Goal: Task Accomplishment & Management: Manage account settings

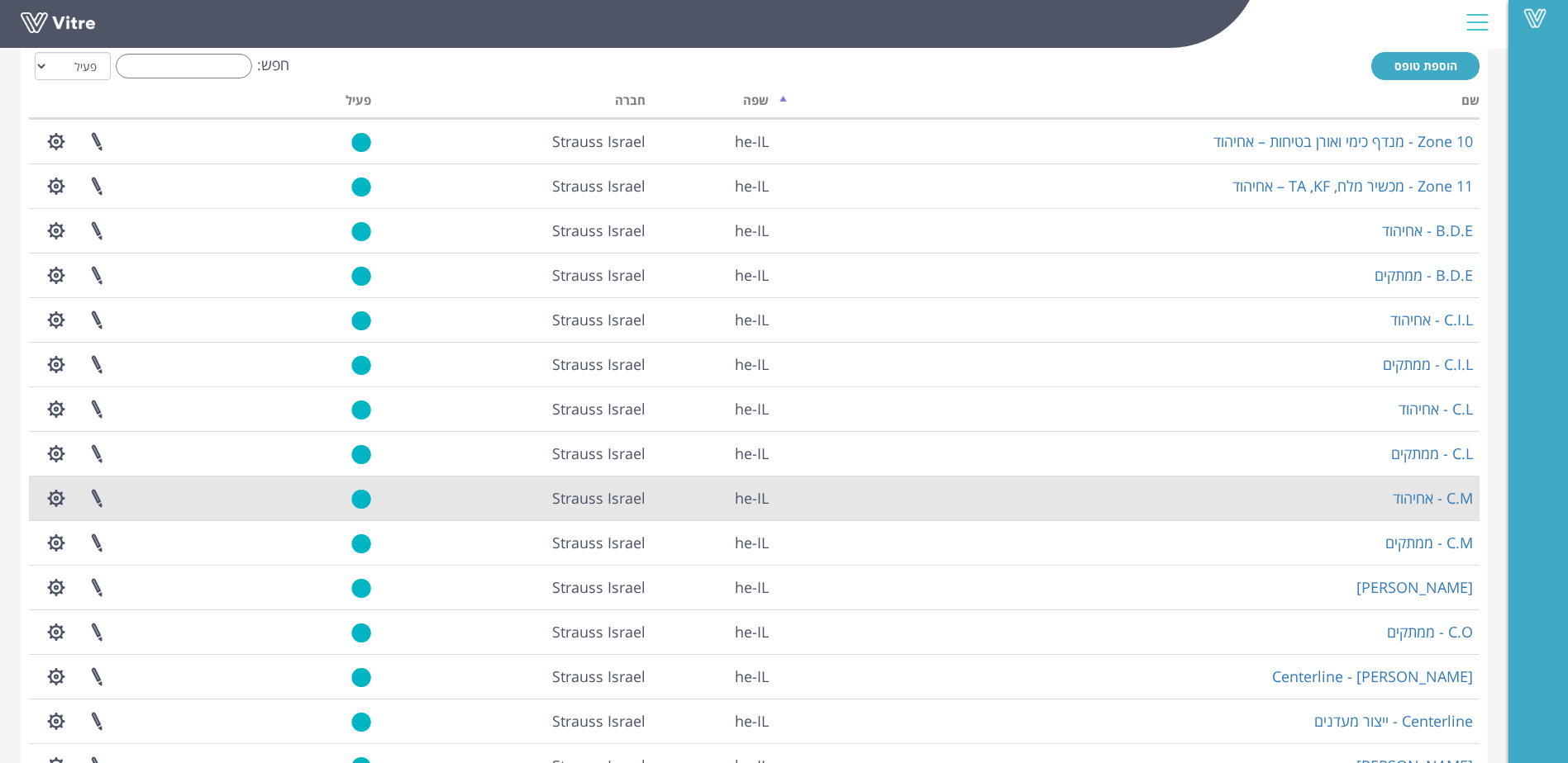
scroll to position [188, 0]
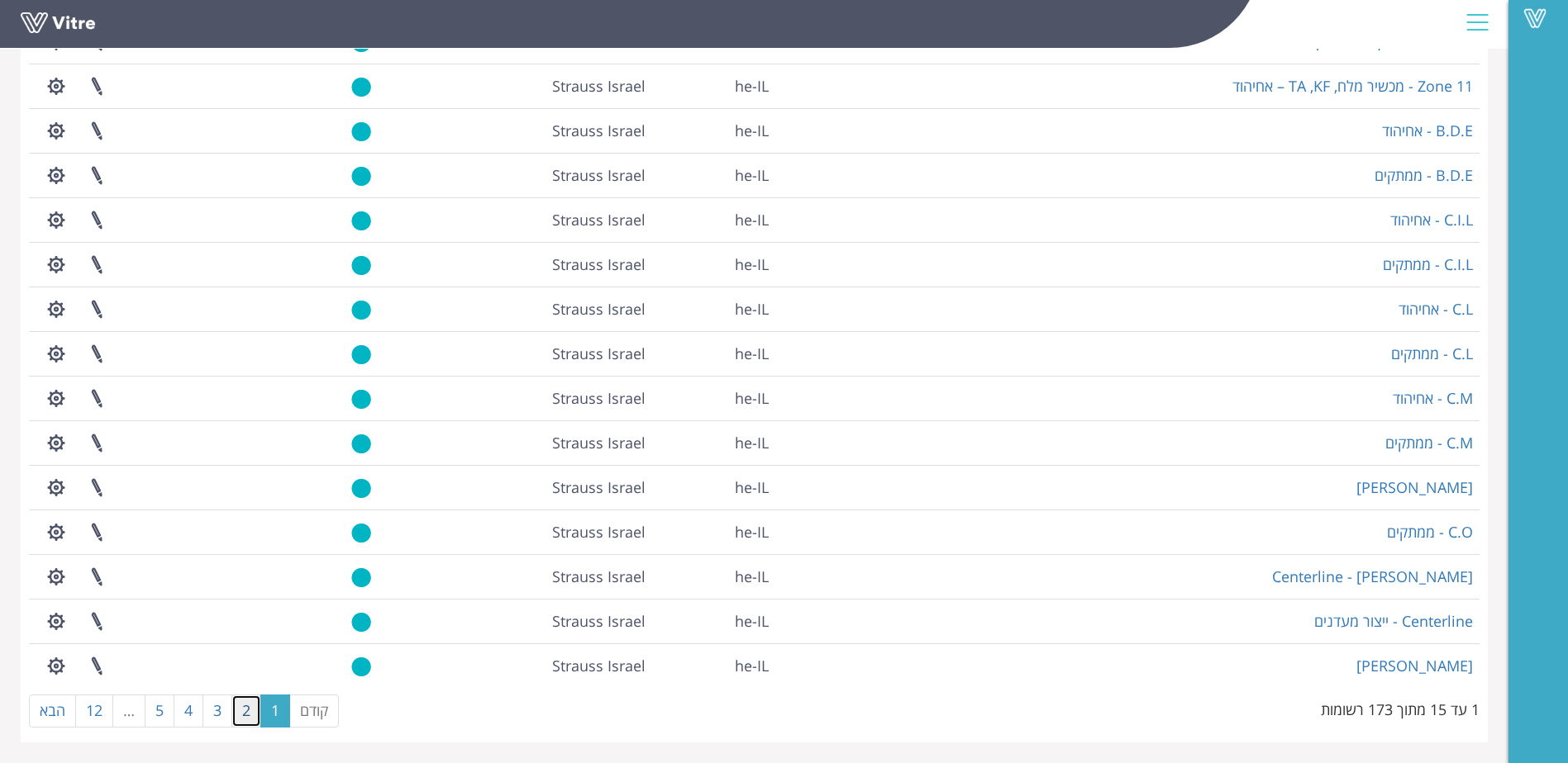
click at [240, 714] on link "2" at bounding box center [246, 711] width 30 height 33
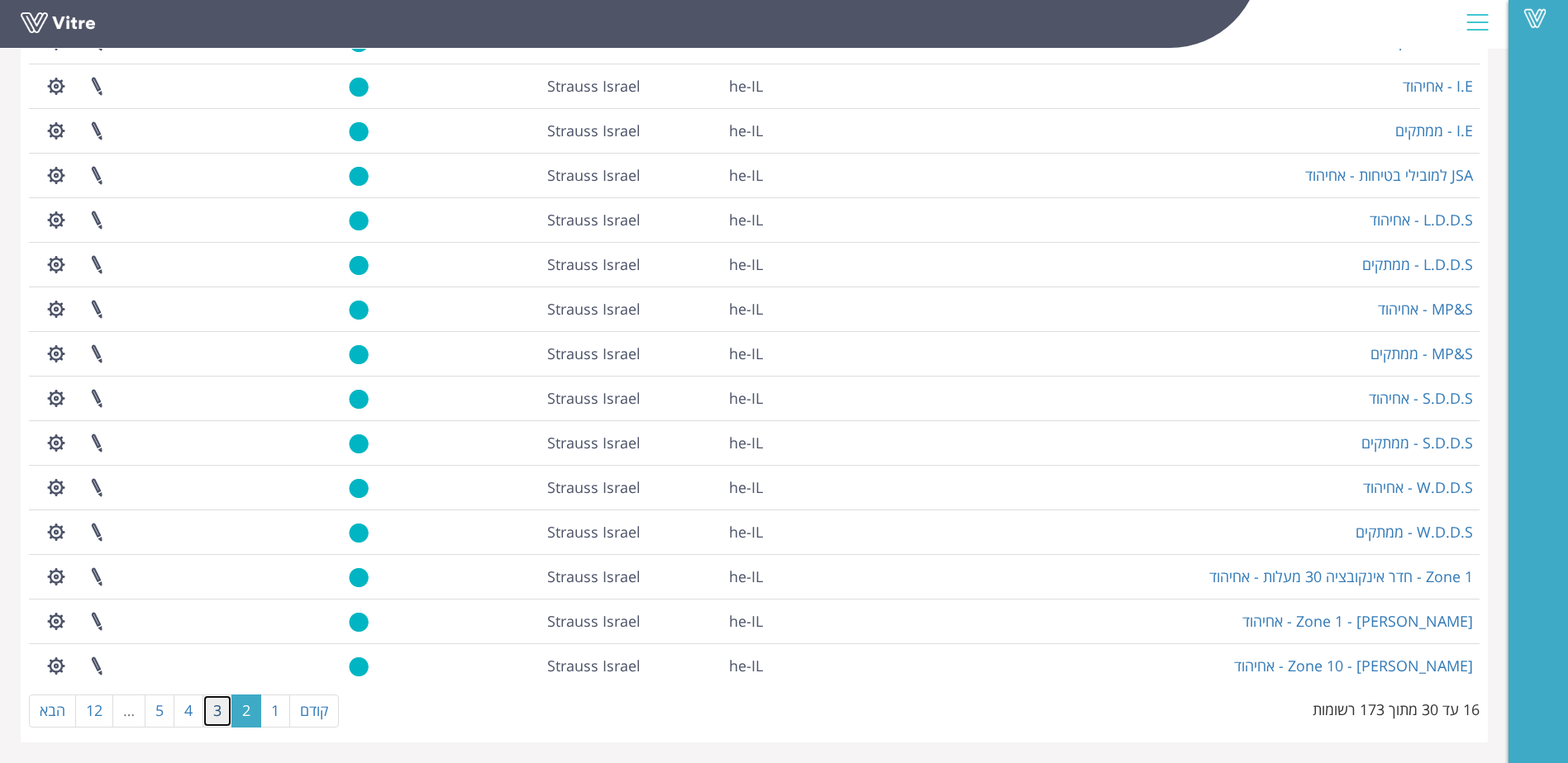
click at [220, 716] on link "3" at bounding box center [217, 711] width 30 height 33
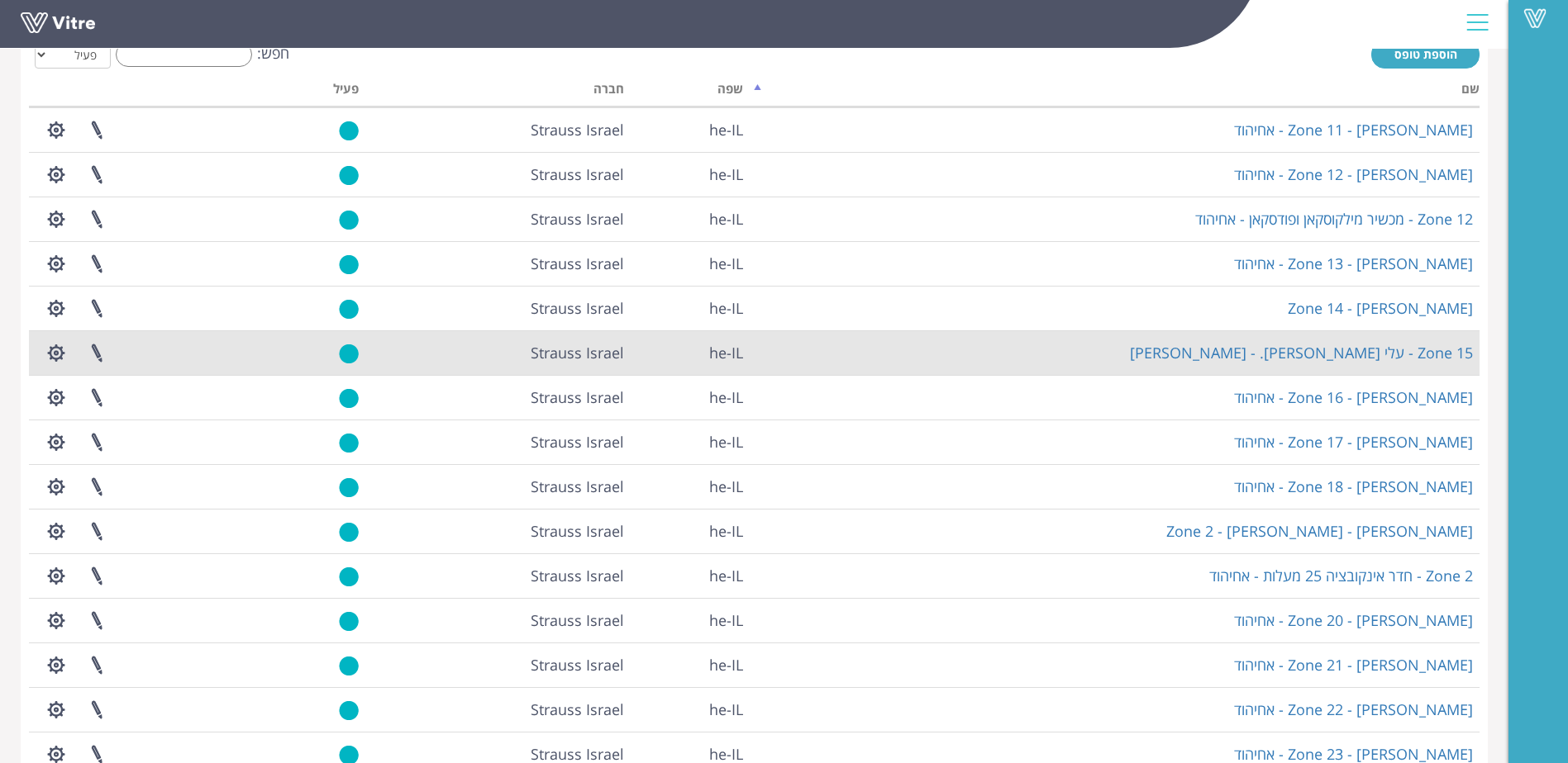
scroll to position [0, 0]
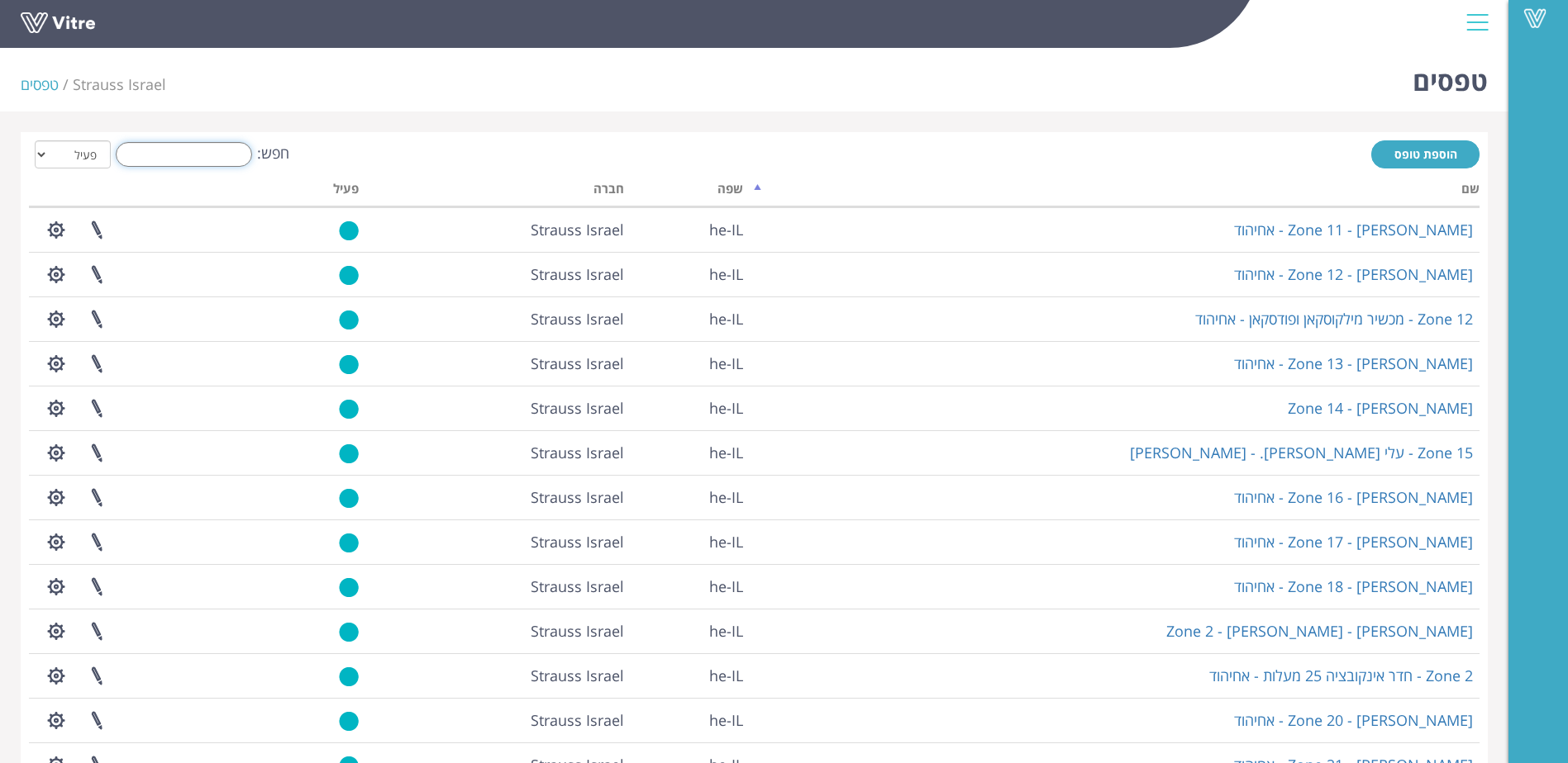
click at [197, 158] on input "חפש:" at bounding box center [185, 155] width 137 height 25
type input "CIL"
click at [237, 182] on th at bounding box center [148, 192] width 239 height 31
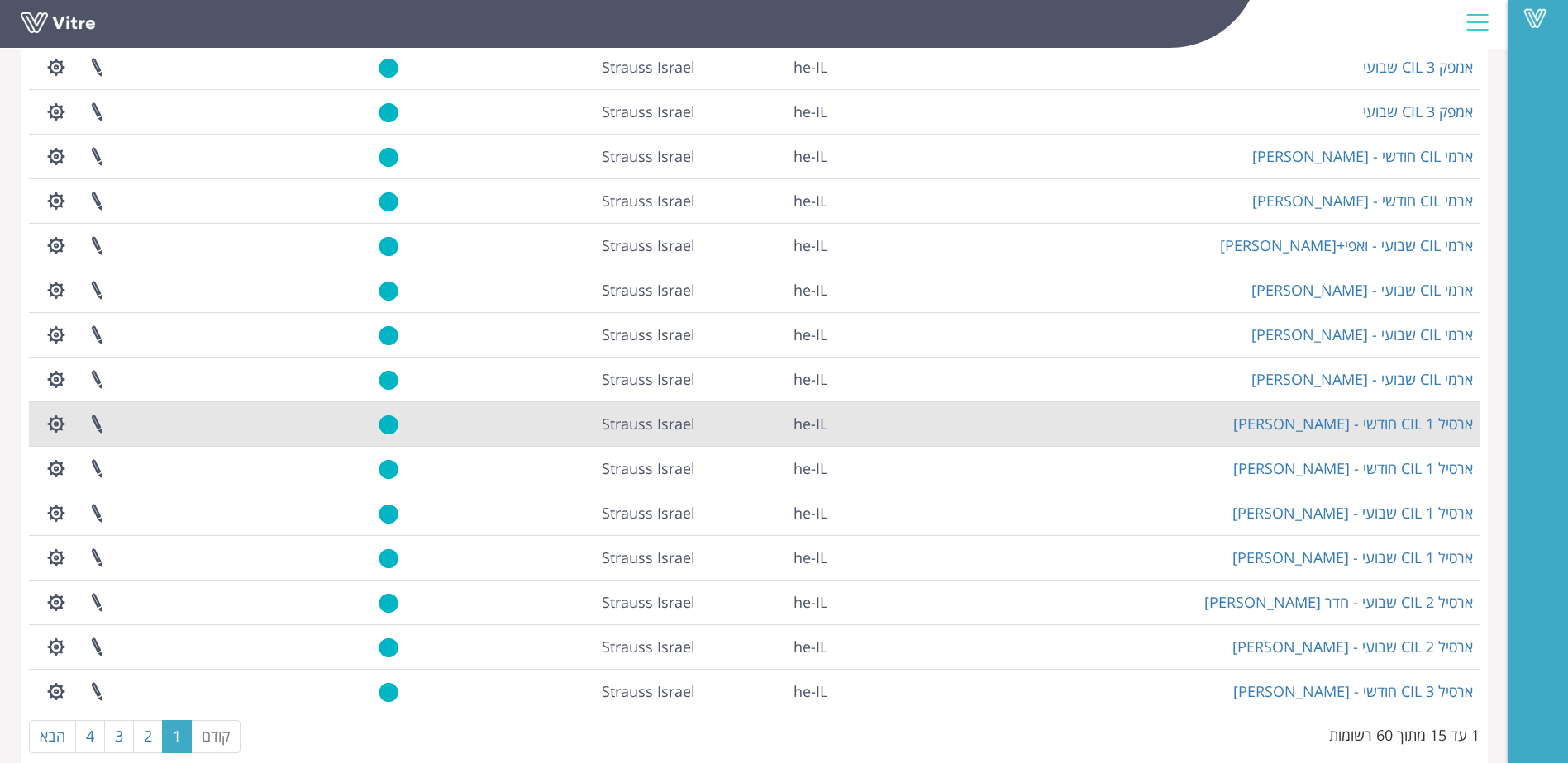
scroll to position [188, 0]
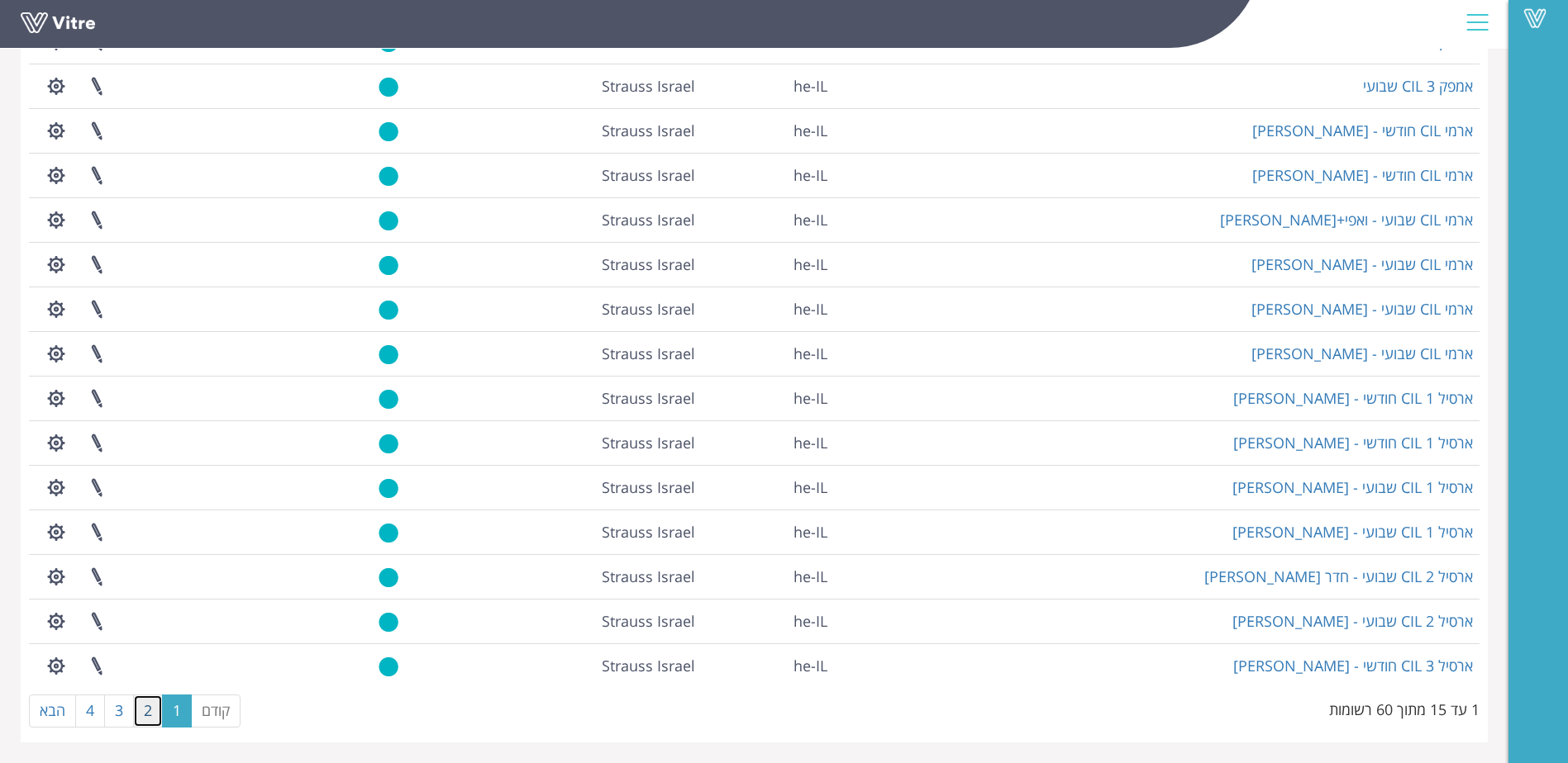
click at [149, 713] on link "2" at bounding box center [148, 711] width 30 height 33
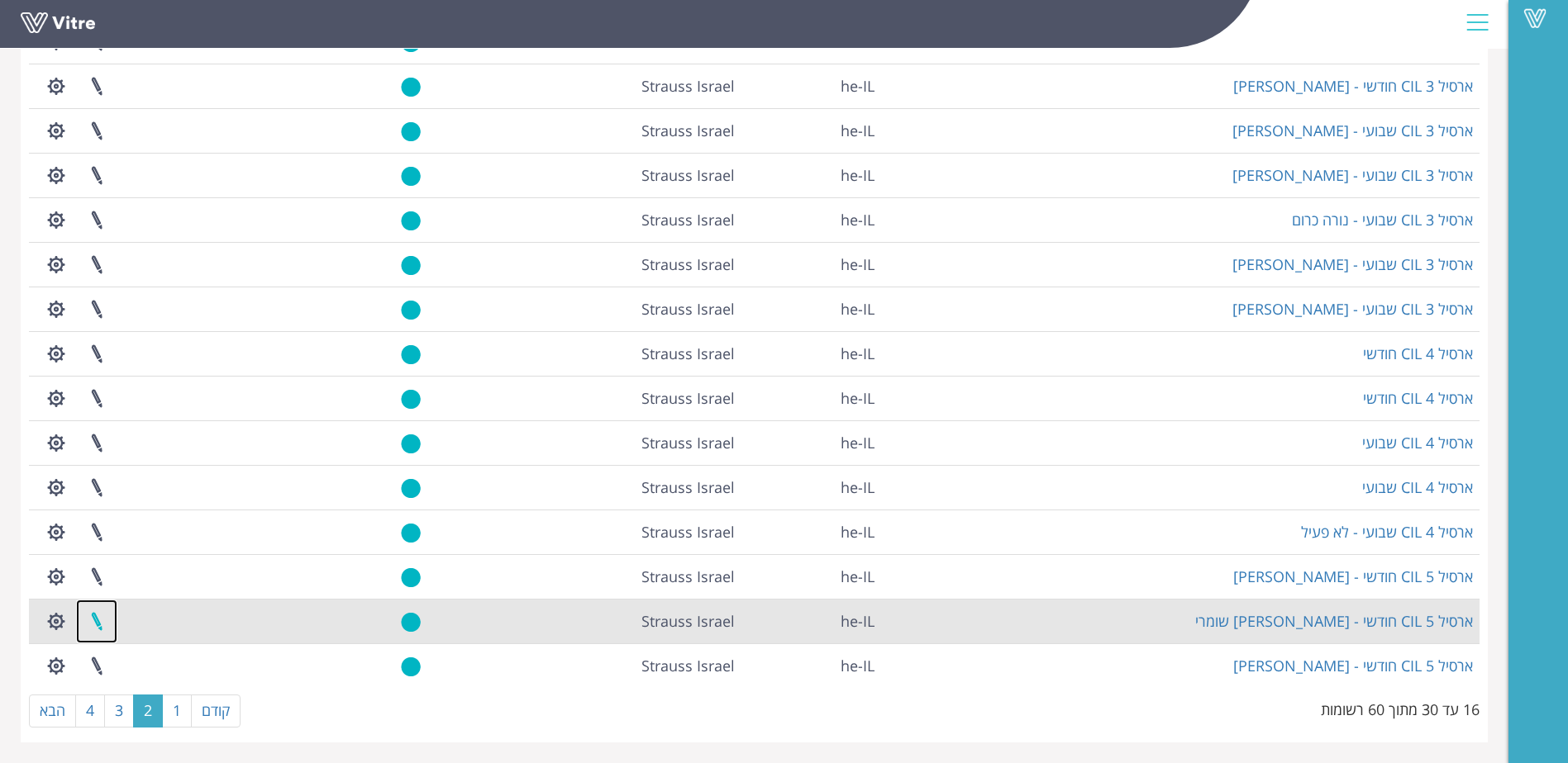
click at [98, 622] on link at bounding box center [96, 622] width 41 height 44
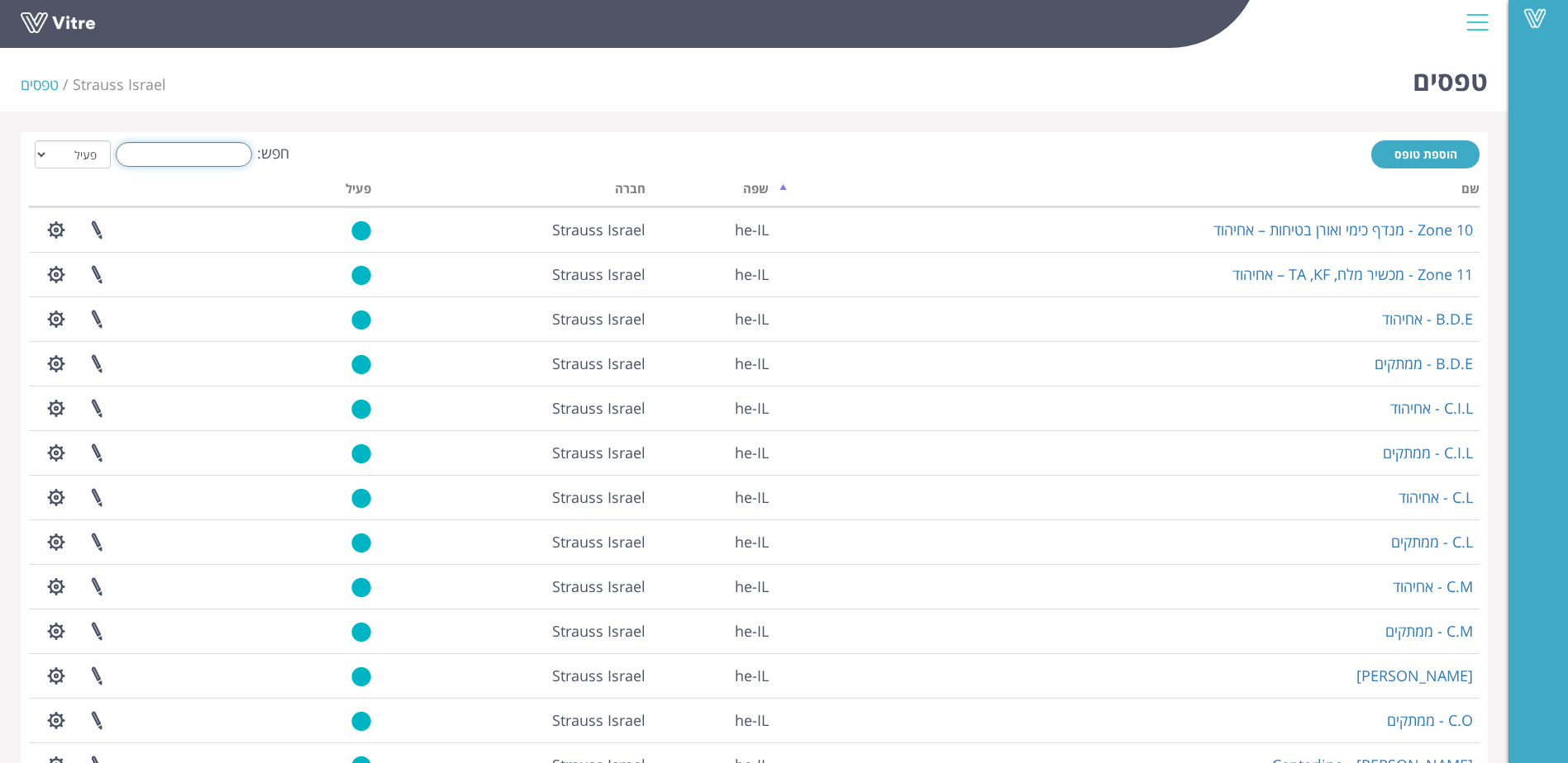
drag, startPoint x: 194, startPoint y: 149, endPoint x: 210, endPoint y: 149, distance: 16.0
click at [194, 149] on input "חפש:" at bounding box center [185, 155] width 137 height 25
type input "CIL"
click at [247, 187] on th at bounding box center [152, 192] width 248 height 31
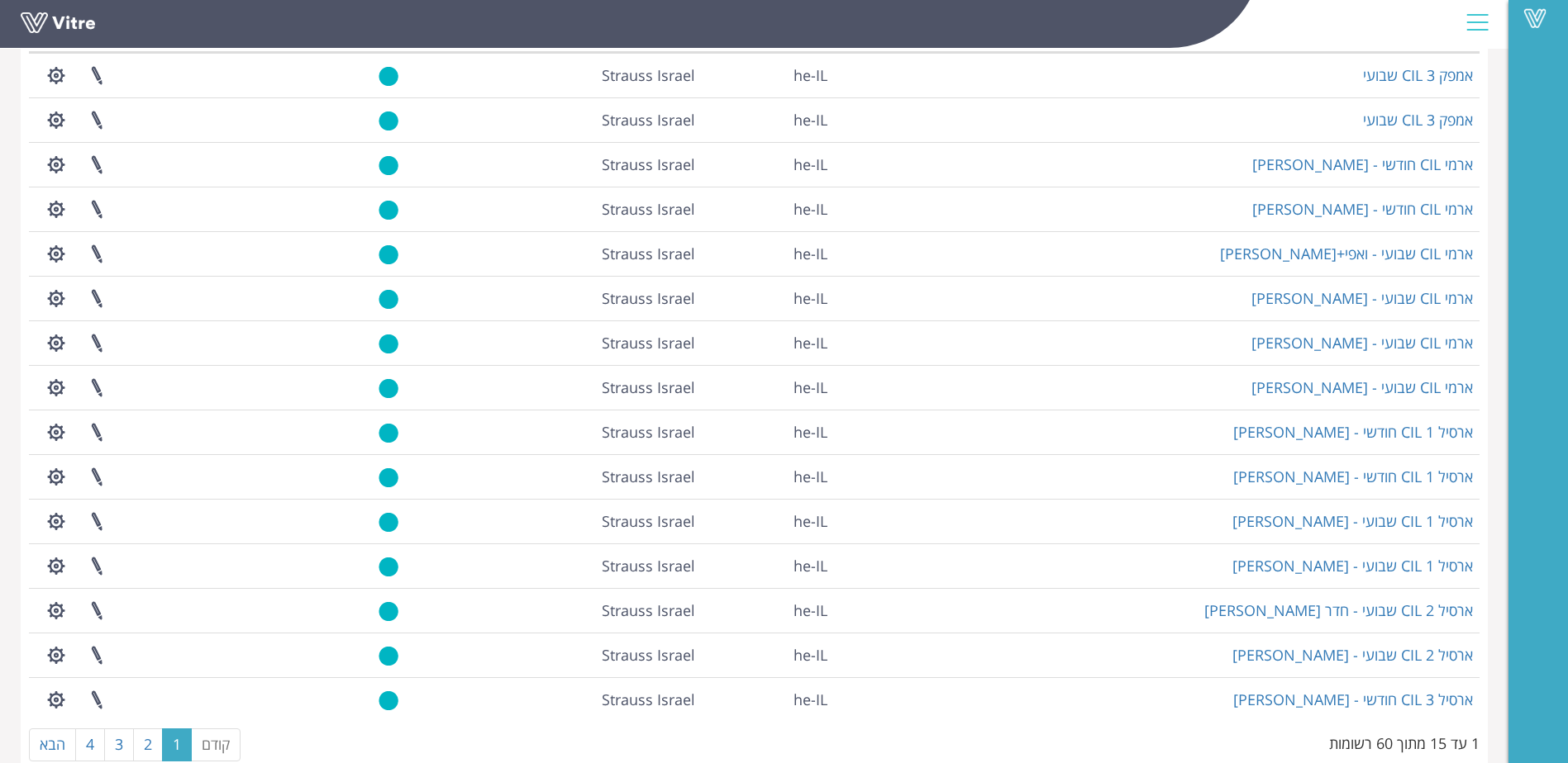
scroll to position [188, 0]
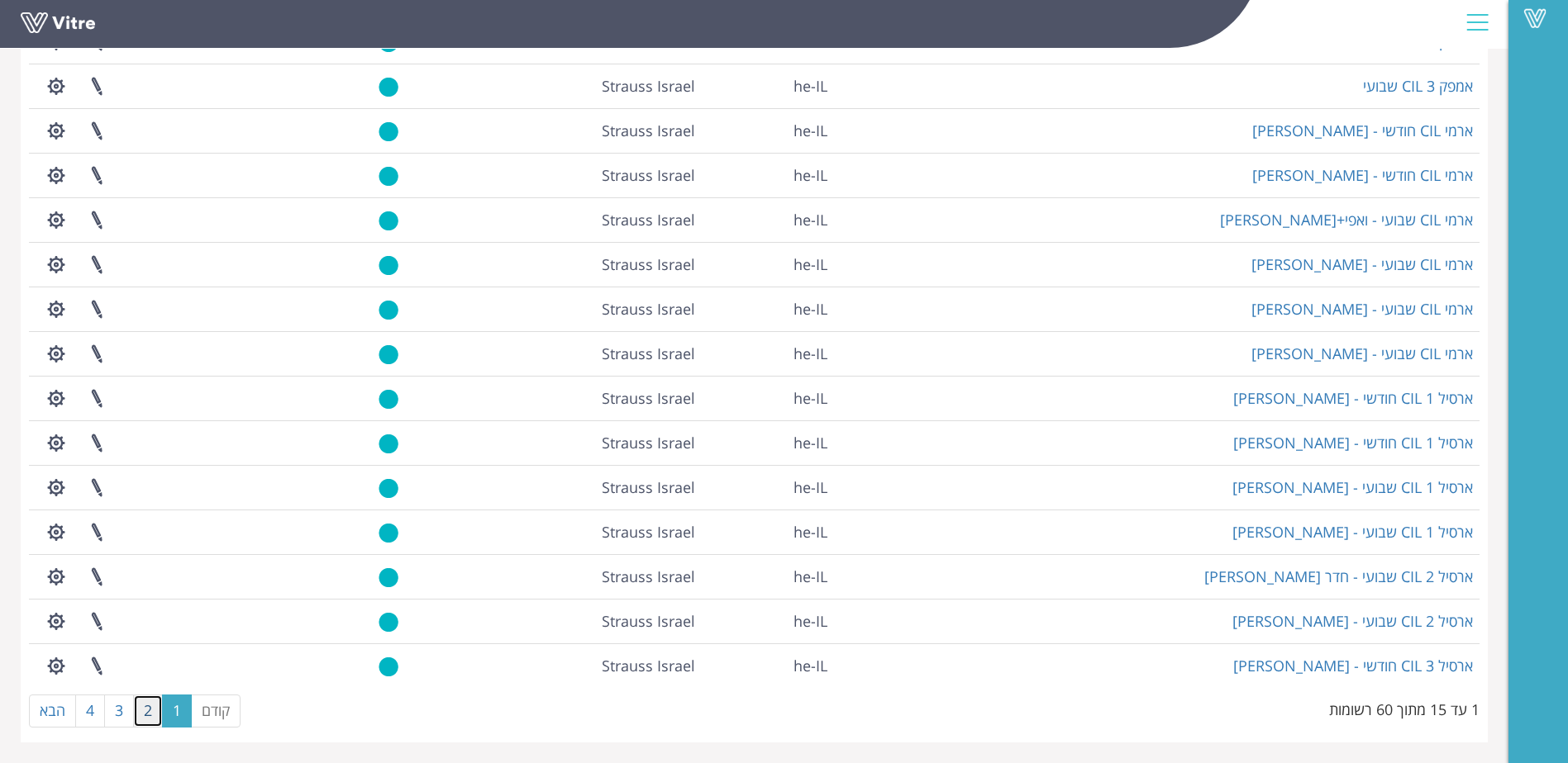
click at [142, 717] on link "2" at bounding box center [148, 711] width 30 height 33
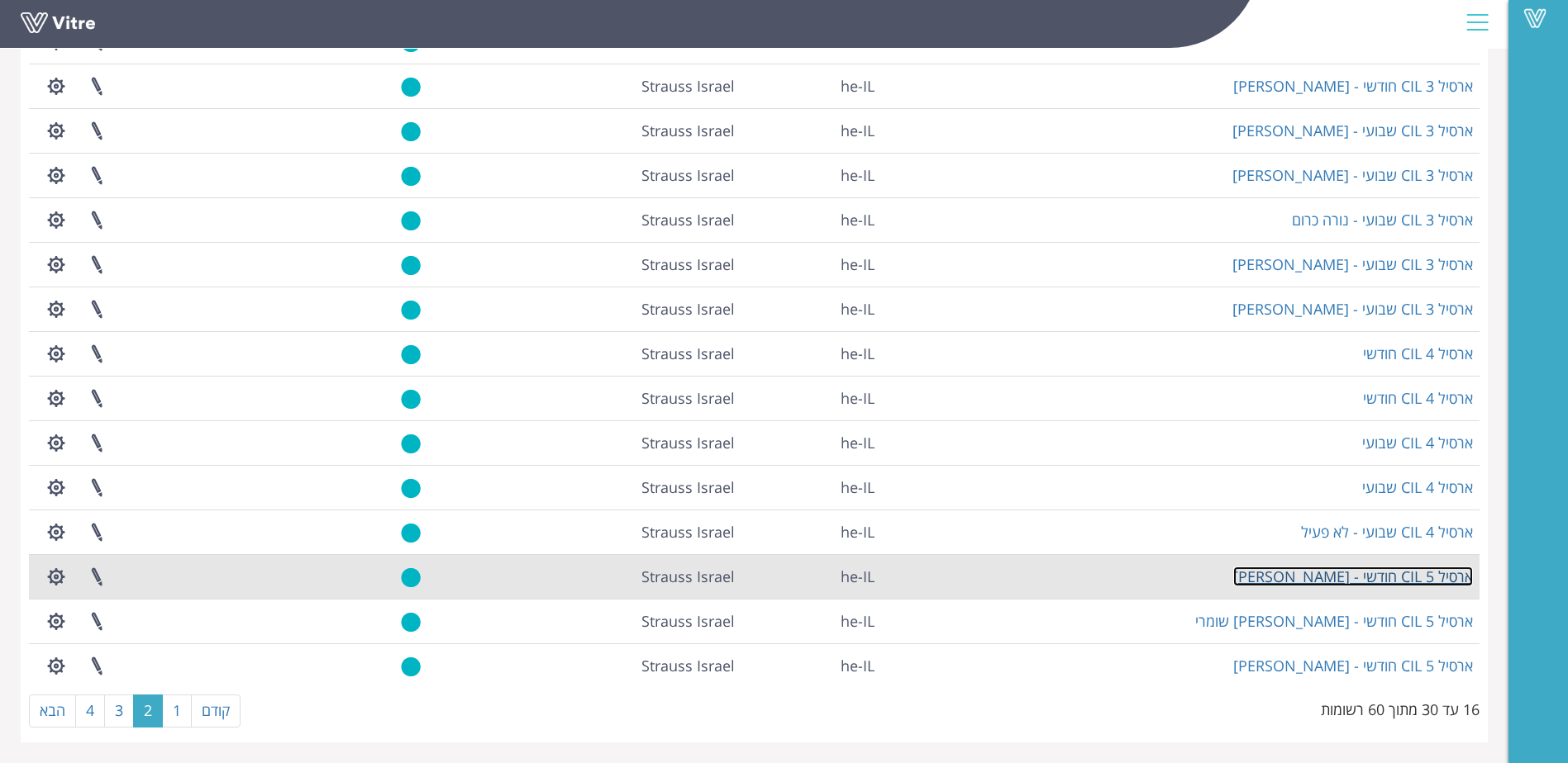
click at [1330, 574] on link "ארסיל 5 CIL חודשי - [PERSON_NAME]" at bounding box center [1353, 577] width 239 height 20
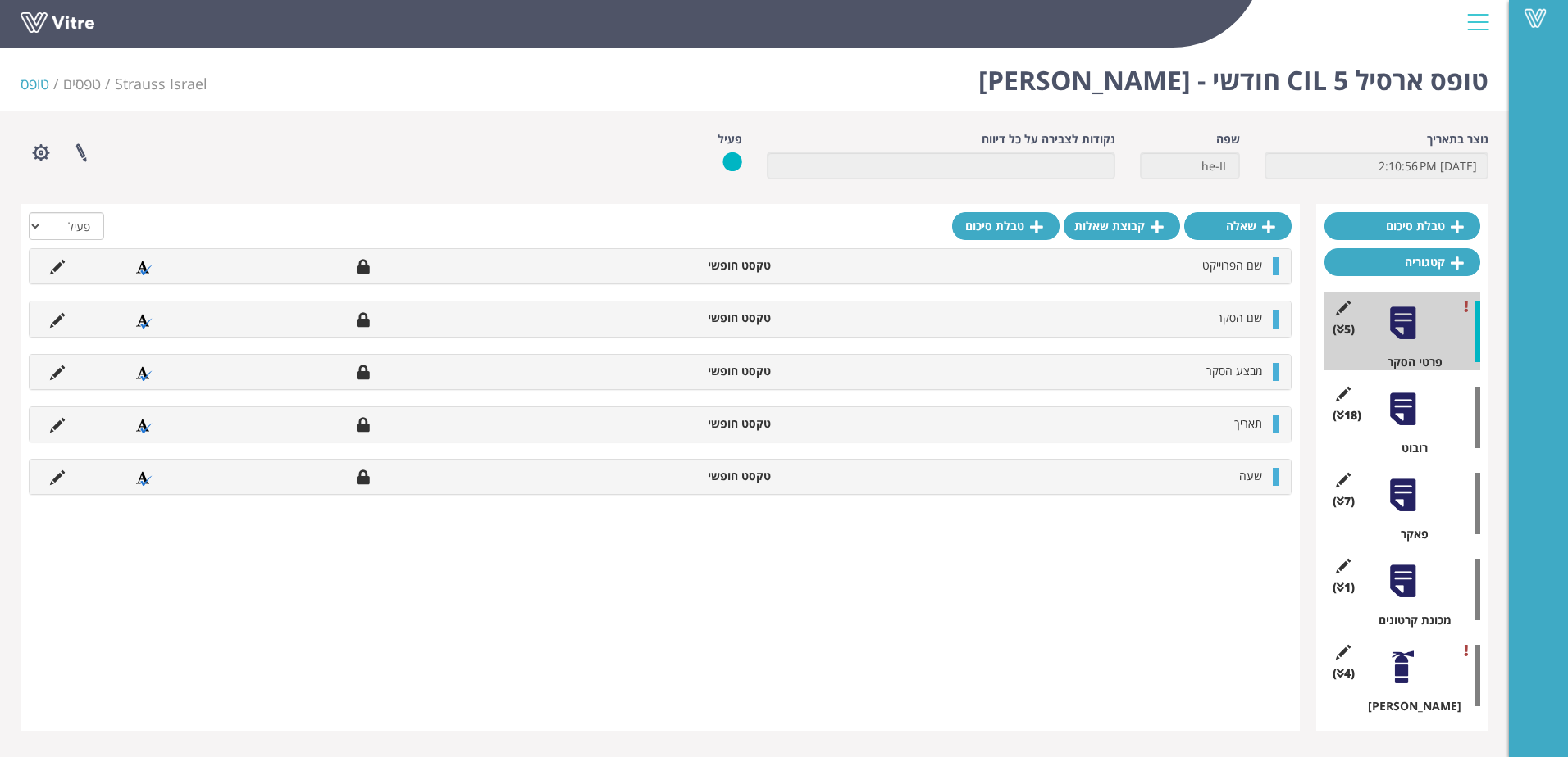
click at [1402, 412] on div at bounding box center [1402, 409] width 37 height 37
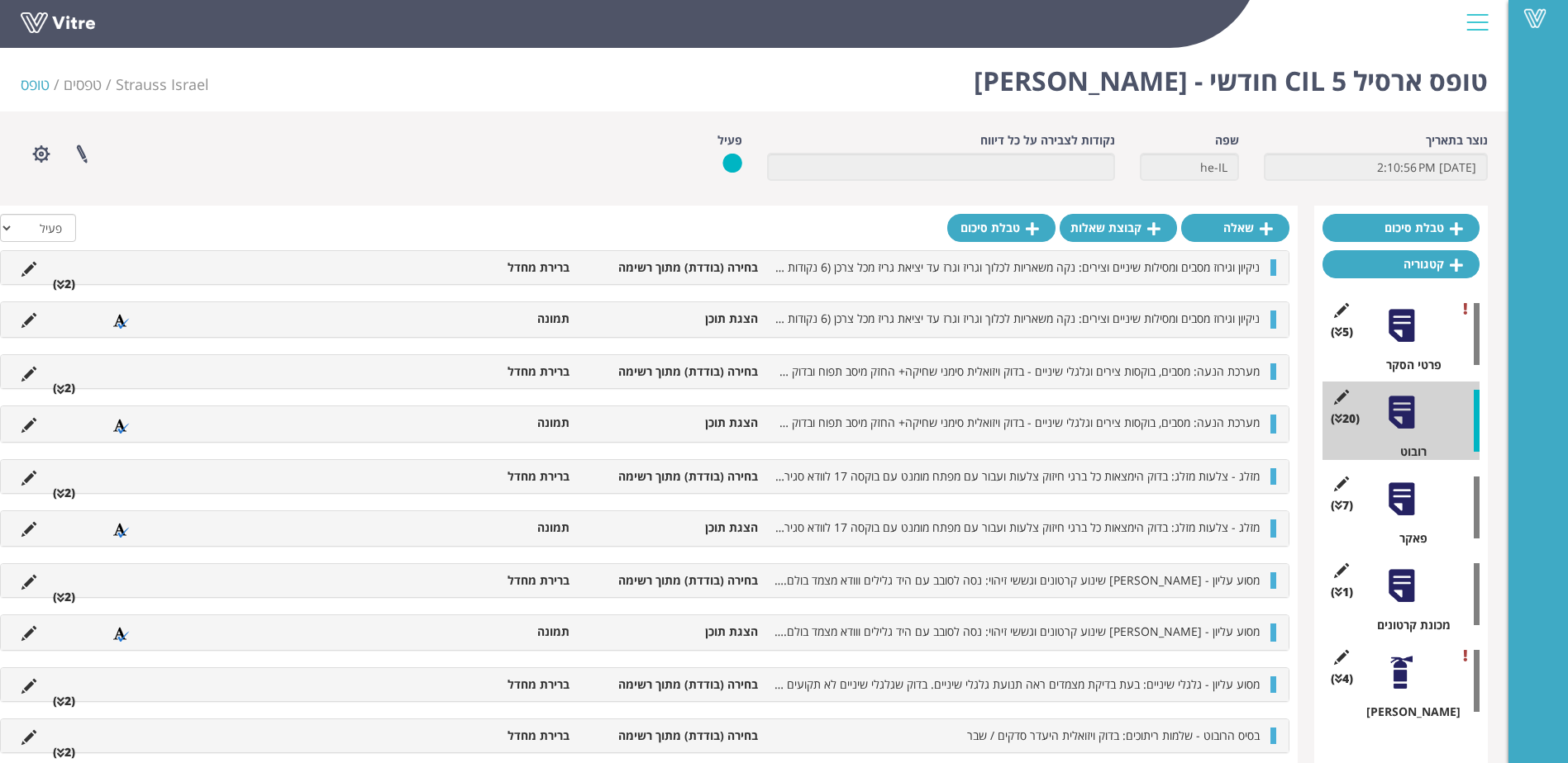
click at [45, 687] on li at bounding box center [29, 685] width 32 height 16
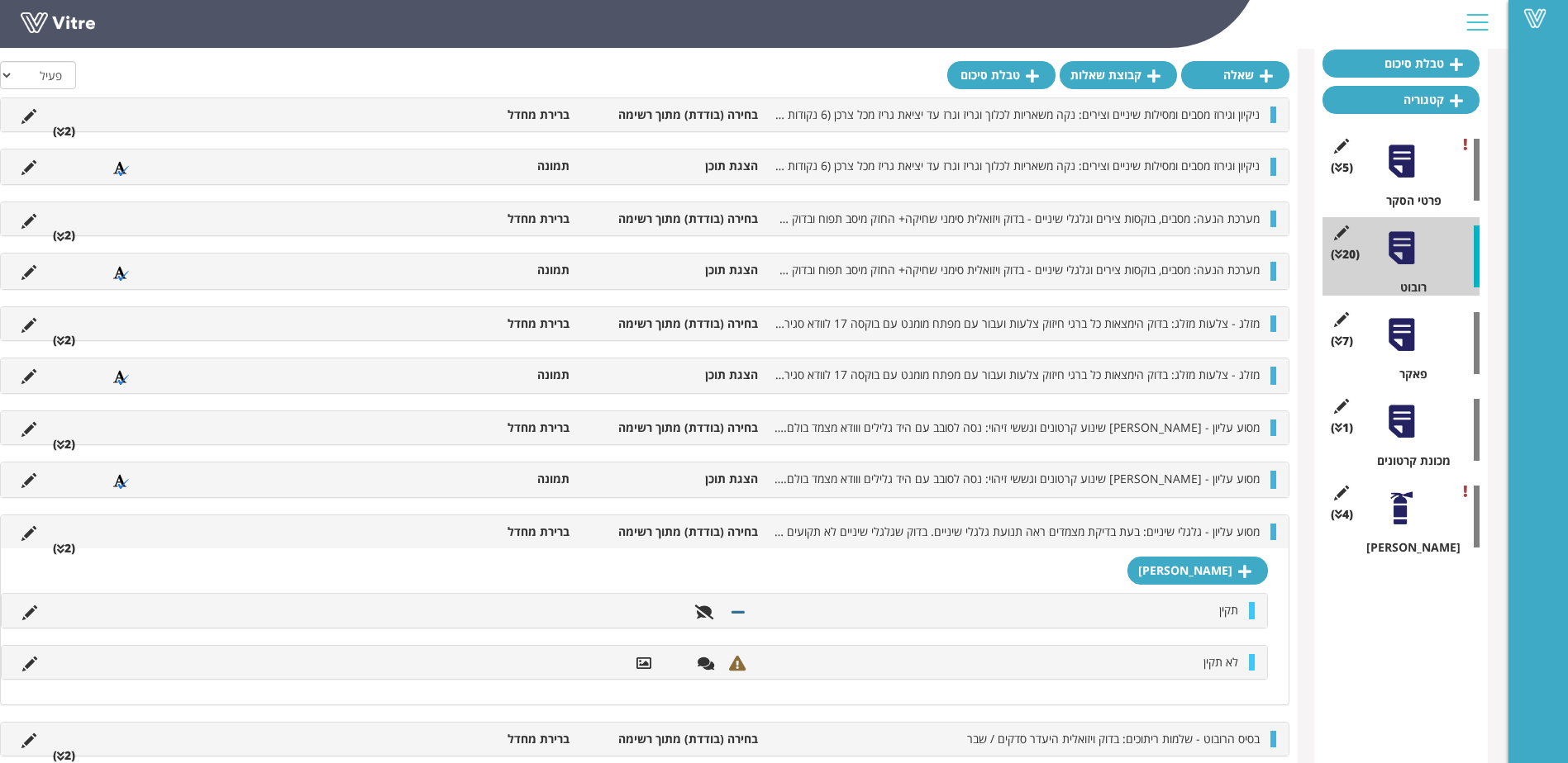
scroll to position [166, 0]
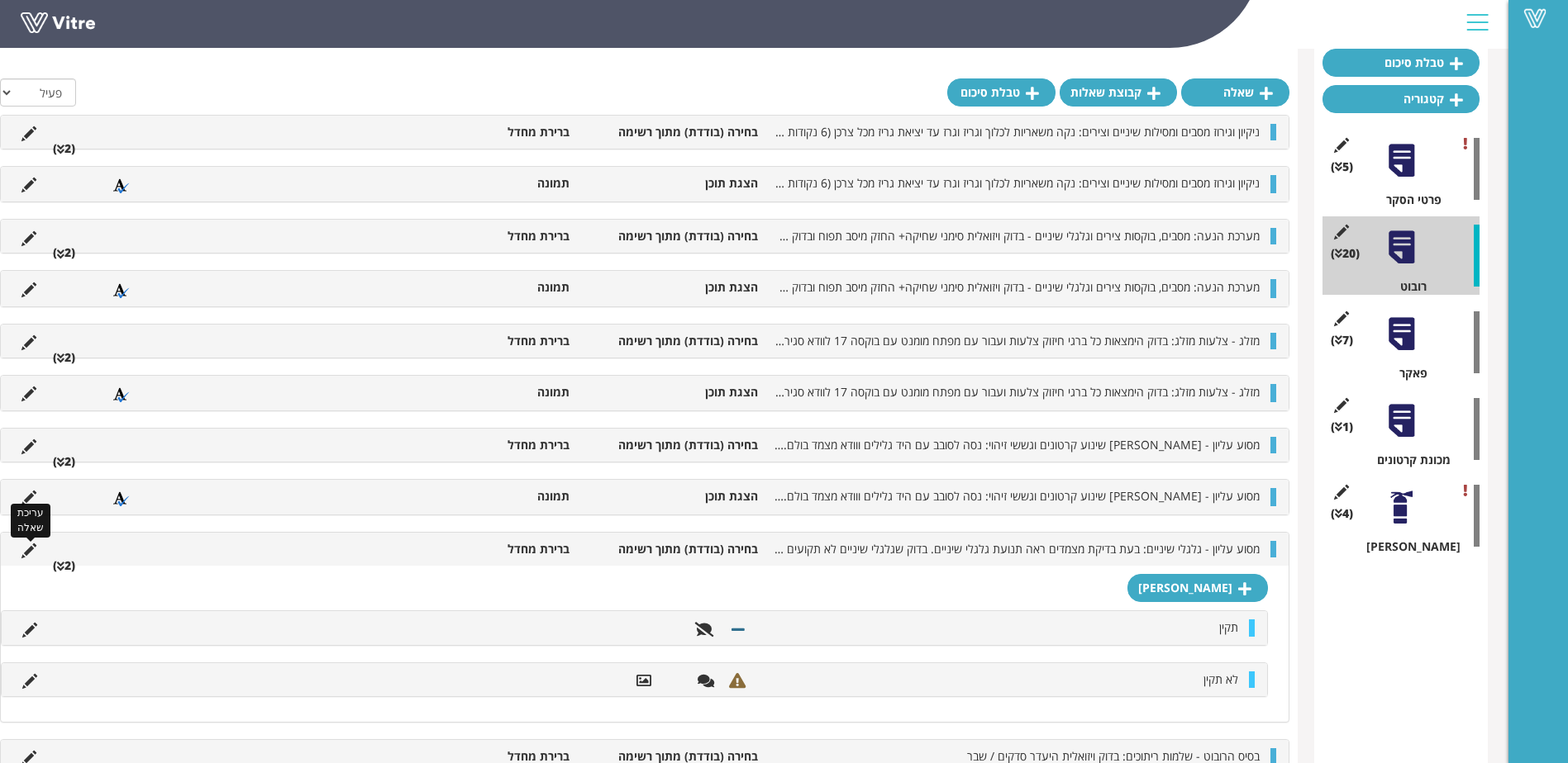
click at [36, 550] on icon at bounding box center [29, 551] width 15 height 15
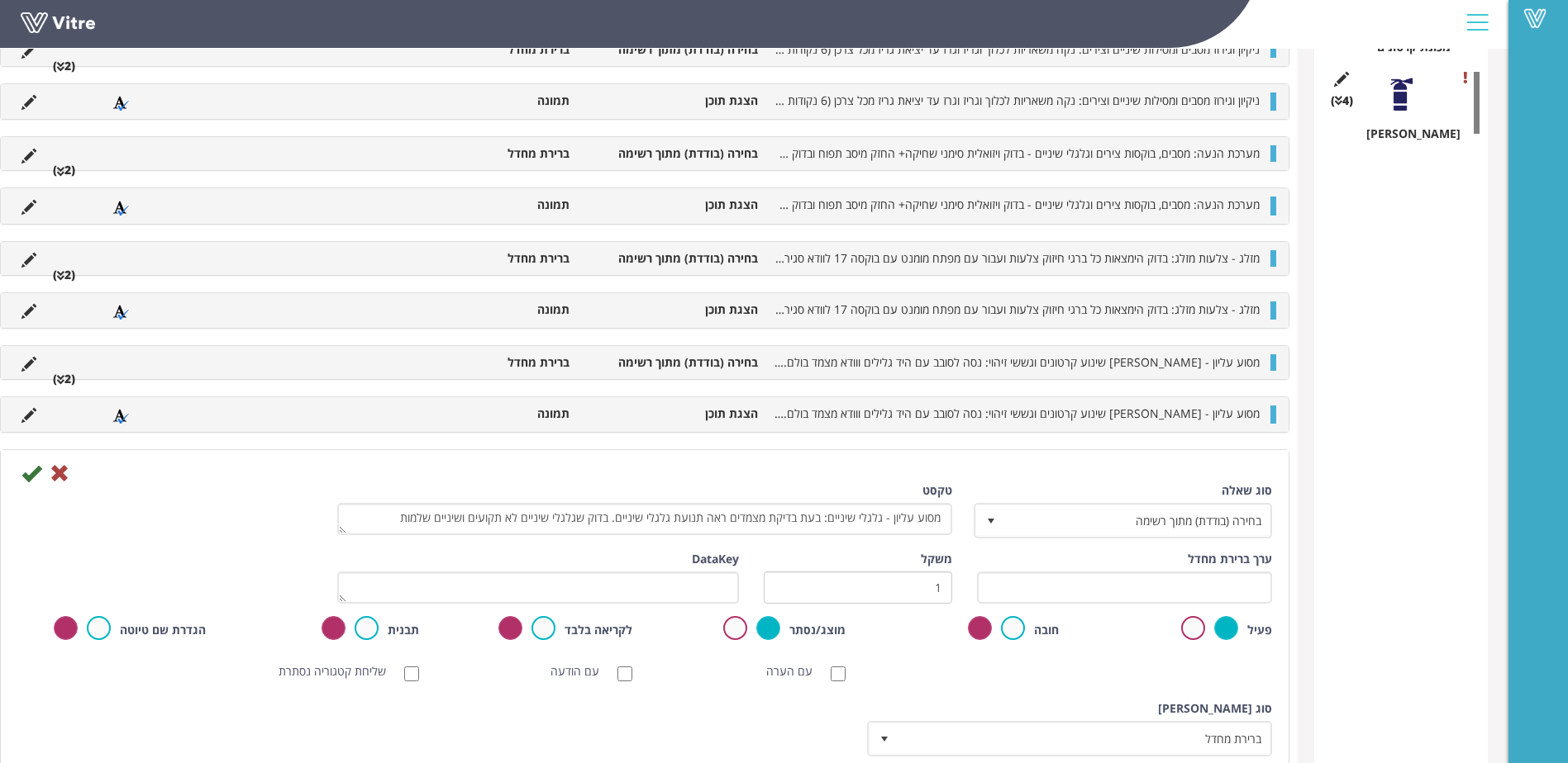
scroll to position [661, 0]
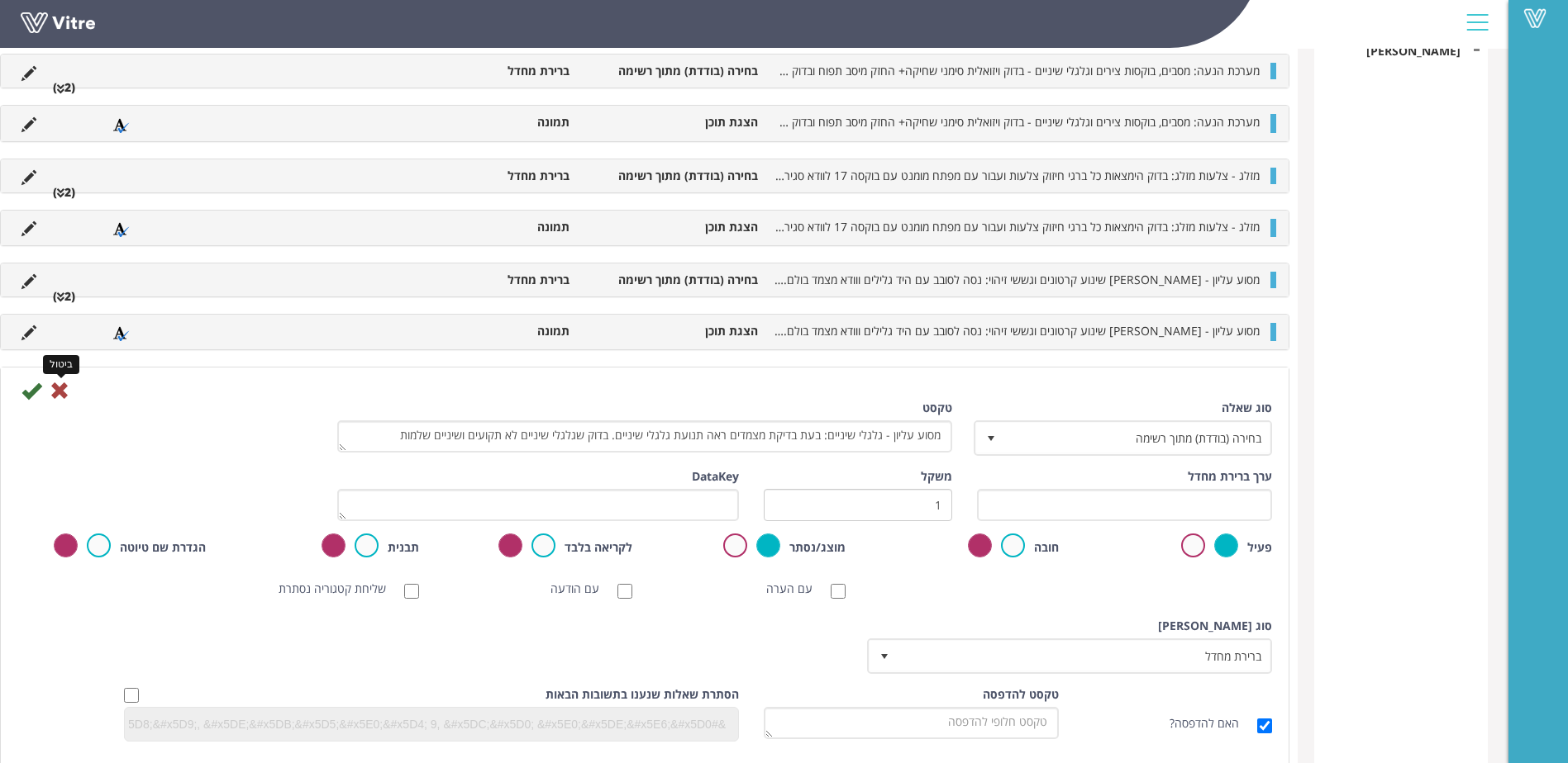
click at [69, 389] on icon at bounding box center [59, 390] width 20 height 20
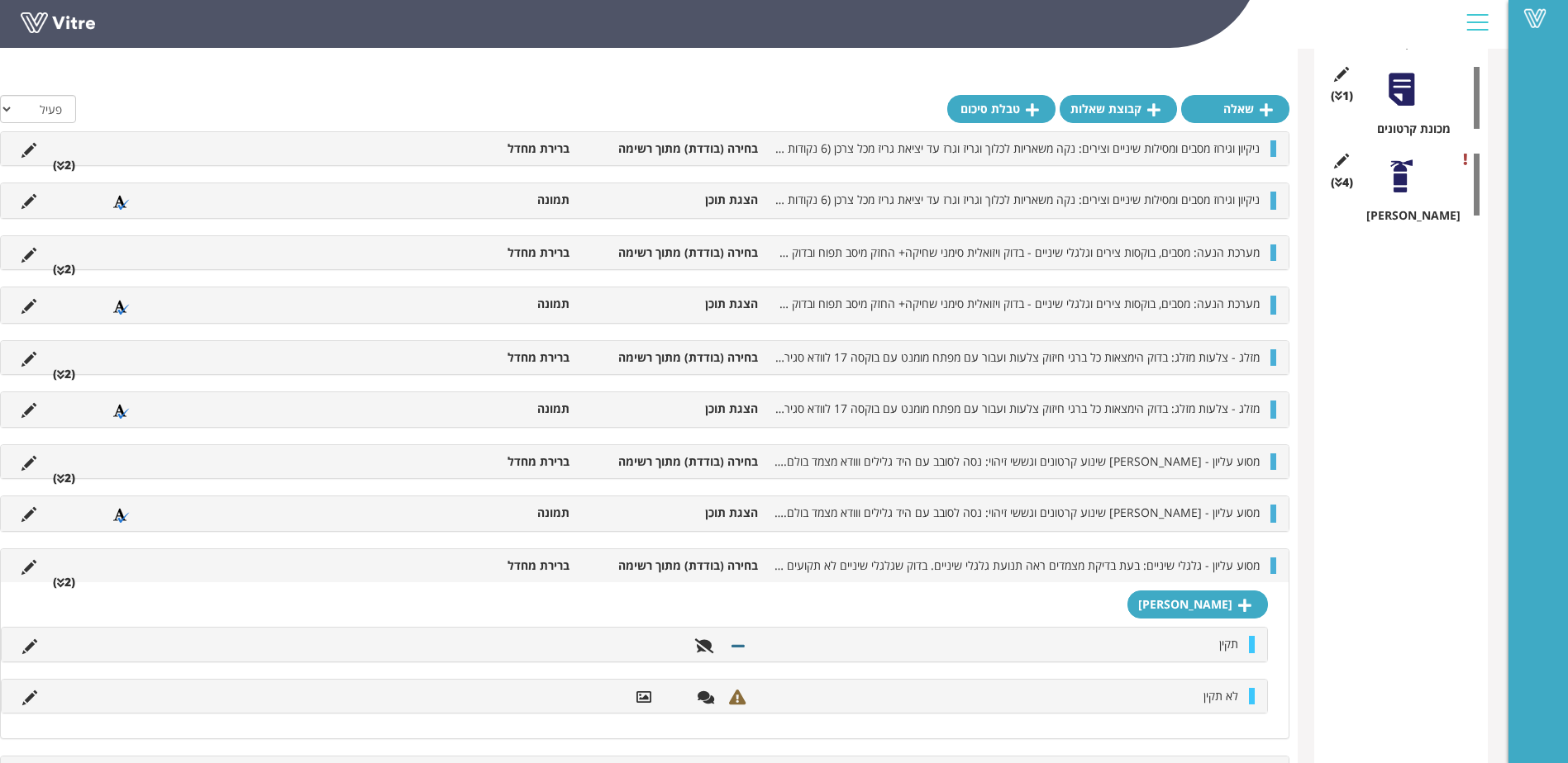
scroll to position [496, 0]
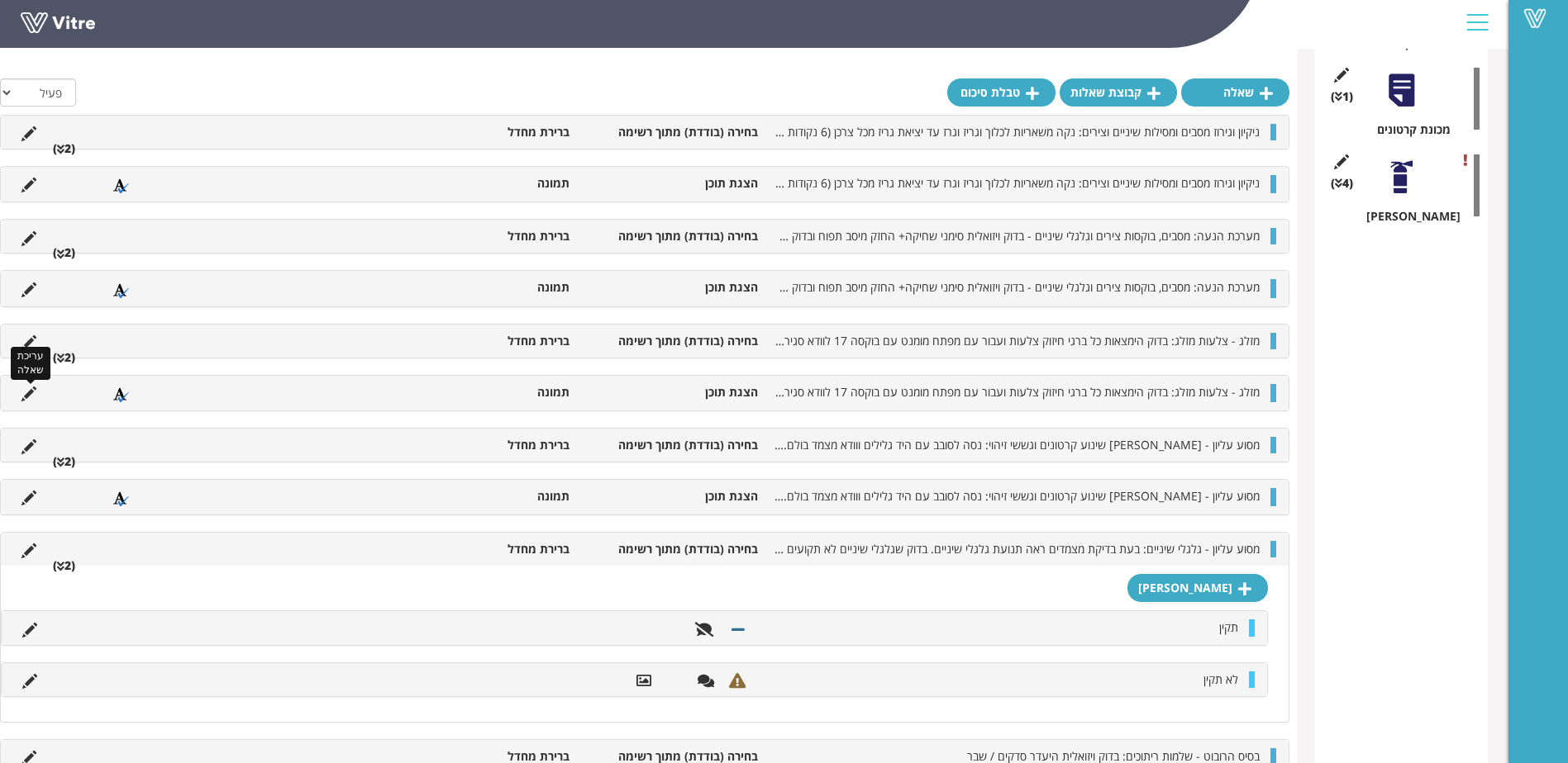
click at [36, 394] on icon at bounding box center [29, 394] width 15 height 15
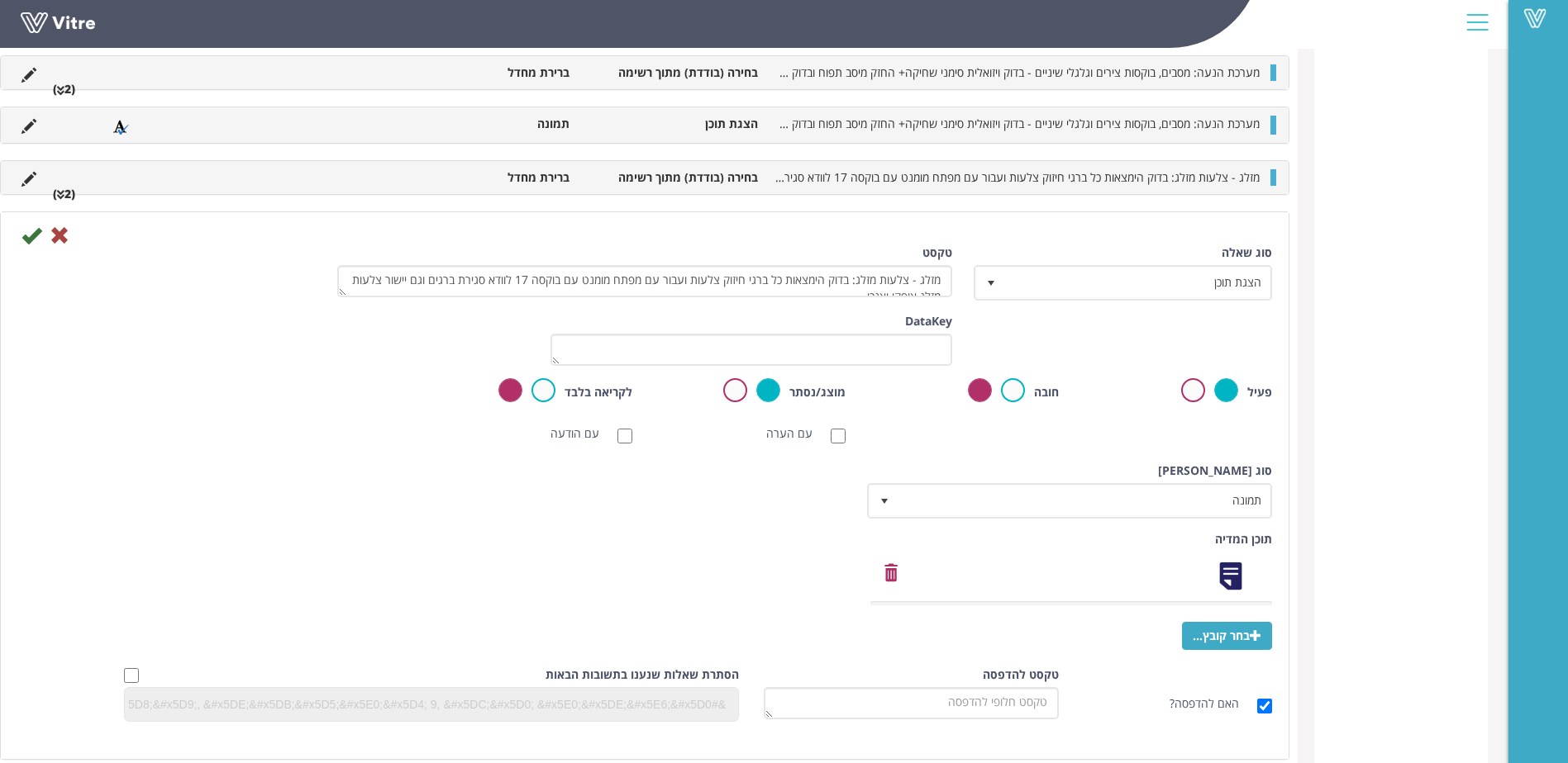
scroll to position [743, 0]
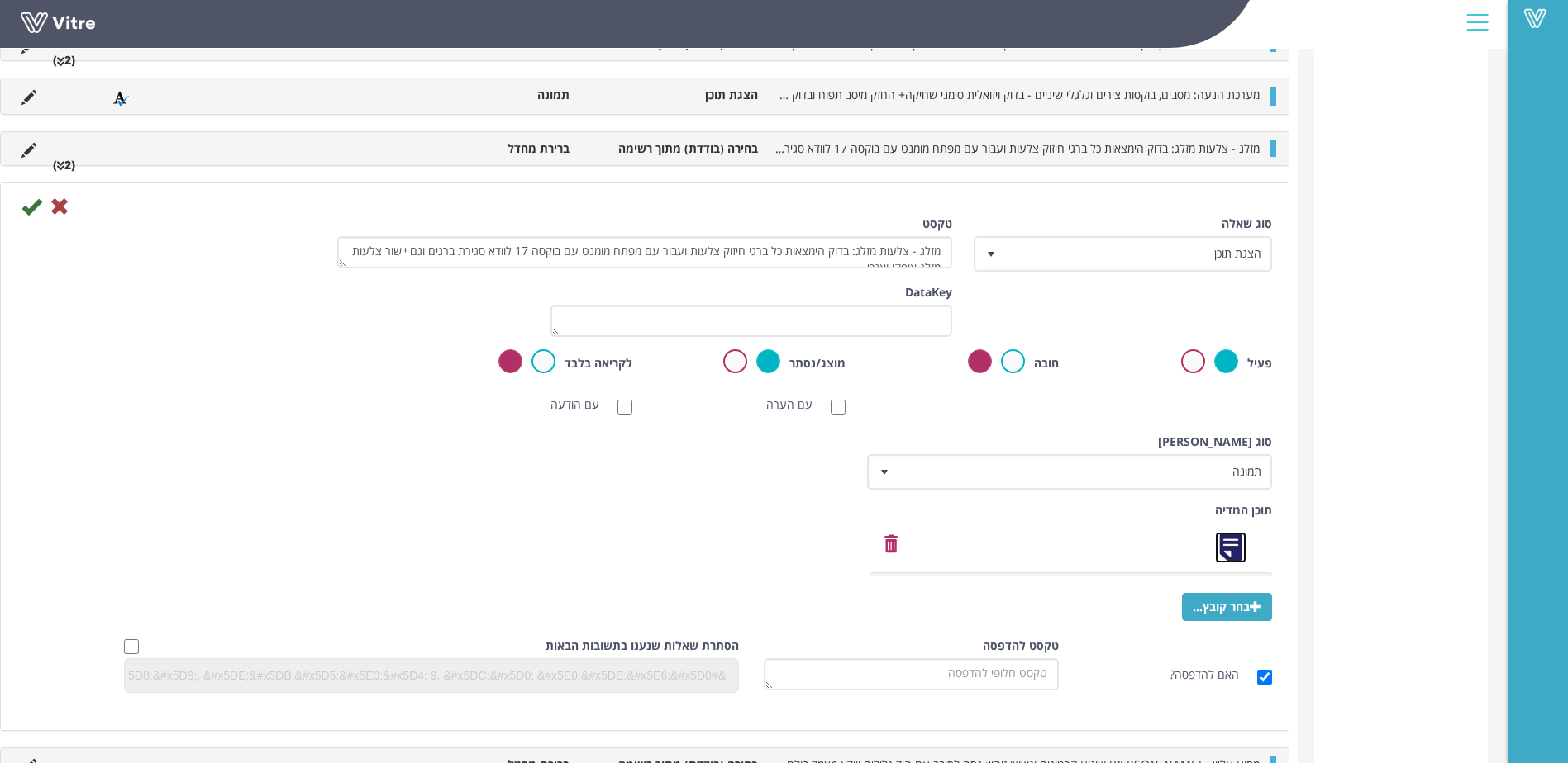
click at [1239, 549] on link at bounding box center [1230, 547] width 33 height 33
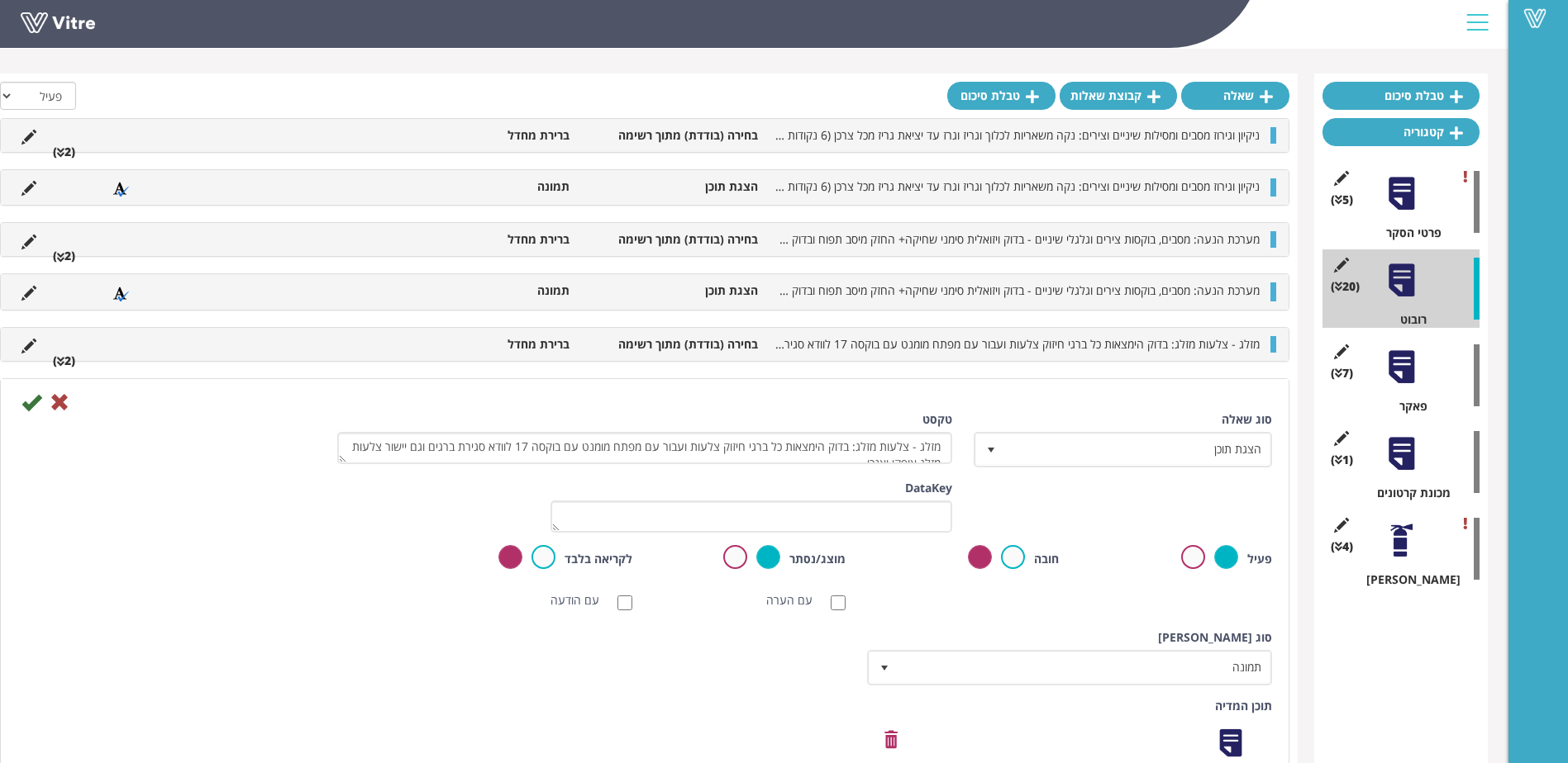
scroll to position [0, 0]
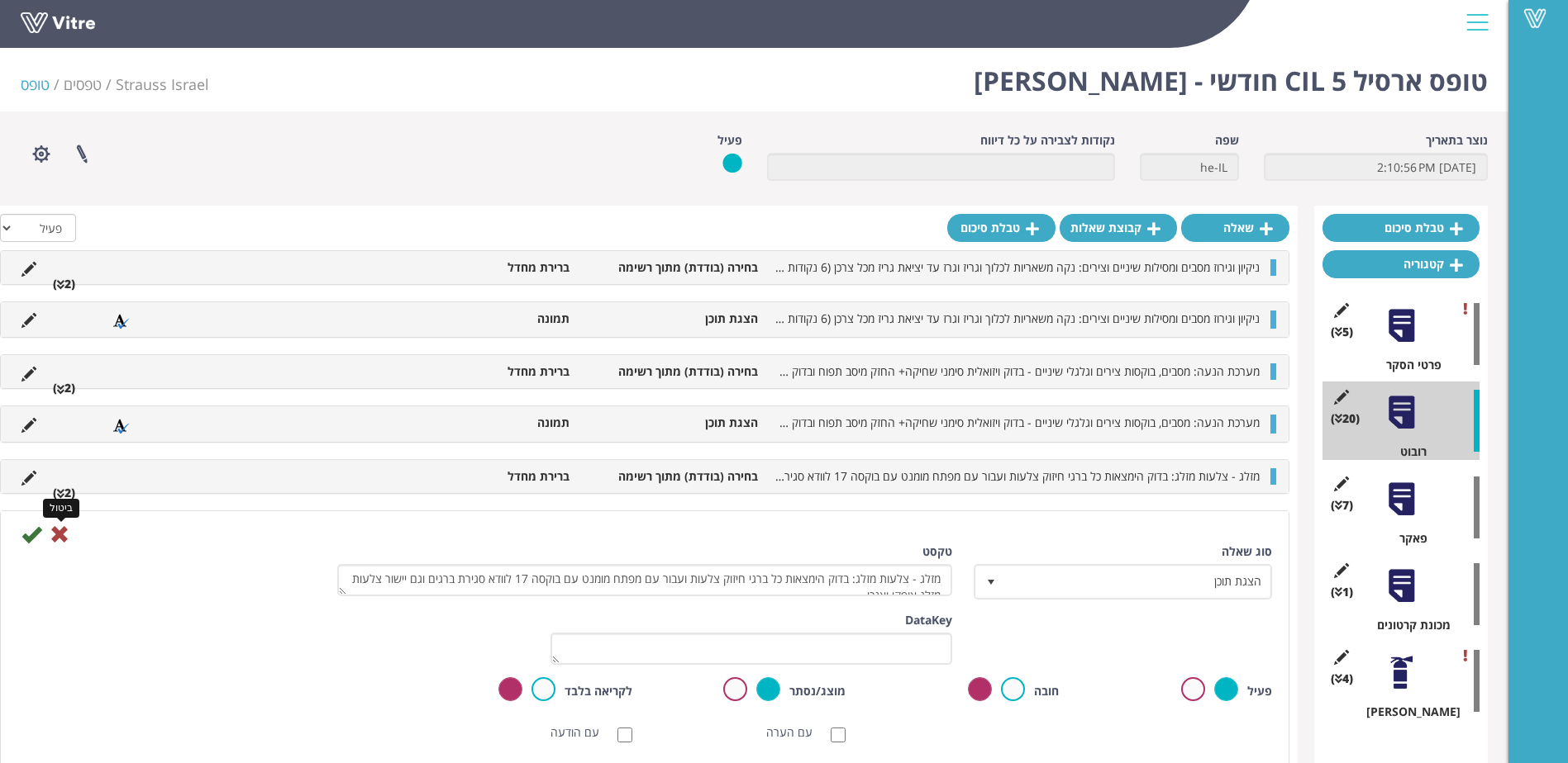
click at [69, 534] on icon at bounding box center [59, 534] width 20 height 20
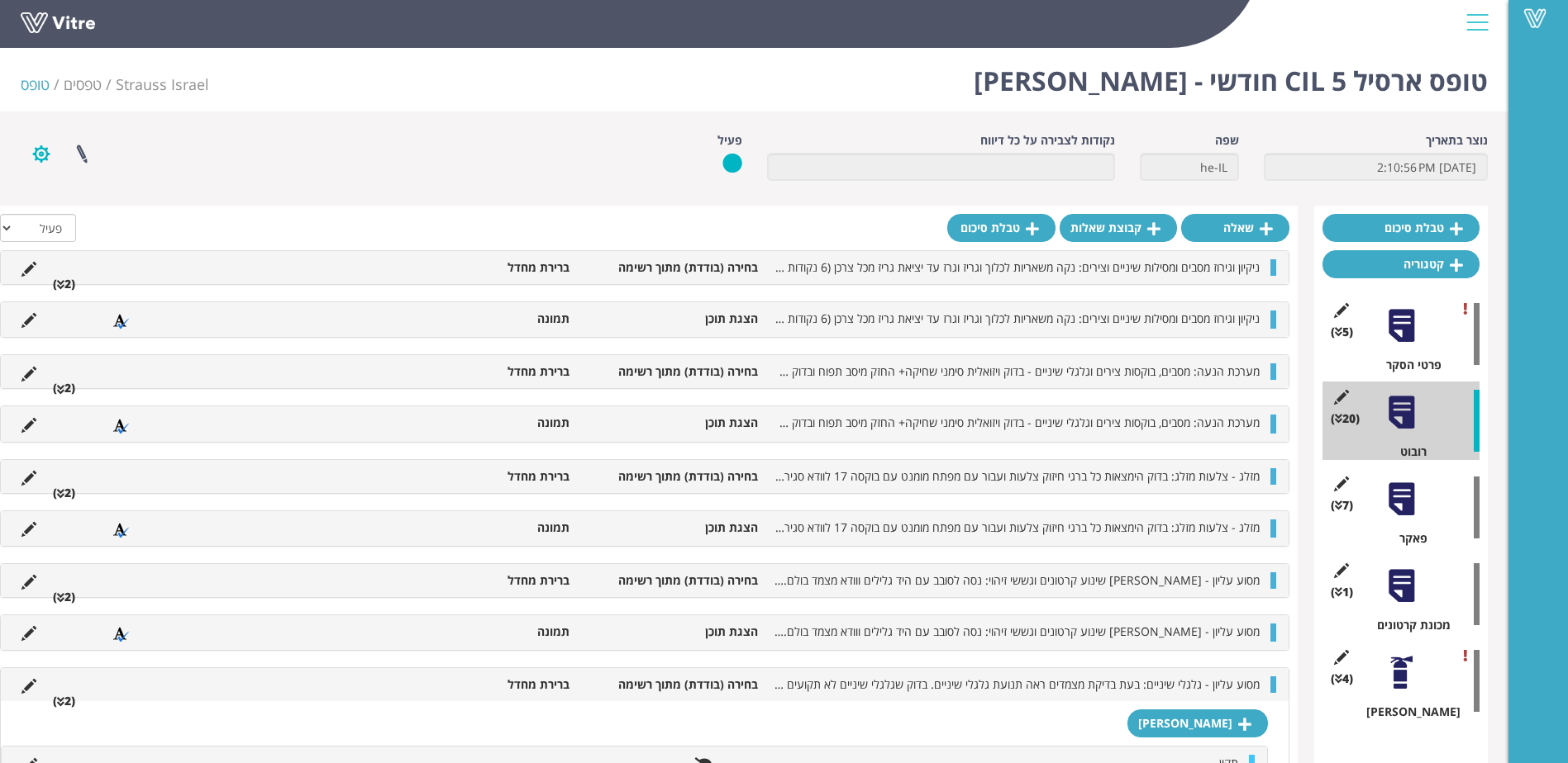
click at [49, 155] on button "button" at bounding box center [41, 154] width 41 height 44
click at [110, 192] on link "פרוייקטים מקושרים" at bounding box center [86, 193] width 131 height 22
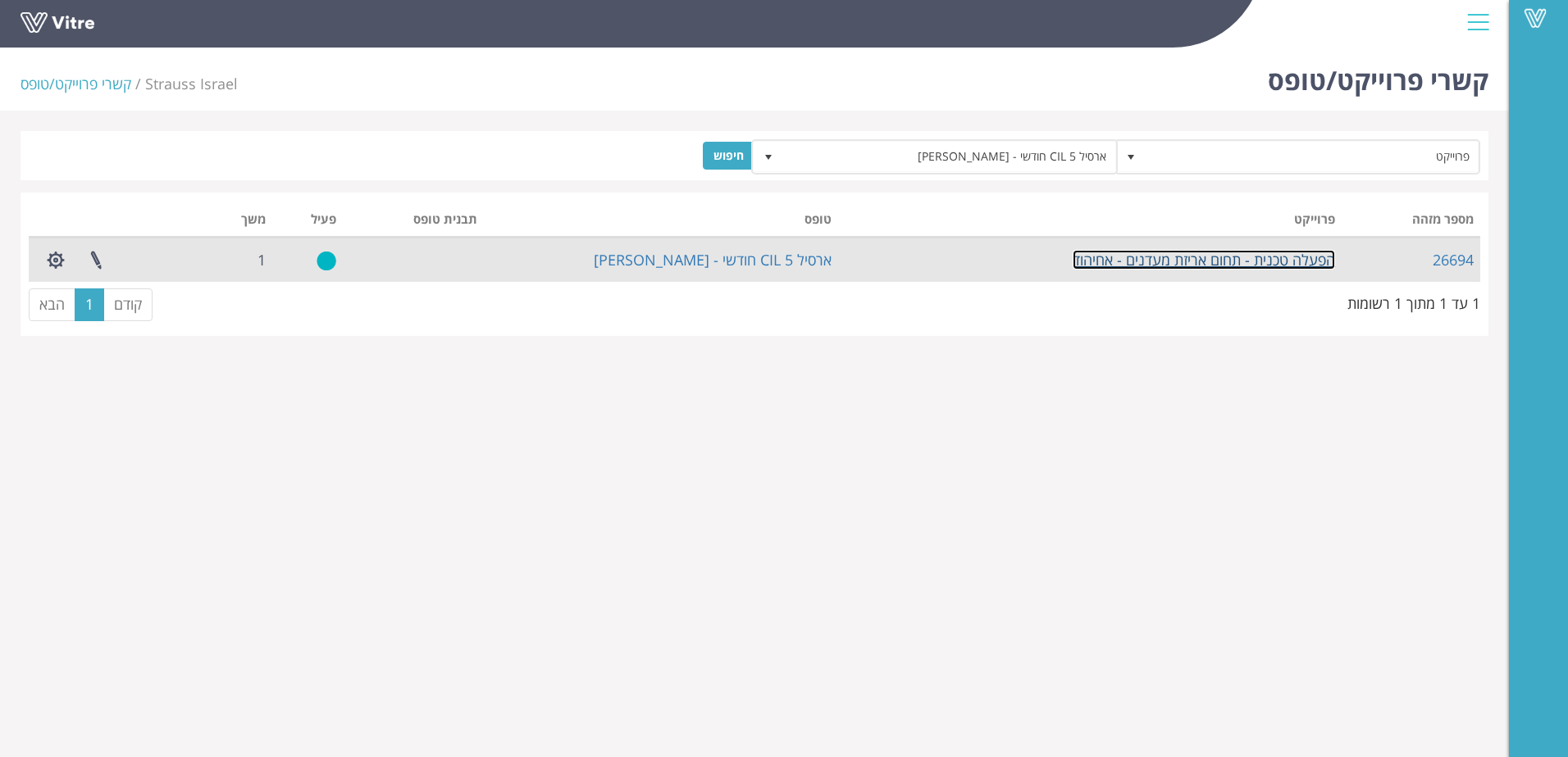
click at [1178, 262] on link "הפעלה טכנית - תחום אריזת מעדנים - אחיהוד" at bounding box center [1204, 260] width 263 height 20
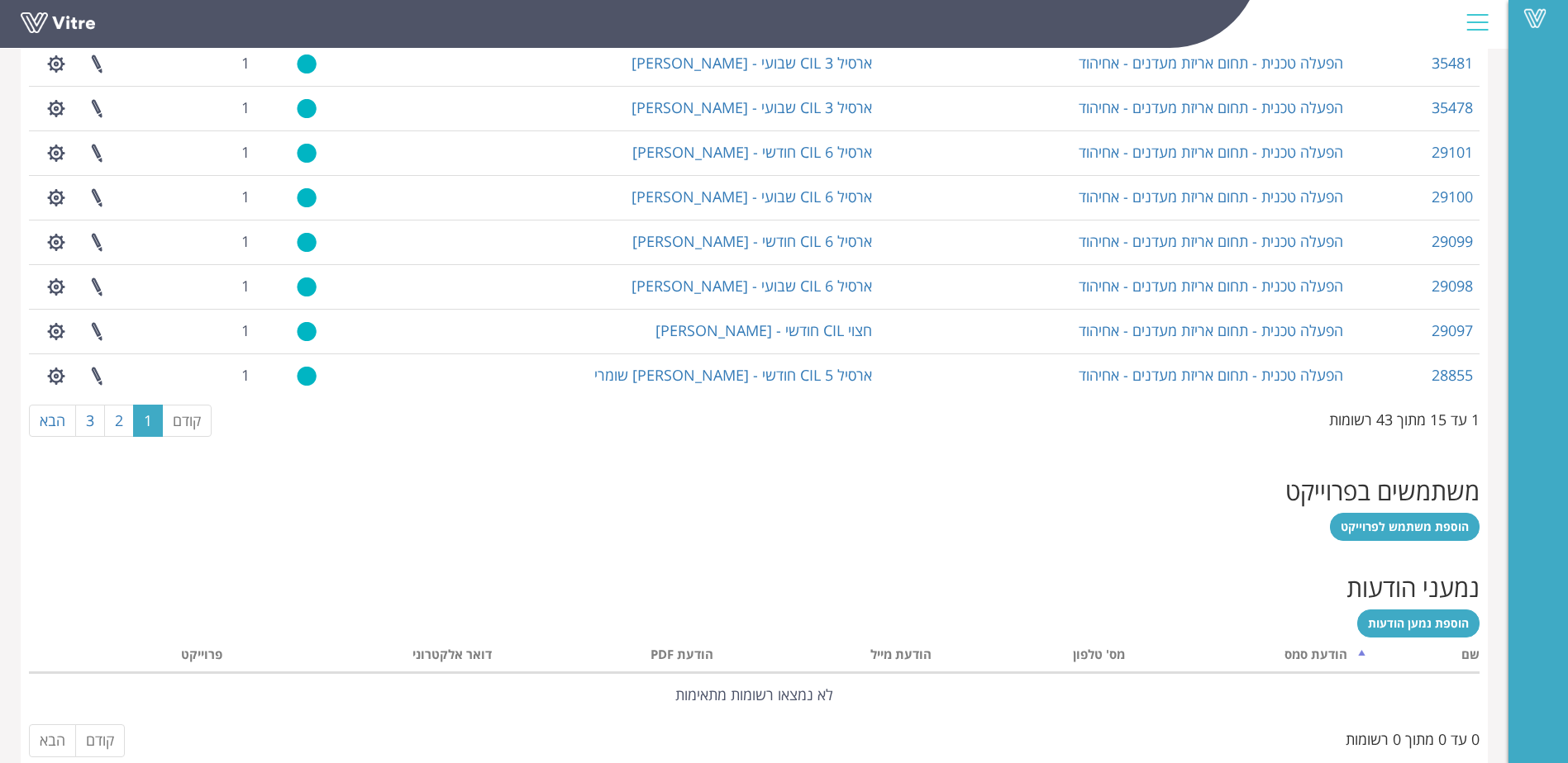
scroll to position [1136, 0]
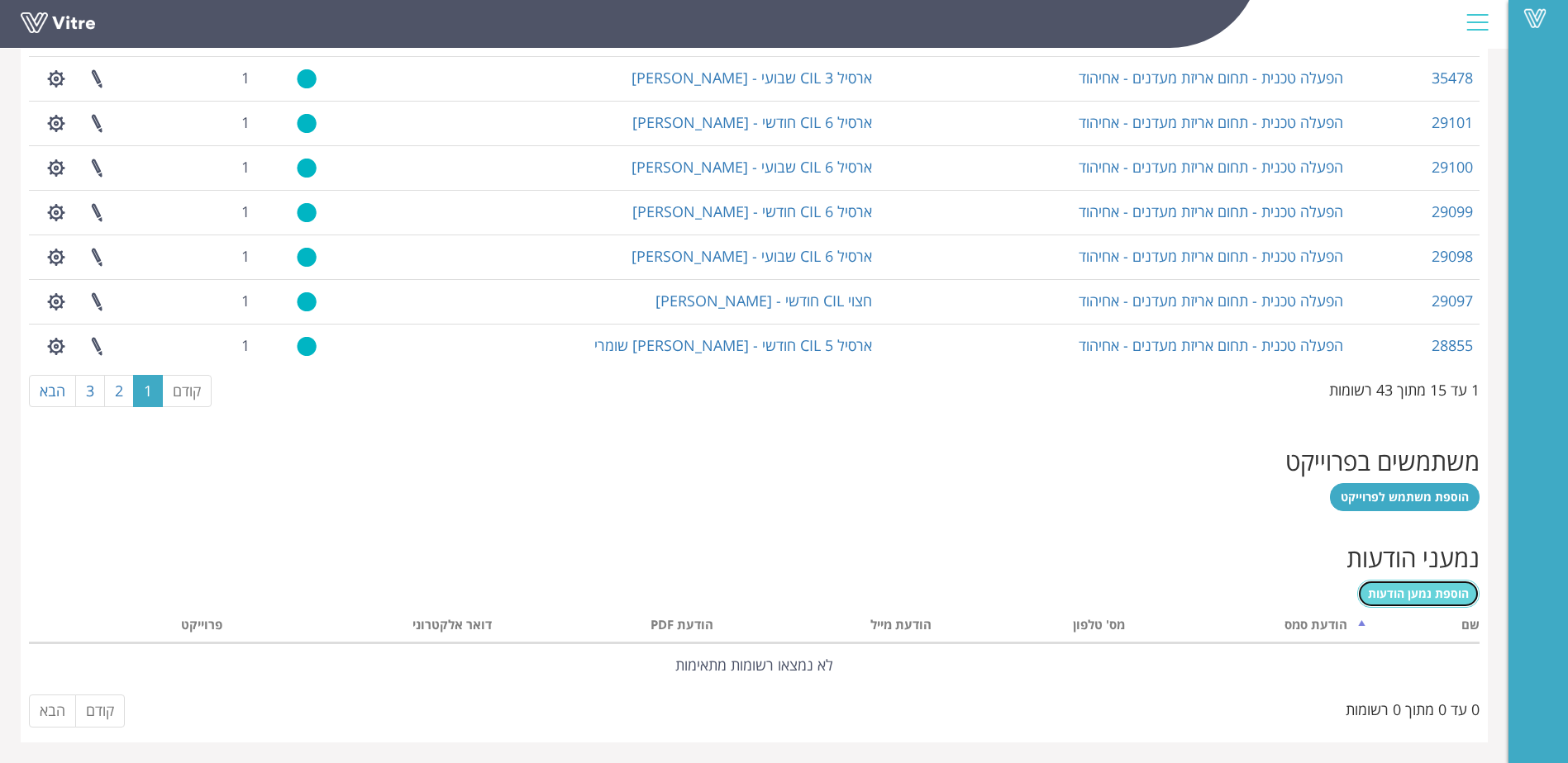
click at [1401, 593] on span "הוספת נמען הודעות" at bounding box center [1419, 593] width 101 height 15
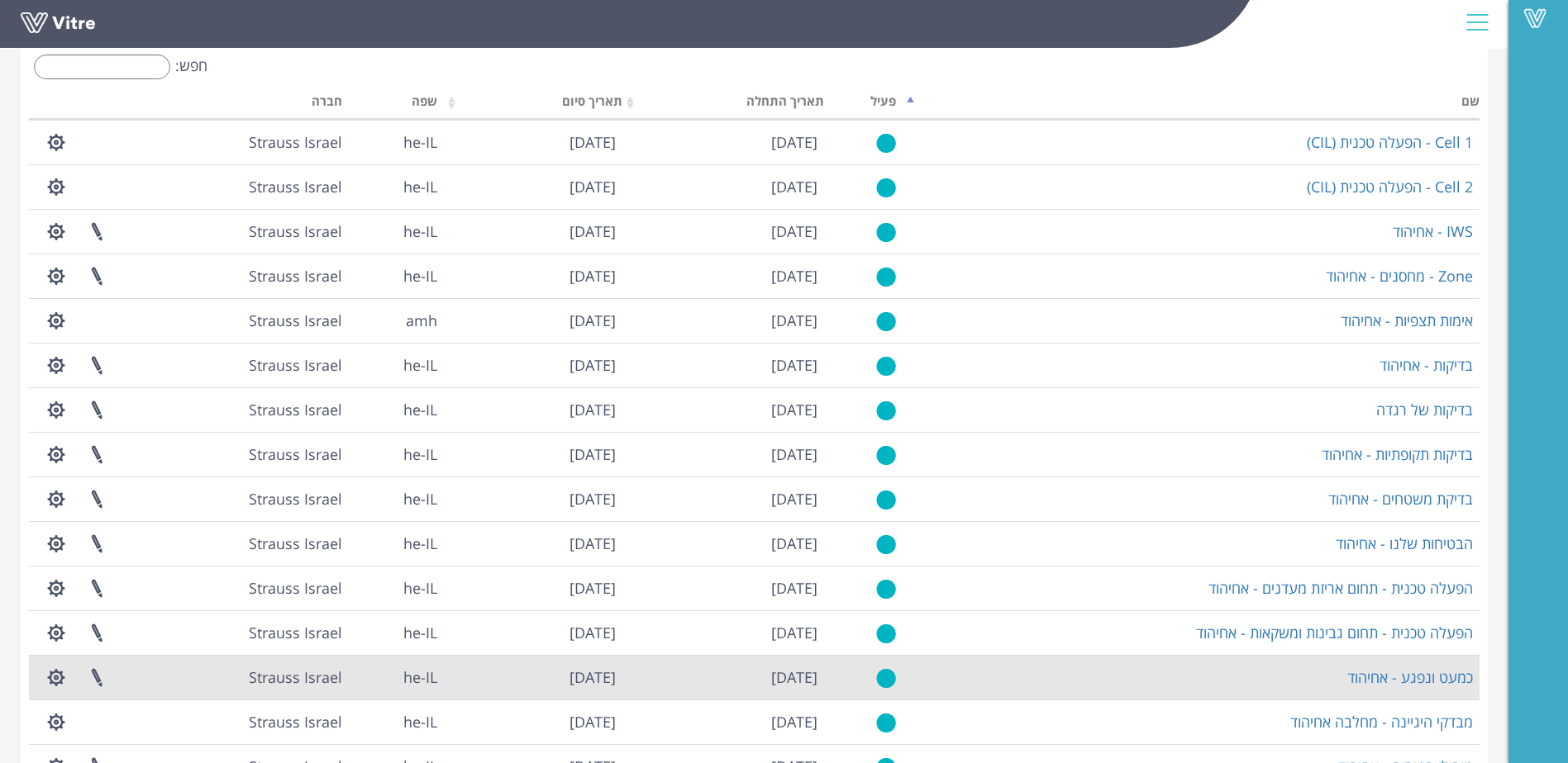
scroll to position [187, 0]
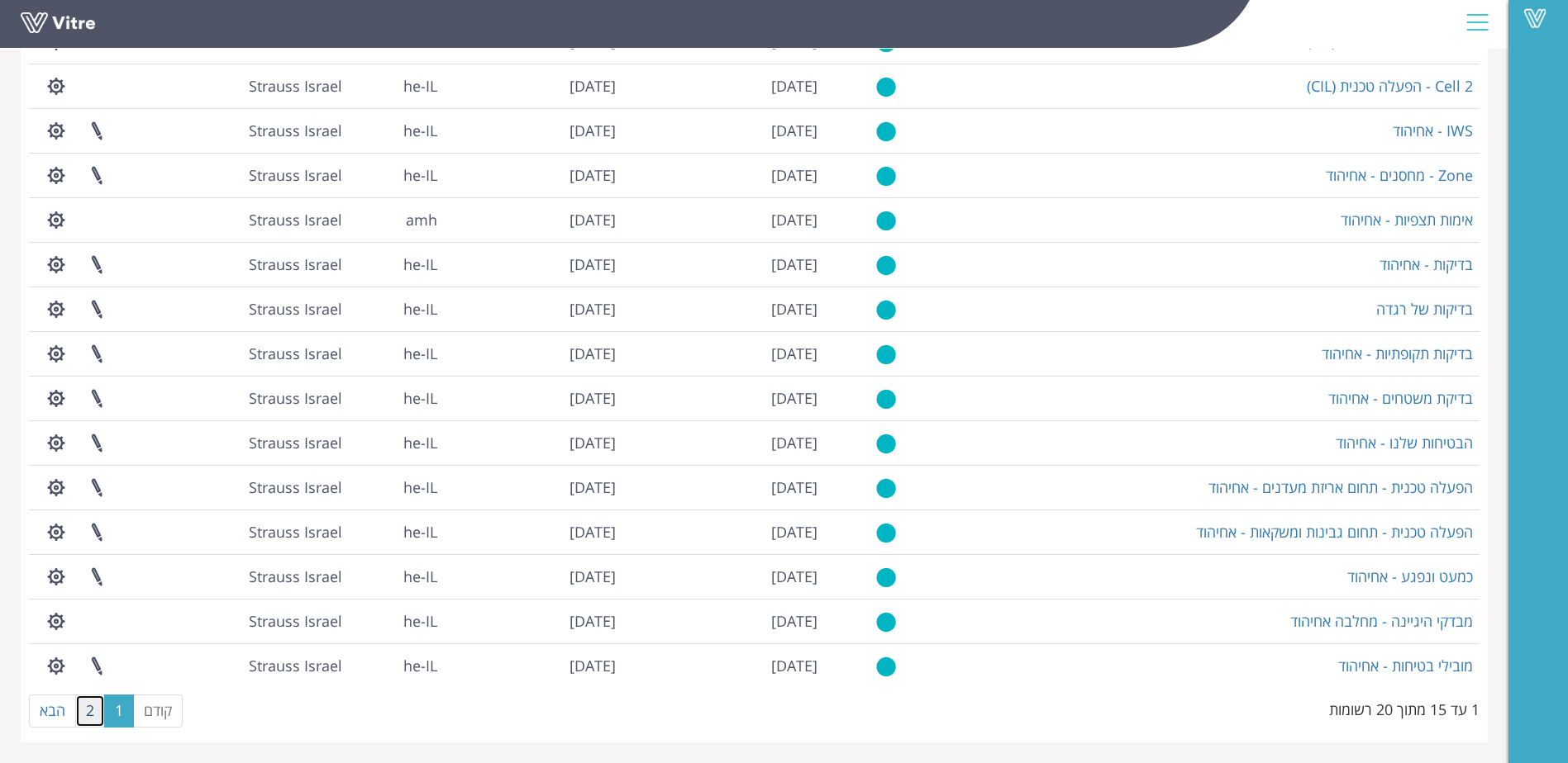
click at [95, 715] on link "2" at bounding box center [90, 711] width 30 height 33
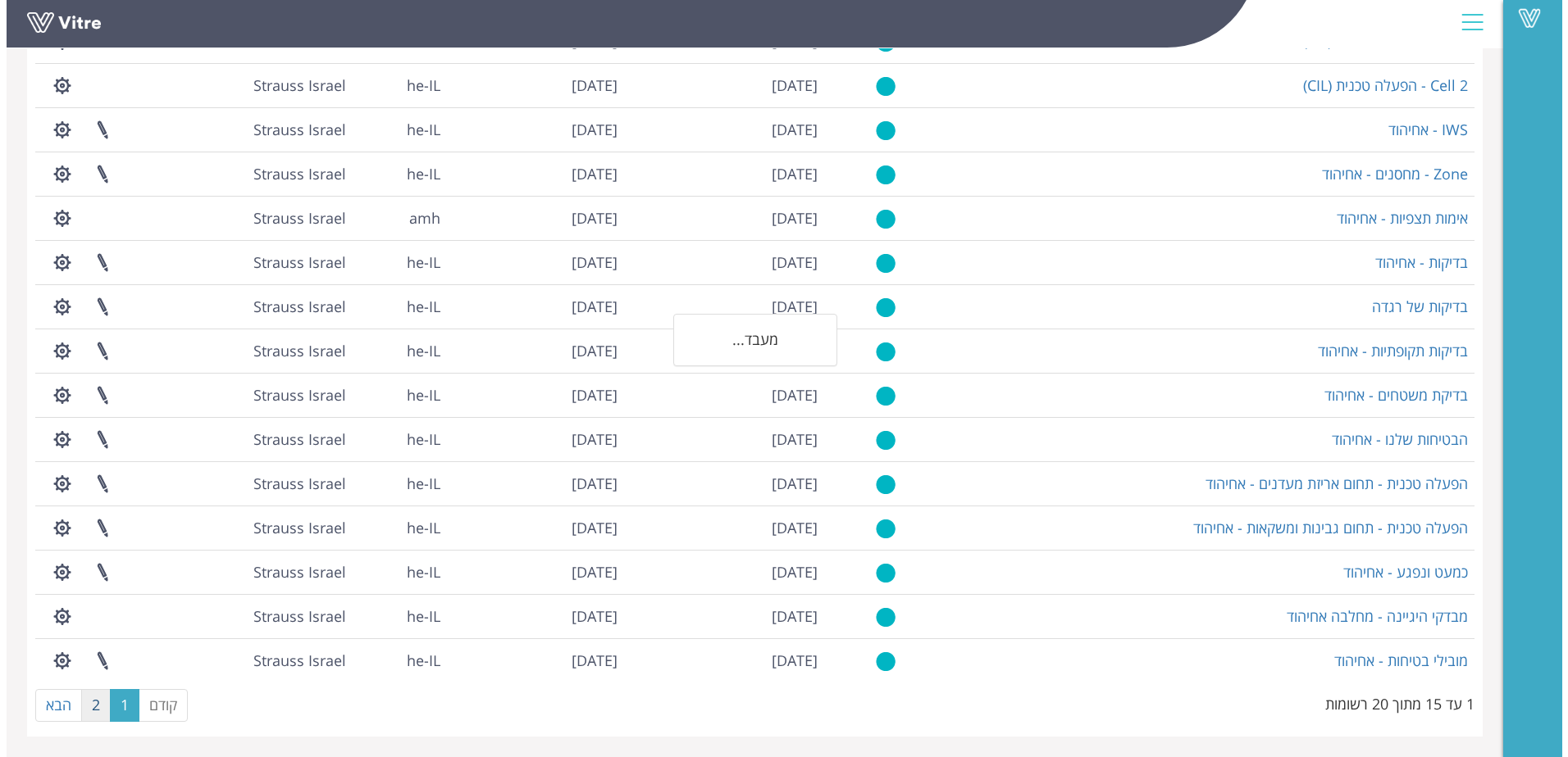
scroll to position [0, 0]
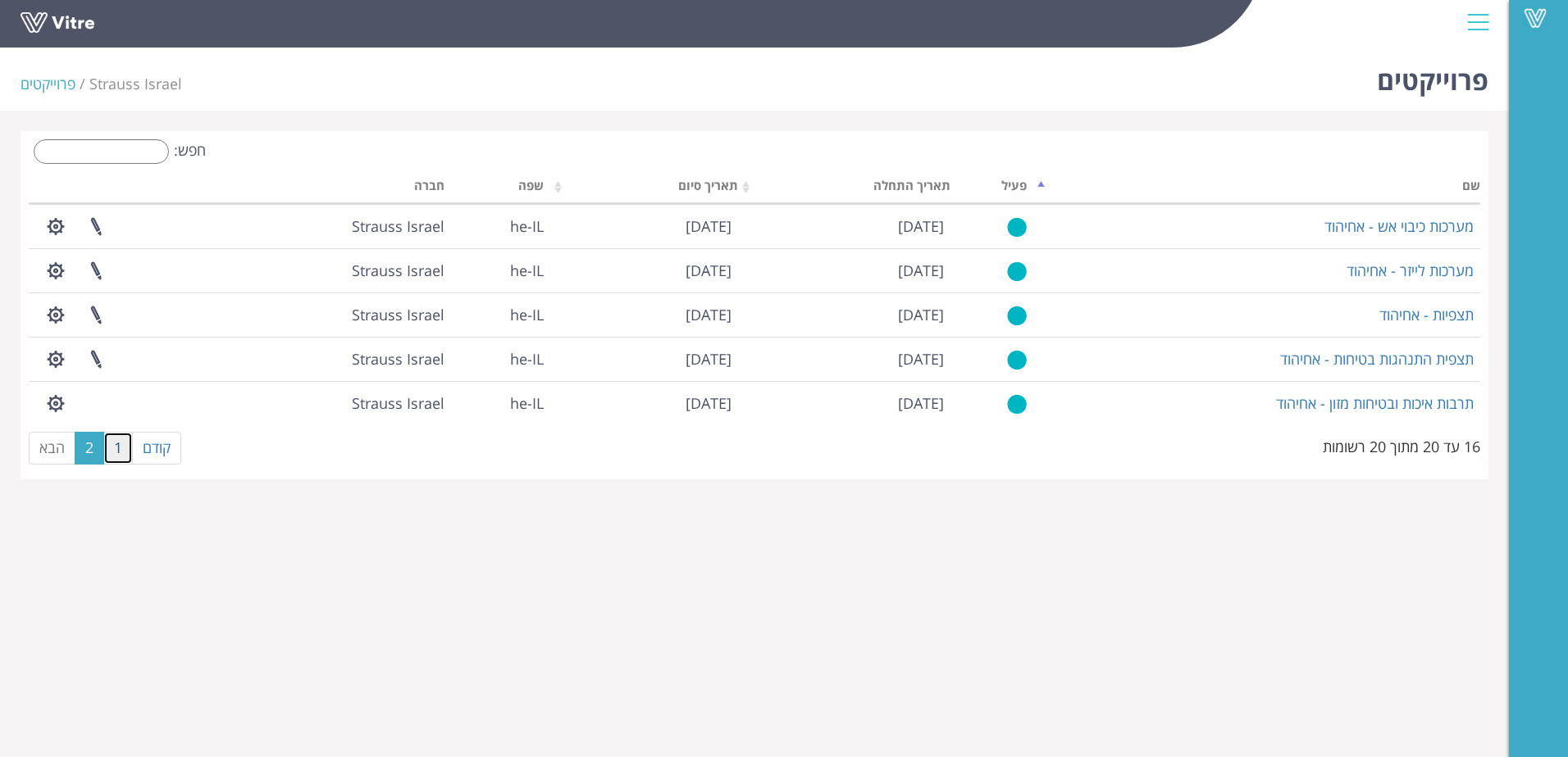
click at [121, 459] on link "1" at bounding box center [118, 448] width 29 height 33
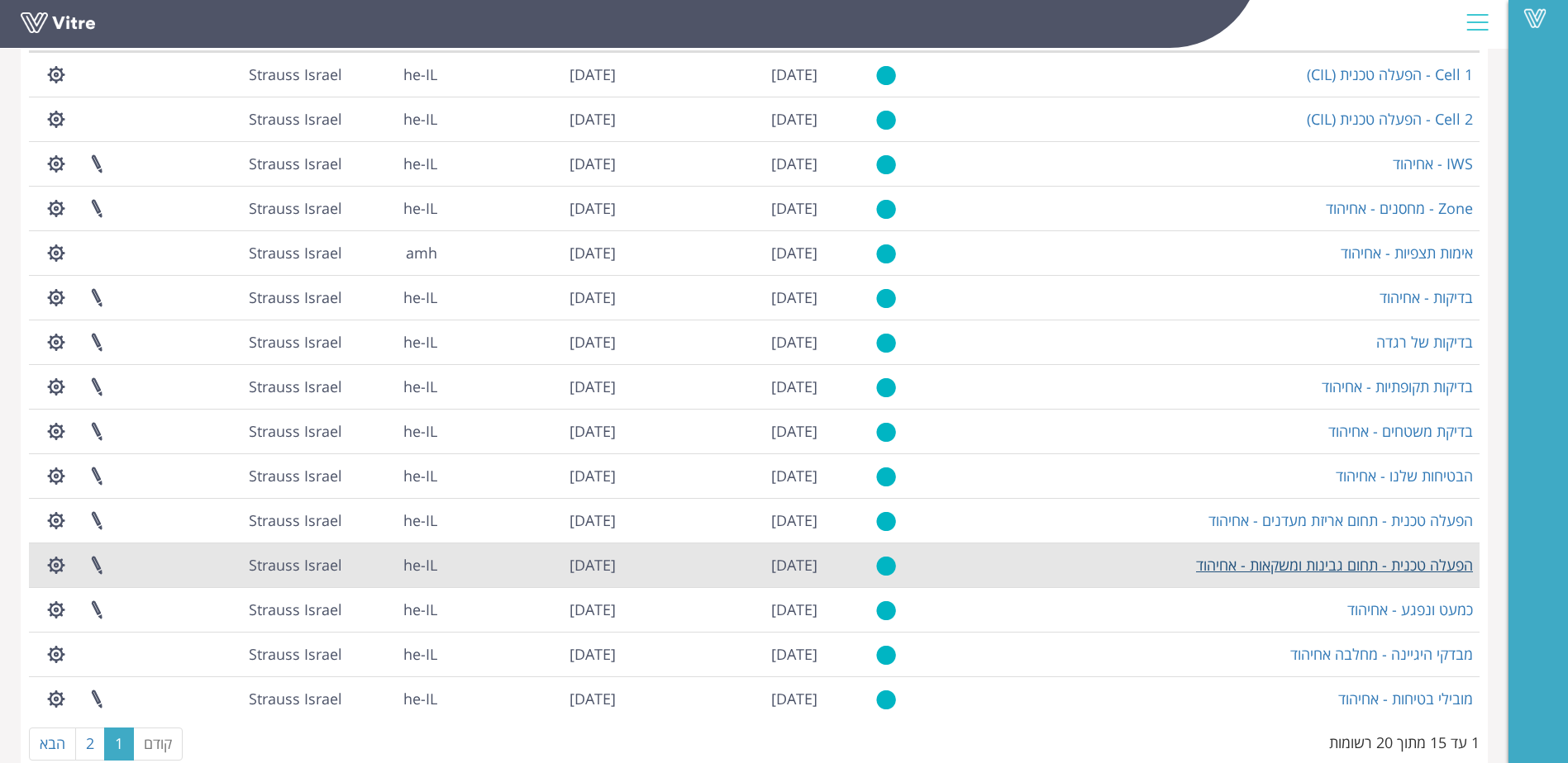
scroll to position [187, 0]
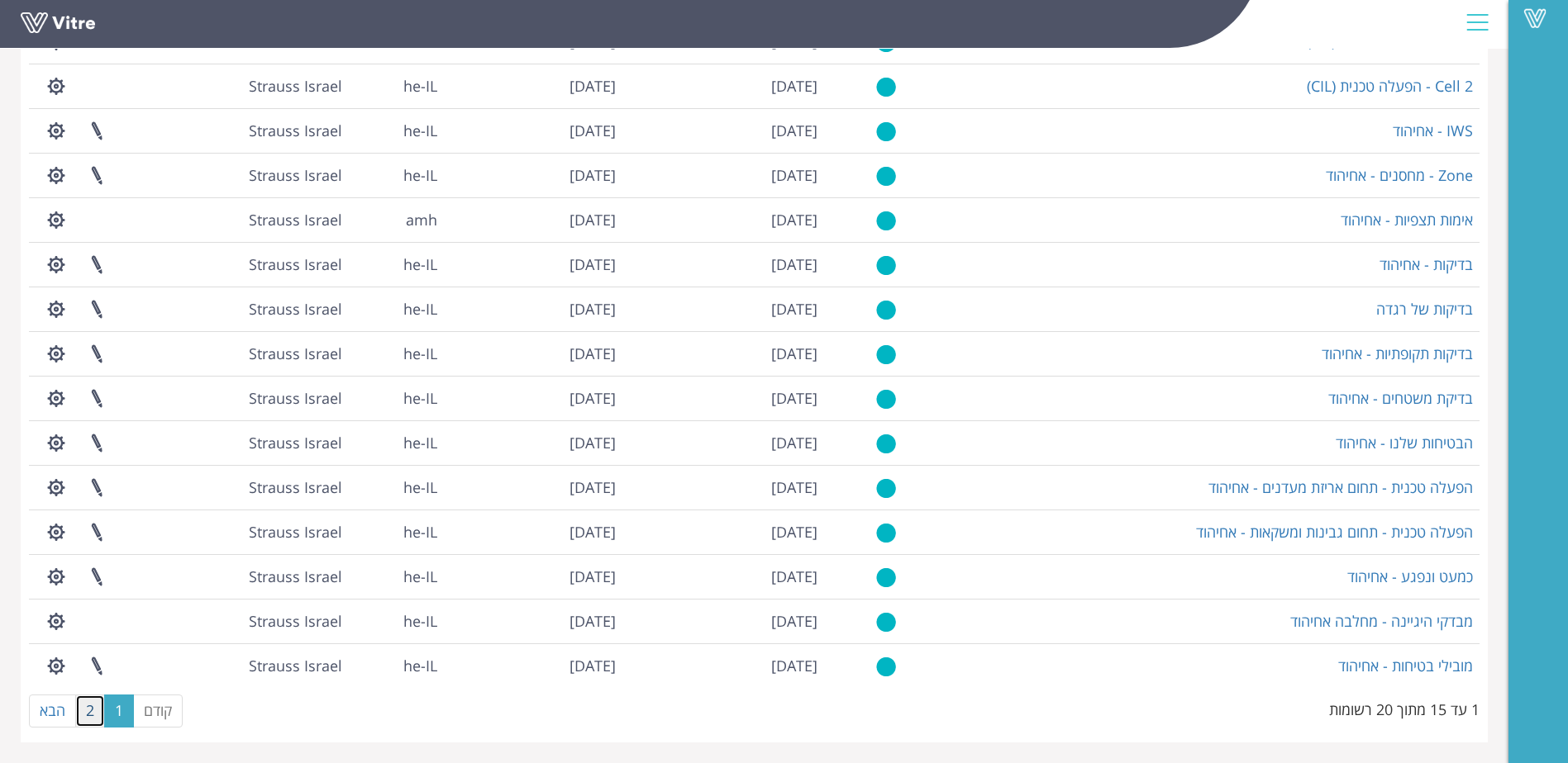
click at [86, 712] on link "2" at bounding box center [90, 711] width 30 height 33
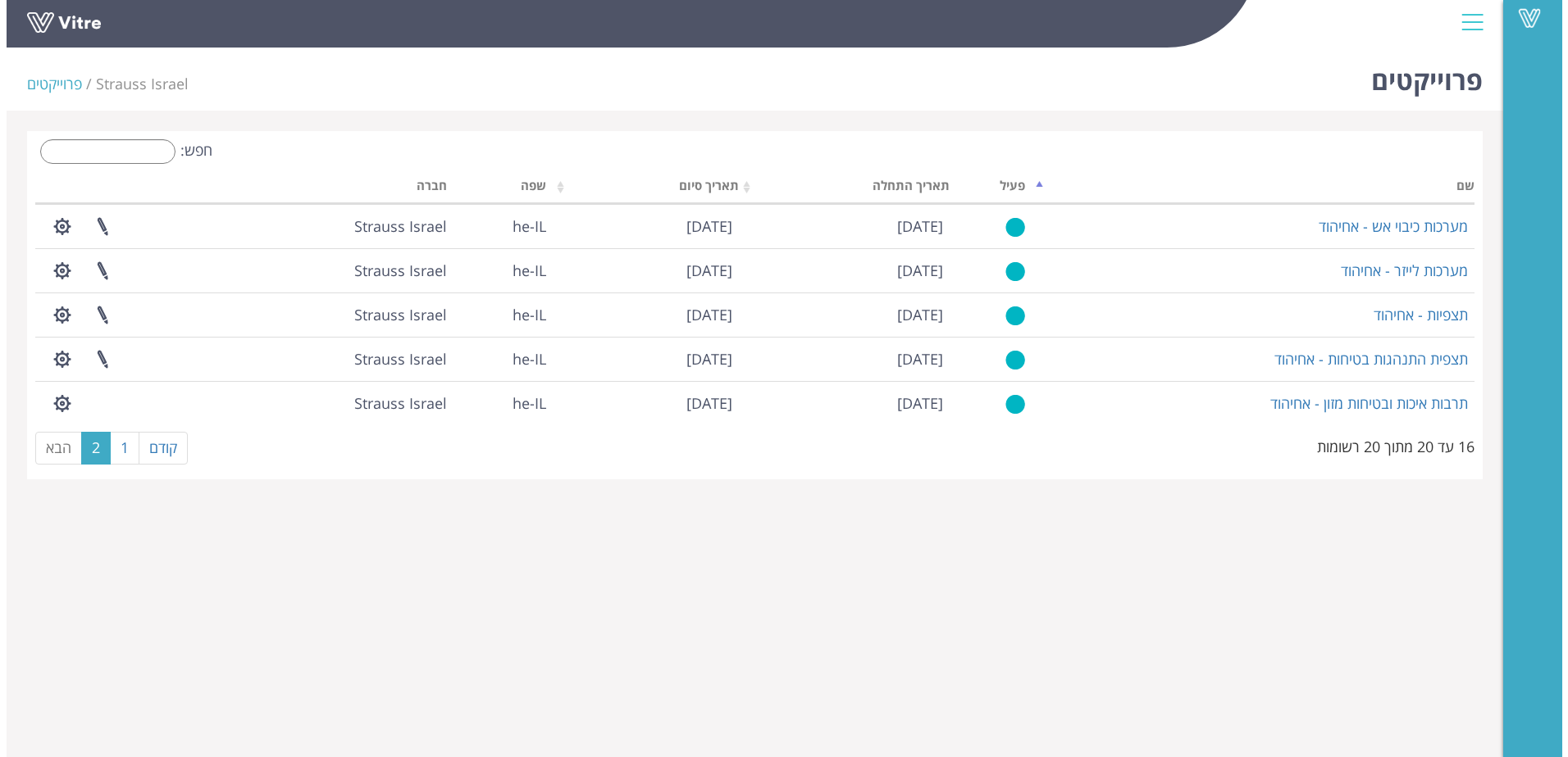
scroll to position [0, 0]
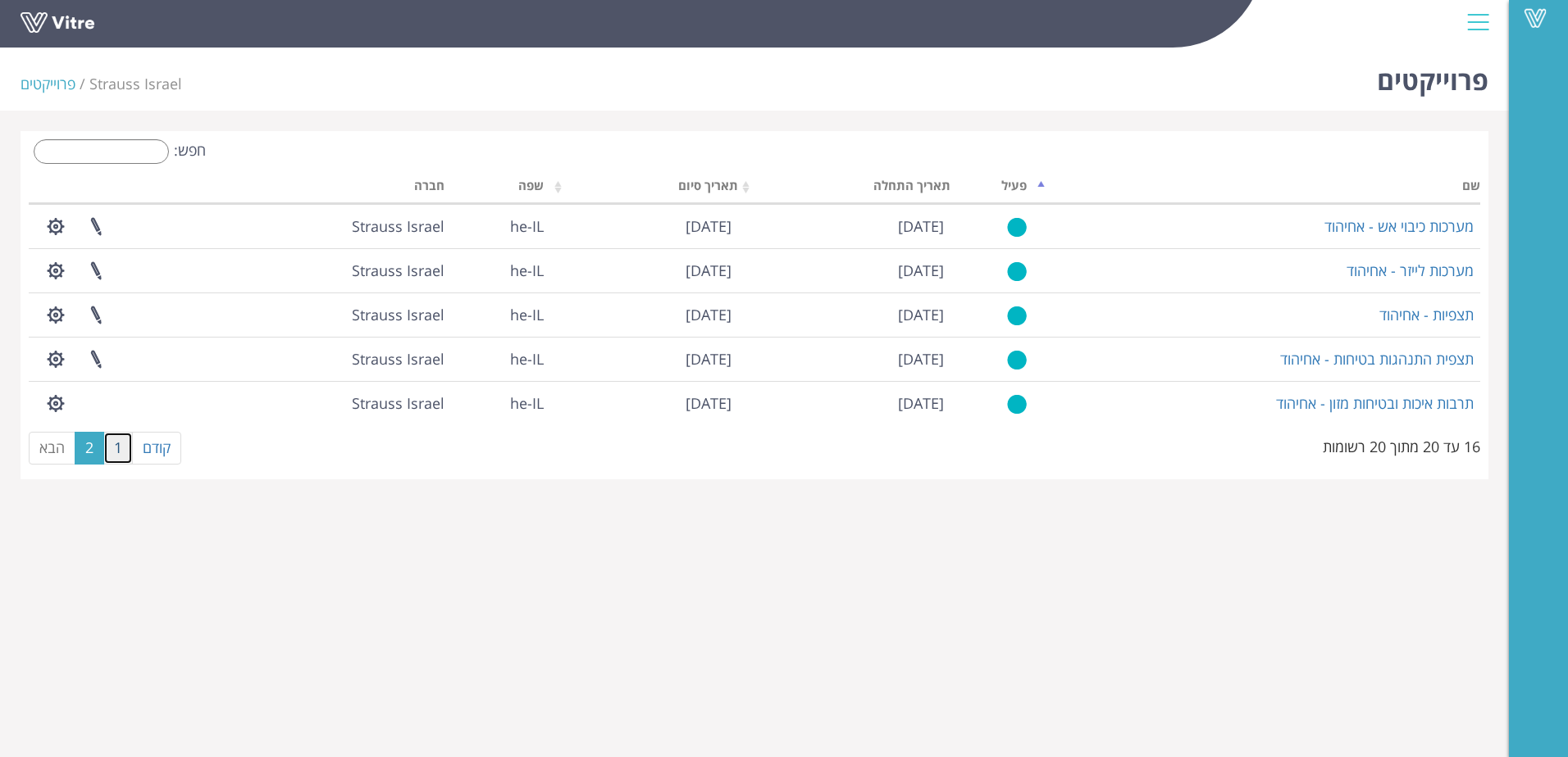
click at [116, 459] on link "1" at bounding box center [118, 448] width 29 height 33
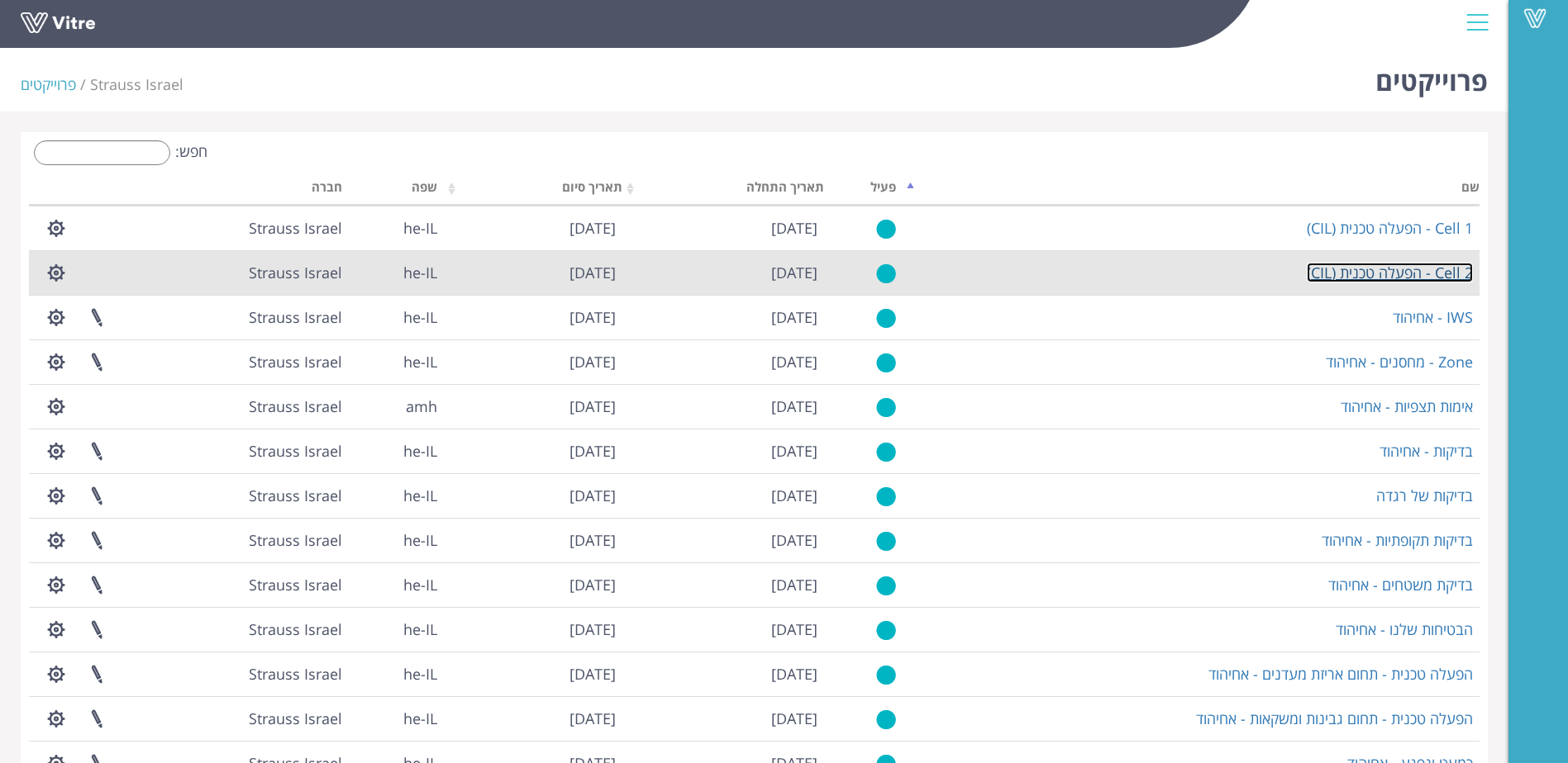
click at [1361, 271] on link "Cell 2 - הפעלה טכנית (CIL)" at bounding box center [1390, 273] width 167 height 20
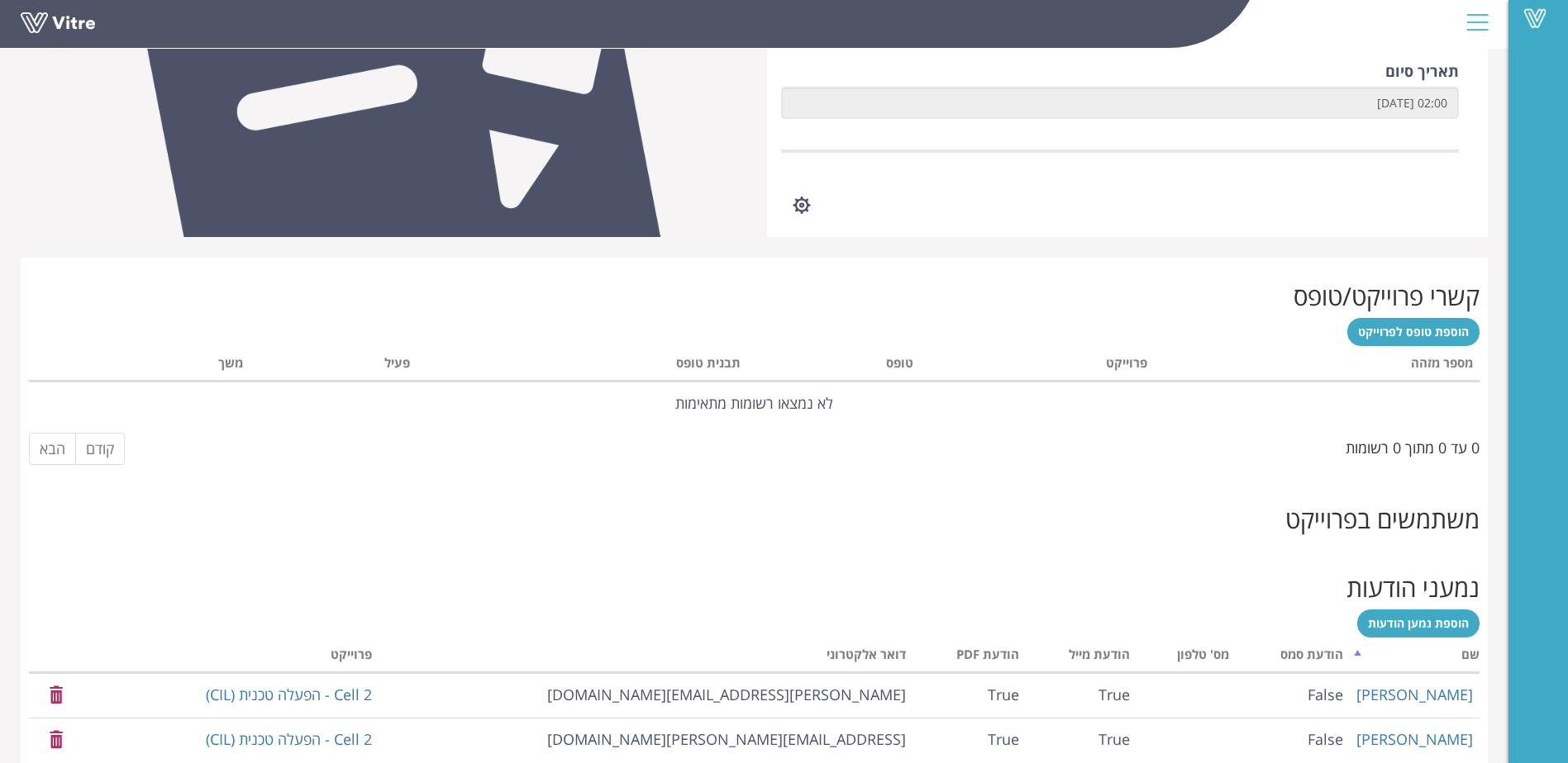
scroll to position [496, 0]
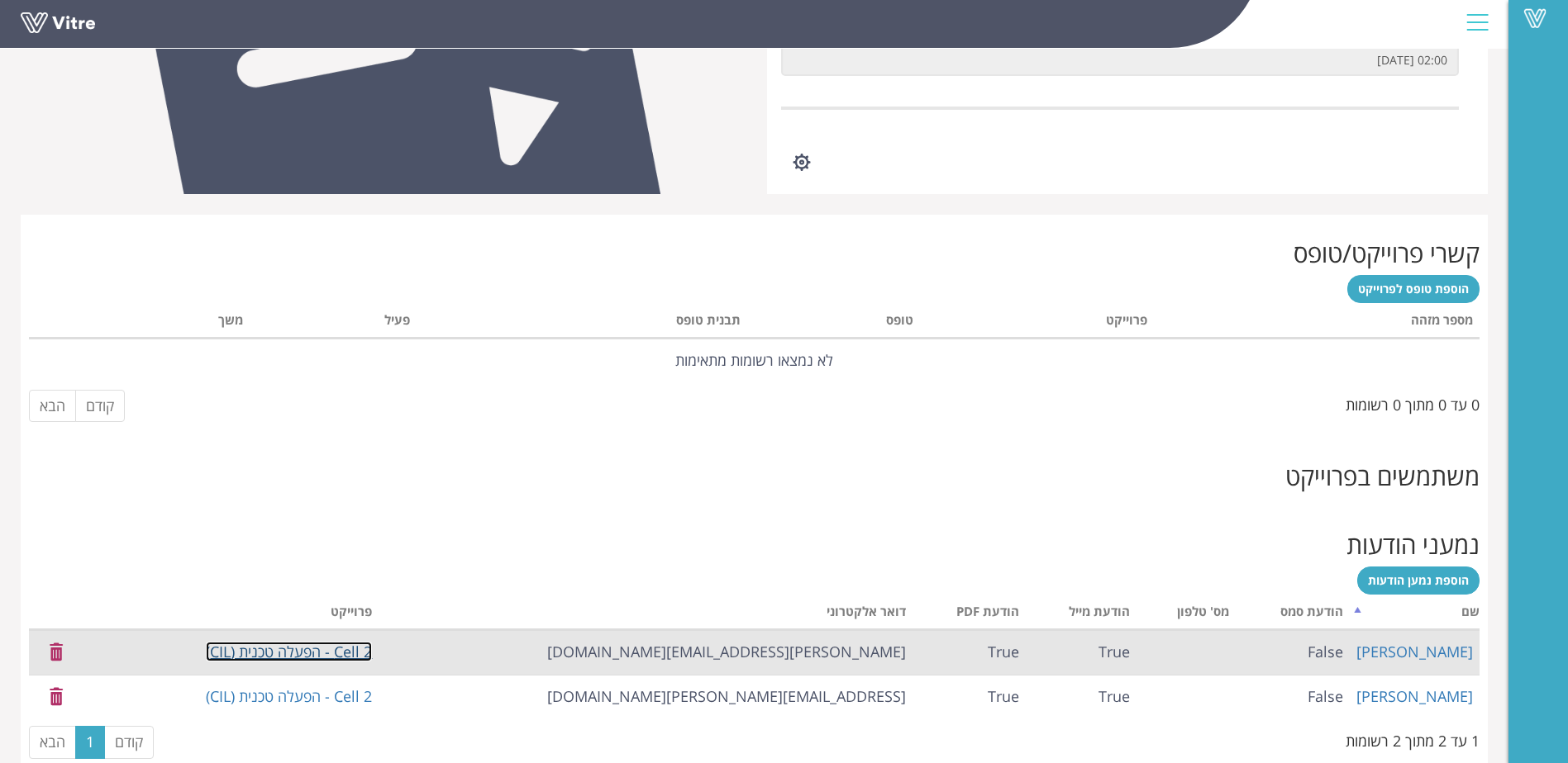
click at [335, 651] on link "Cell 2 - הפעלה טכנית (CIL)" at bounding box center [289, 651] width 167 height 20
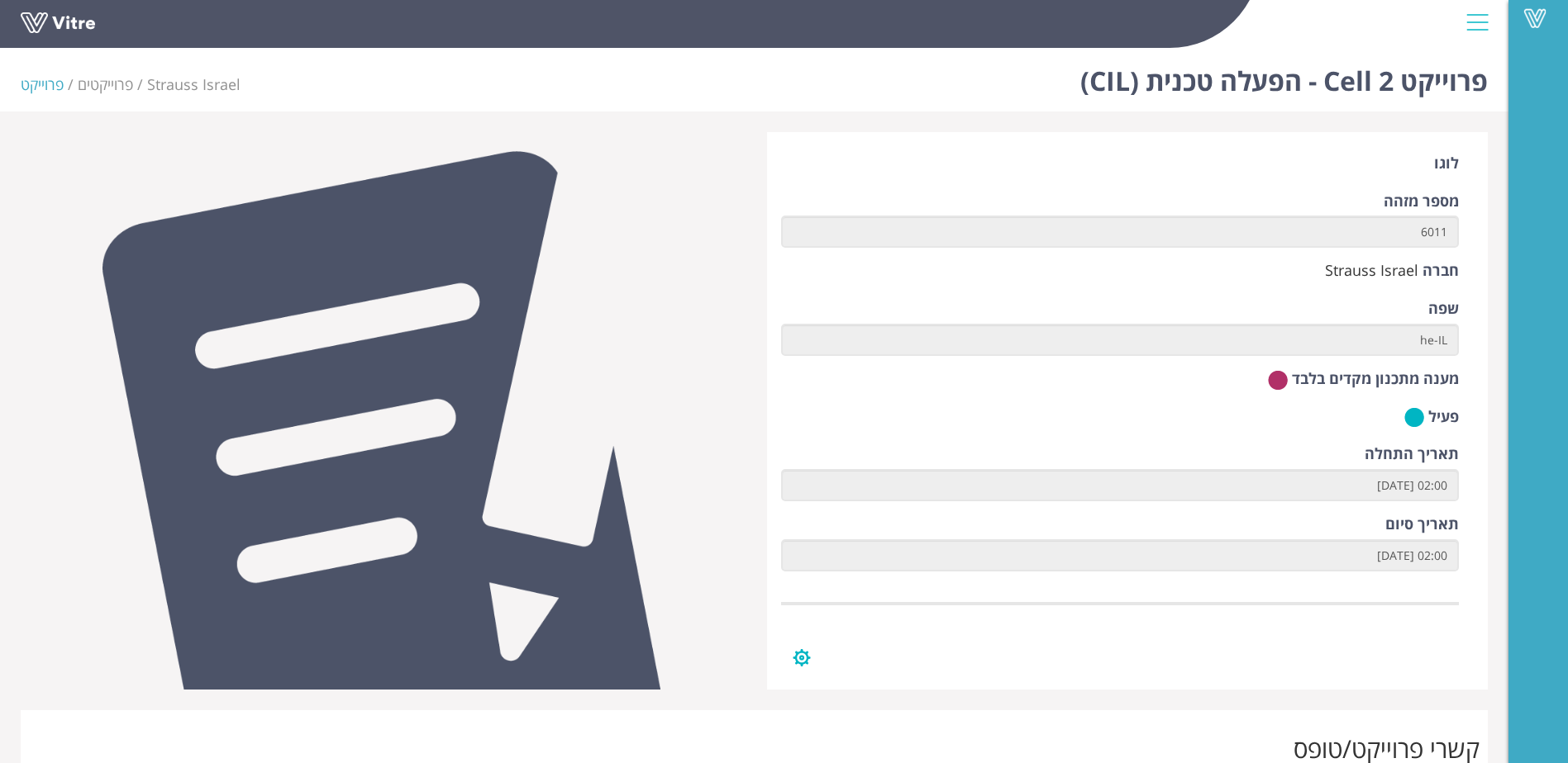
click at [800, 658] on button "button" at bounding box center [802, 658] width 41 height 44
click at [885, 695] on link "ניהול טפסים" at bounding box center [852, 697] width 140 height 22
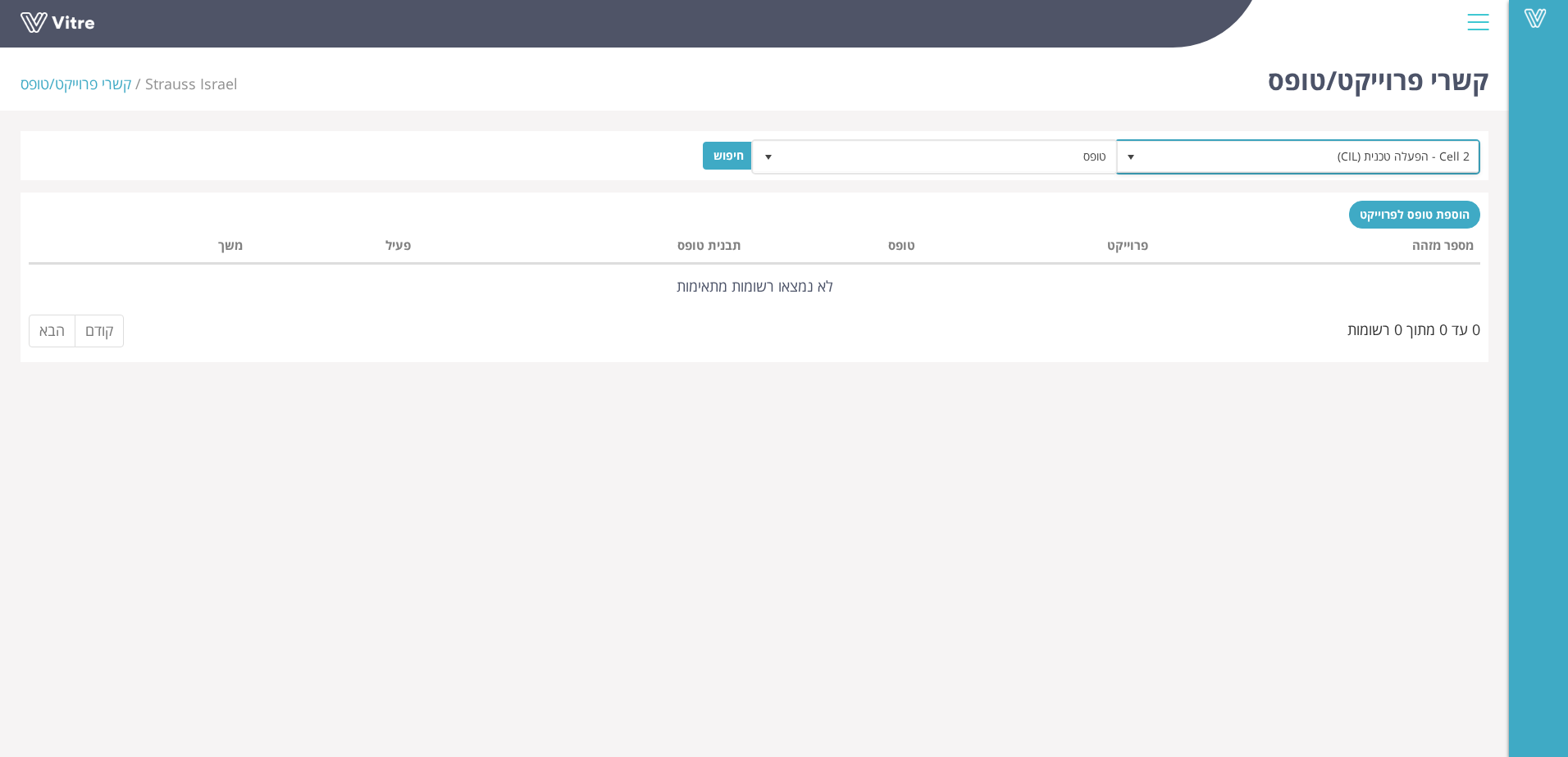
click at [1137, 161] on span "select" at bounding box center [1130, 157] width 13 height 13
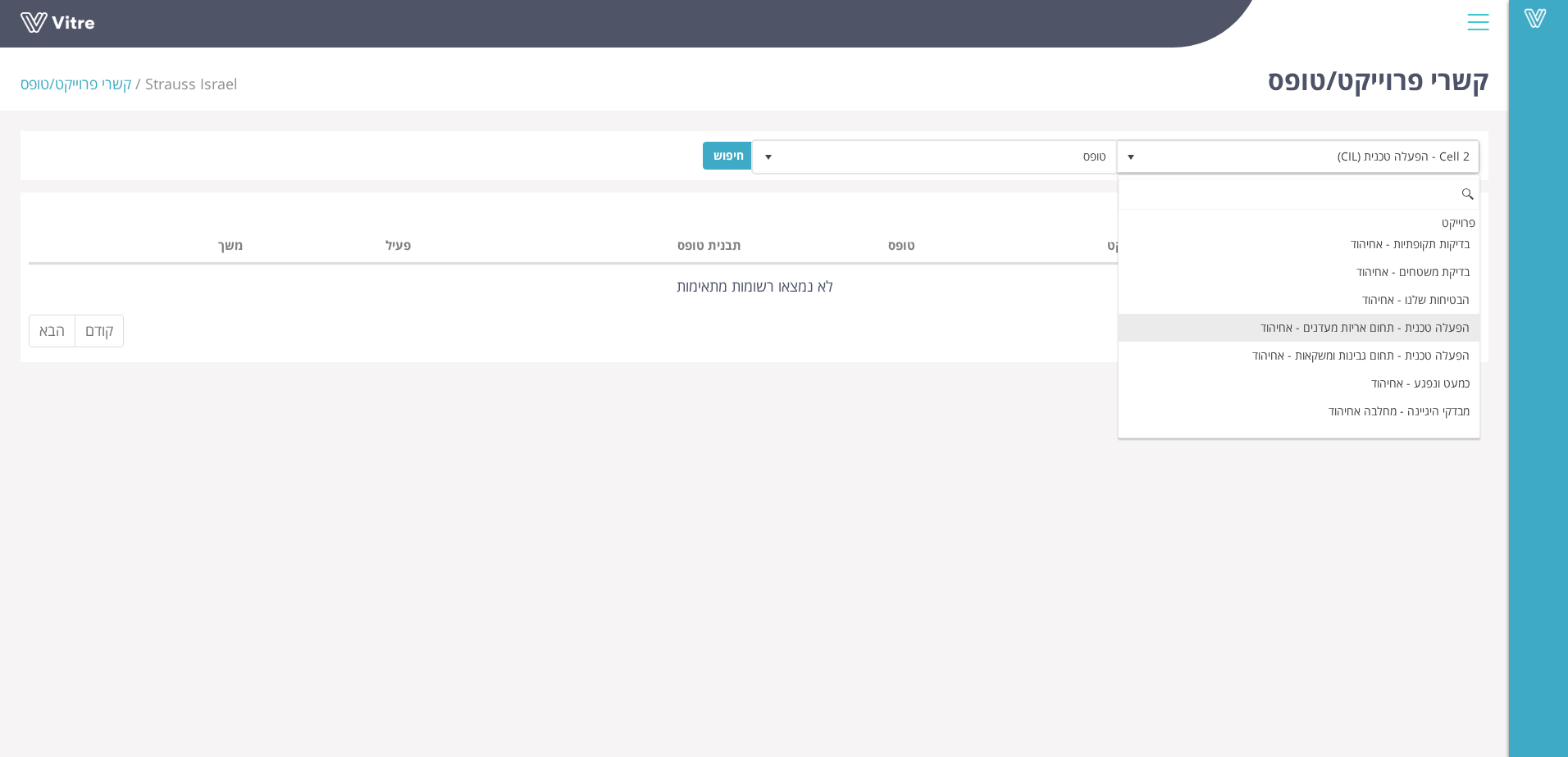
scroll to position [385, 0]
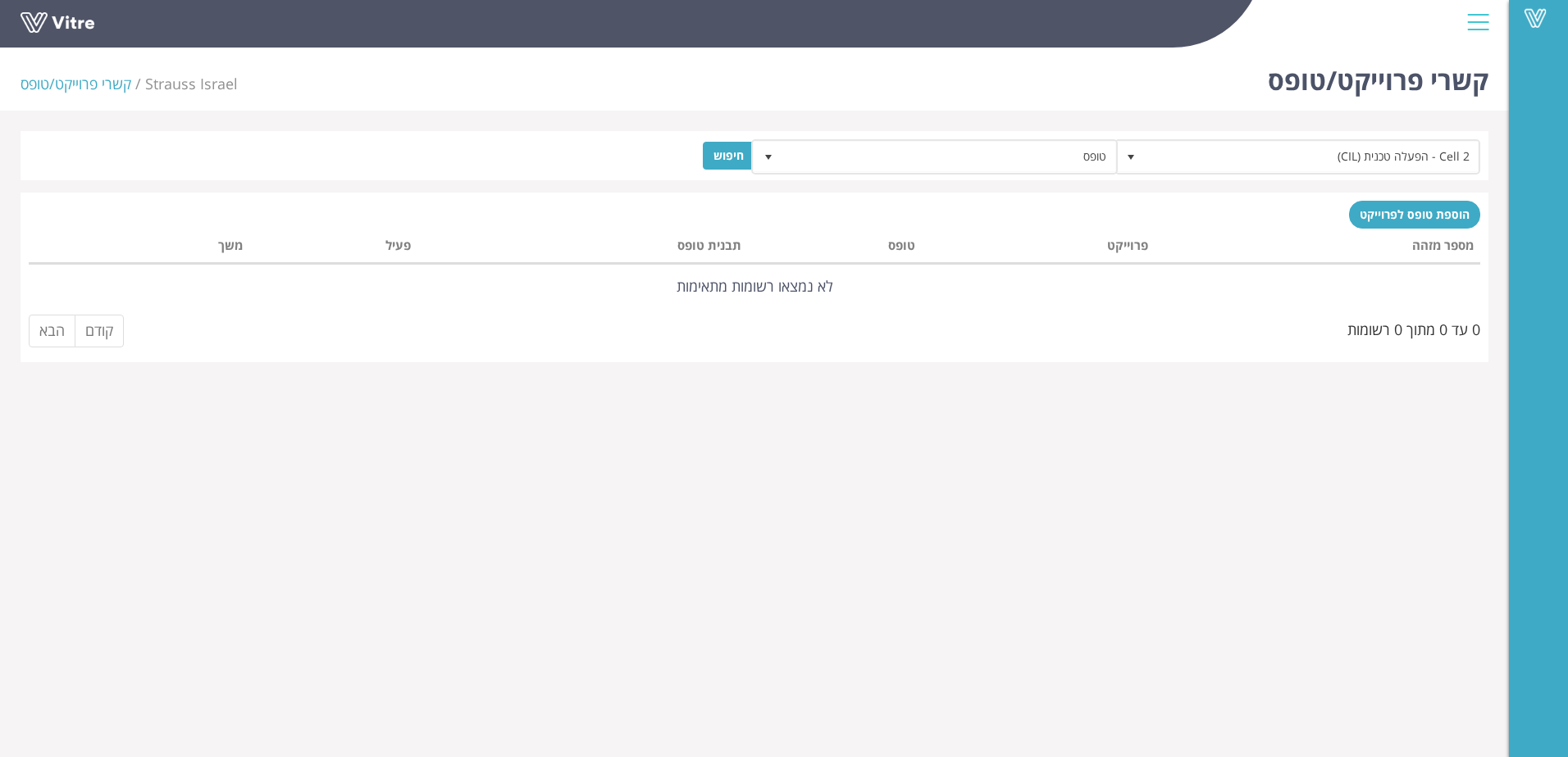
click at [888, 383] on html "Vitre קשרי פרוייקט/טופס Strauss Israel קשרי פרוייקט/טופס Cell 2 - הפעלה טכנית (…" at bounding box center [784, 191] width 1568 height 383
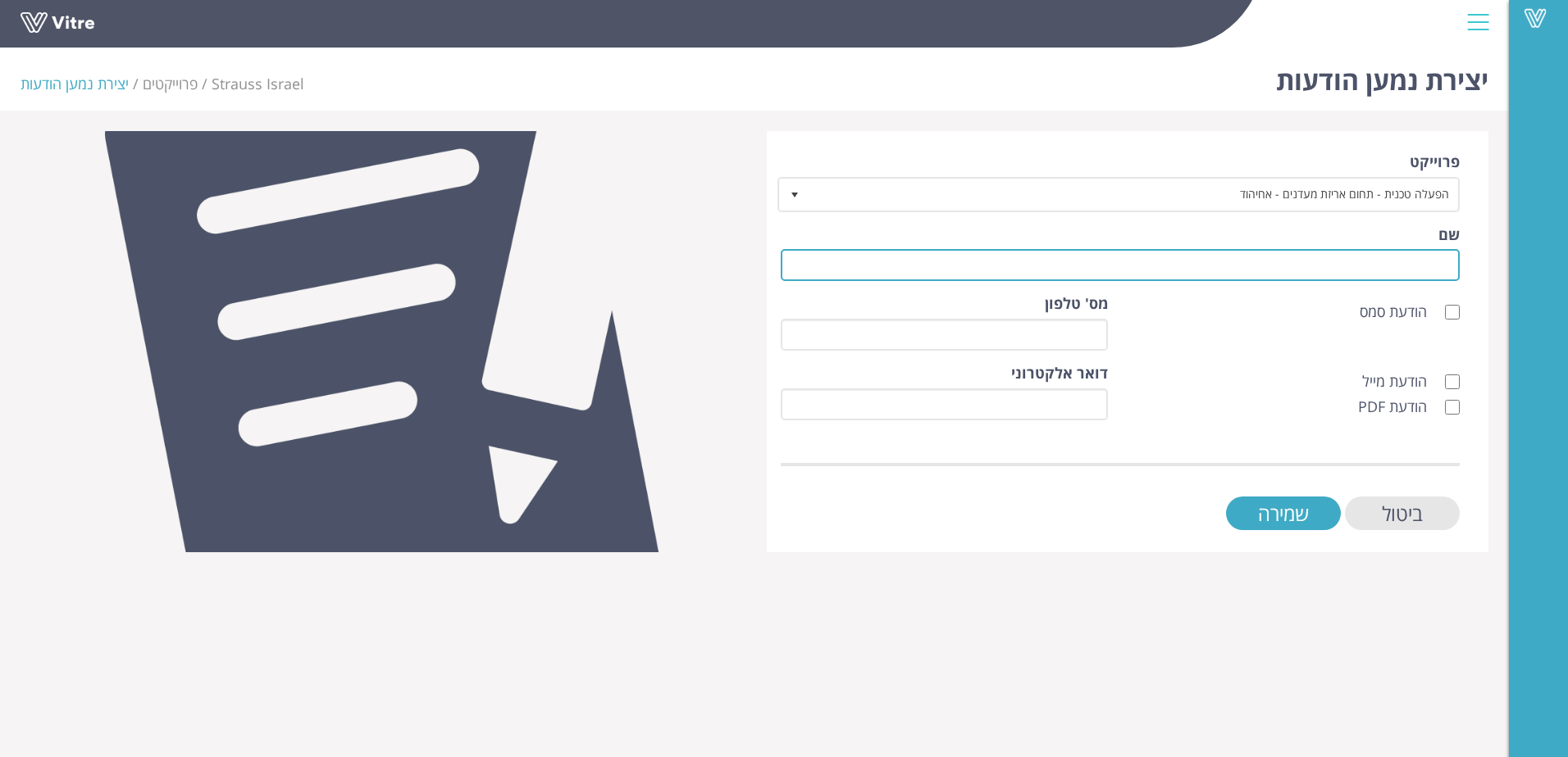
click at [1211, 268] on input "שם" at bounding box center [1120, 265] width 679 height 32
type input "D"
type input "d"
type input "גנאדי"
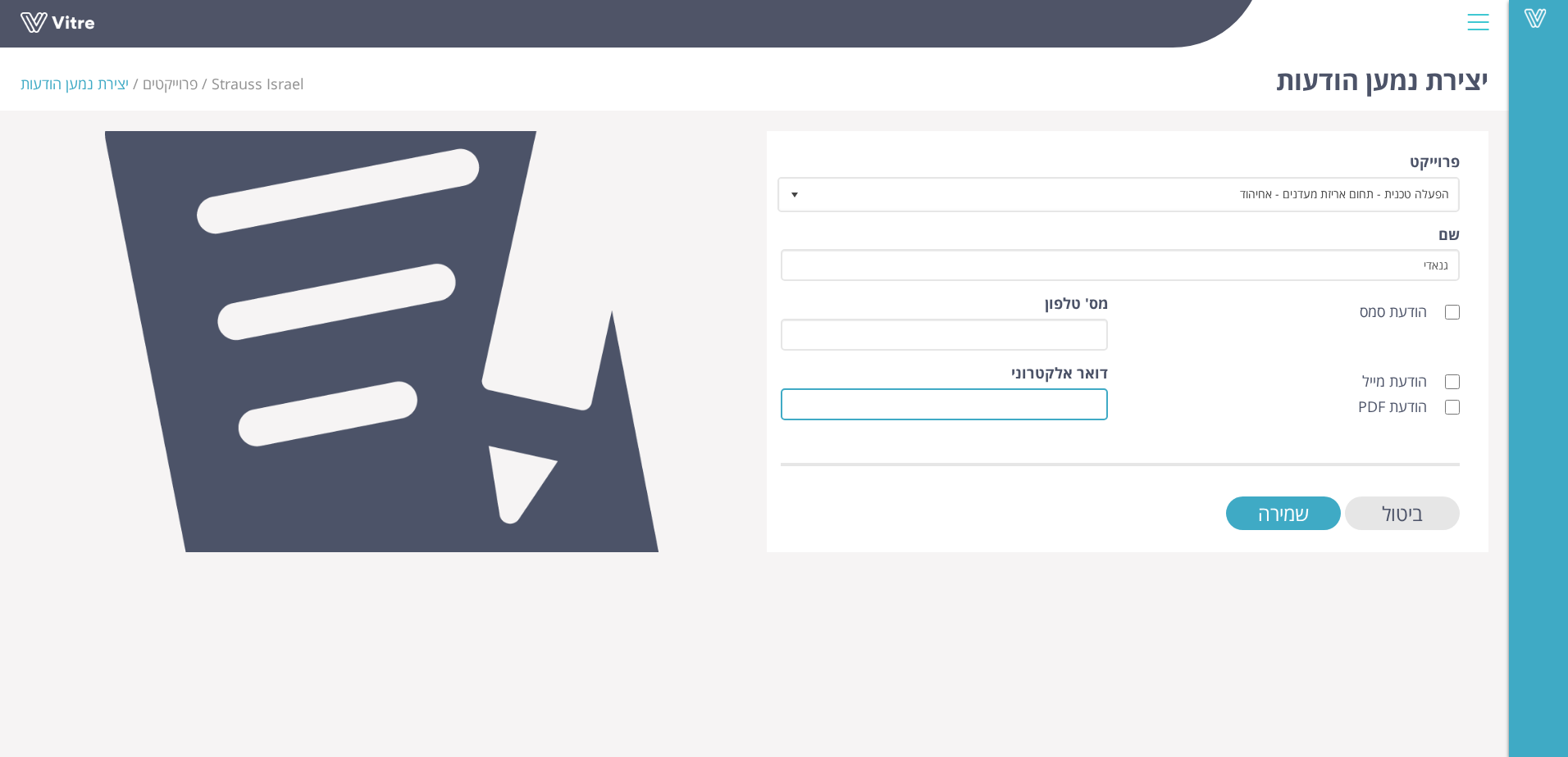
click at [1064, 404] on input "דואר אלקטרוני" at bounding box center [944, 404] width 327 height 32
paste input "[PERSON_NAME][EMAIL_ADDRESS][PERSON_NAME][PERSON_NAME][DOMAIN_NAME]"
type input "[PERSON_NAME][EMAIL_ADDRESS][PERSON_NAME][PERSON_NAME][DOMAIN_NAME]"
click at [1447, 381] on input "הודעת מייל" at bounding box center [1452, 382] width 15 height 15
checkbox input "true"
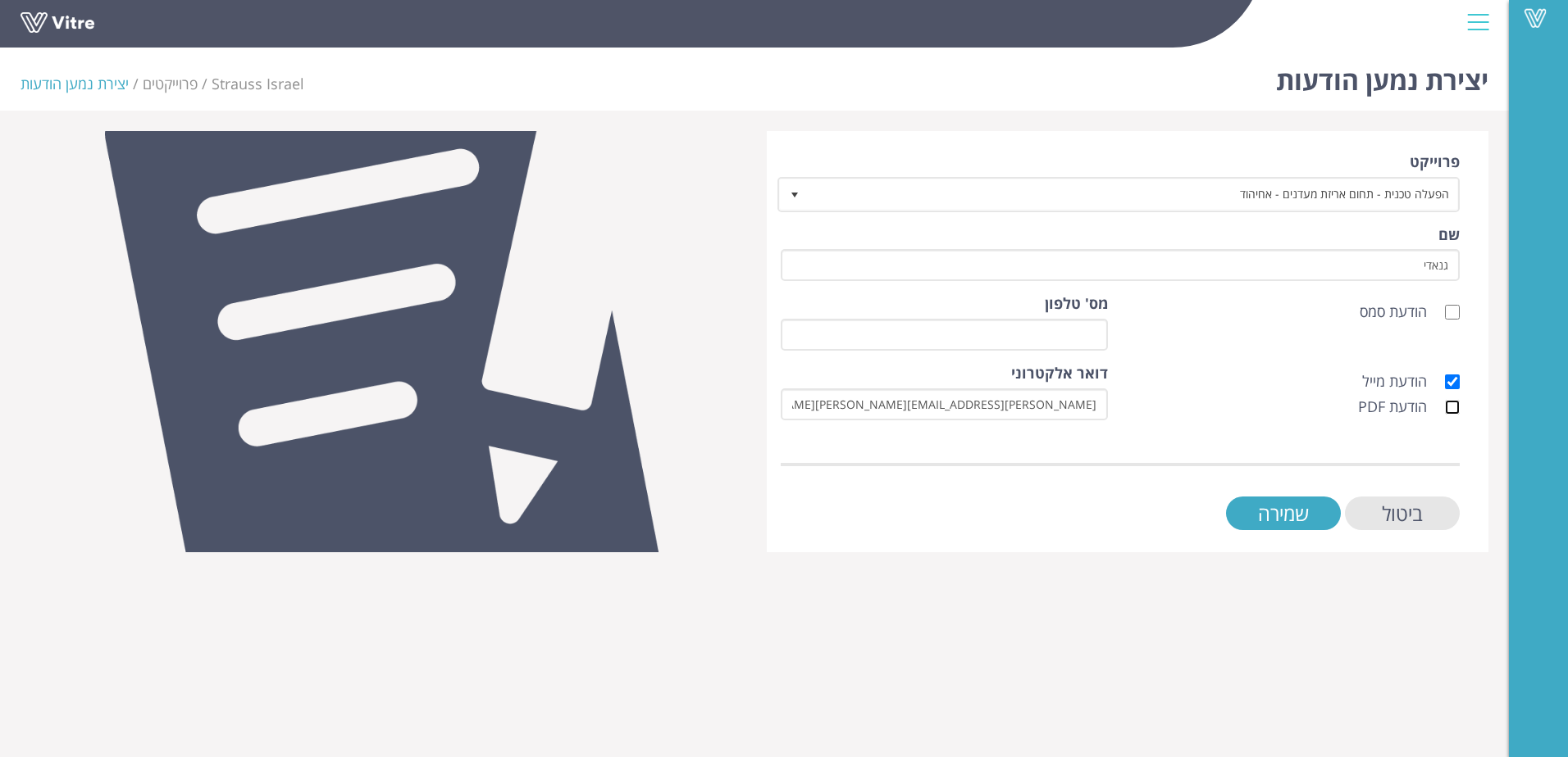
click at [1447, 404] on input "הודעת PDF" at bounding box center [1452, 407] width 15 height 15
checkbox input "true"
click at [1297, 509] on input "שמירה" at bounding box center [1283, 513] width 115 height 34
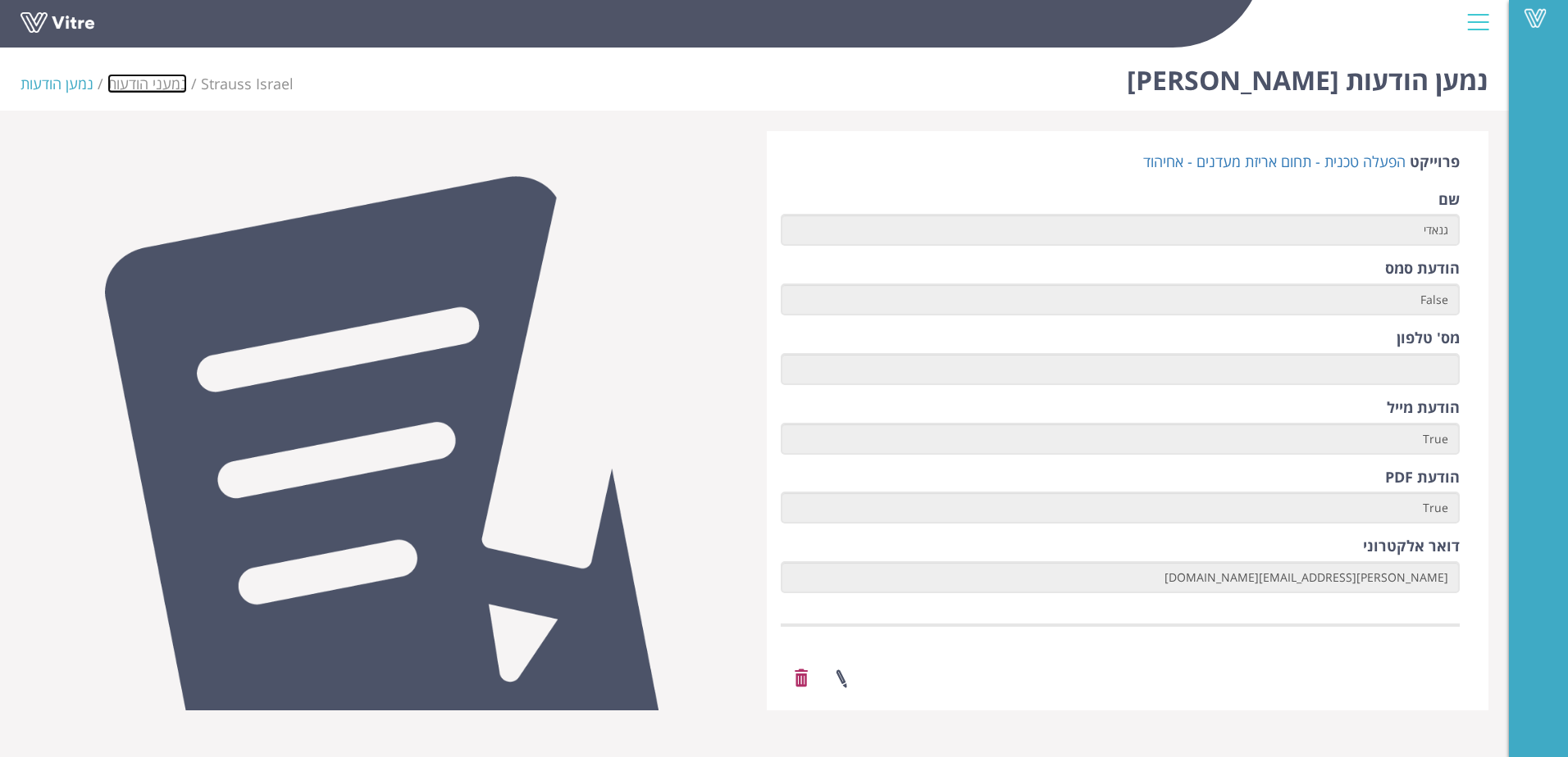
click at [162, 85] on link "נמעני הודעות" at bounding box center [146, 84] width 79 height 20
click at [1271, 156] on link "הפעלה טכנית - תחום אריזת מעדנים - אחיהוד" at bounding box center [1274, 162] width 263 height 20
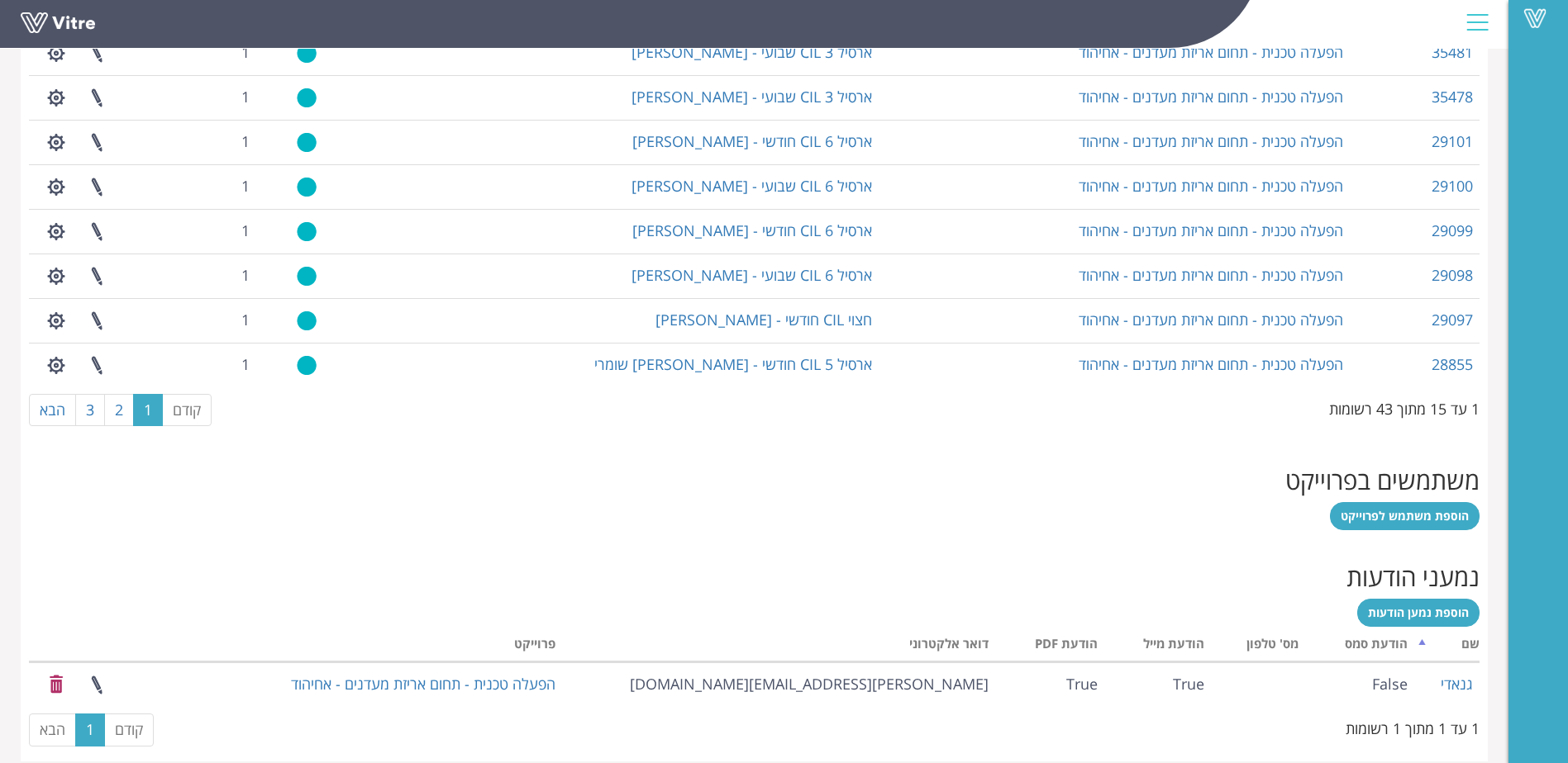
scroll to position [1136, 0]
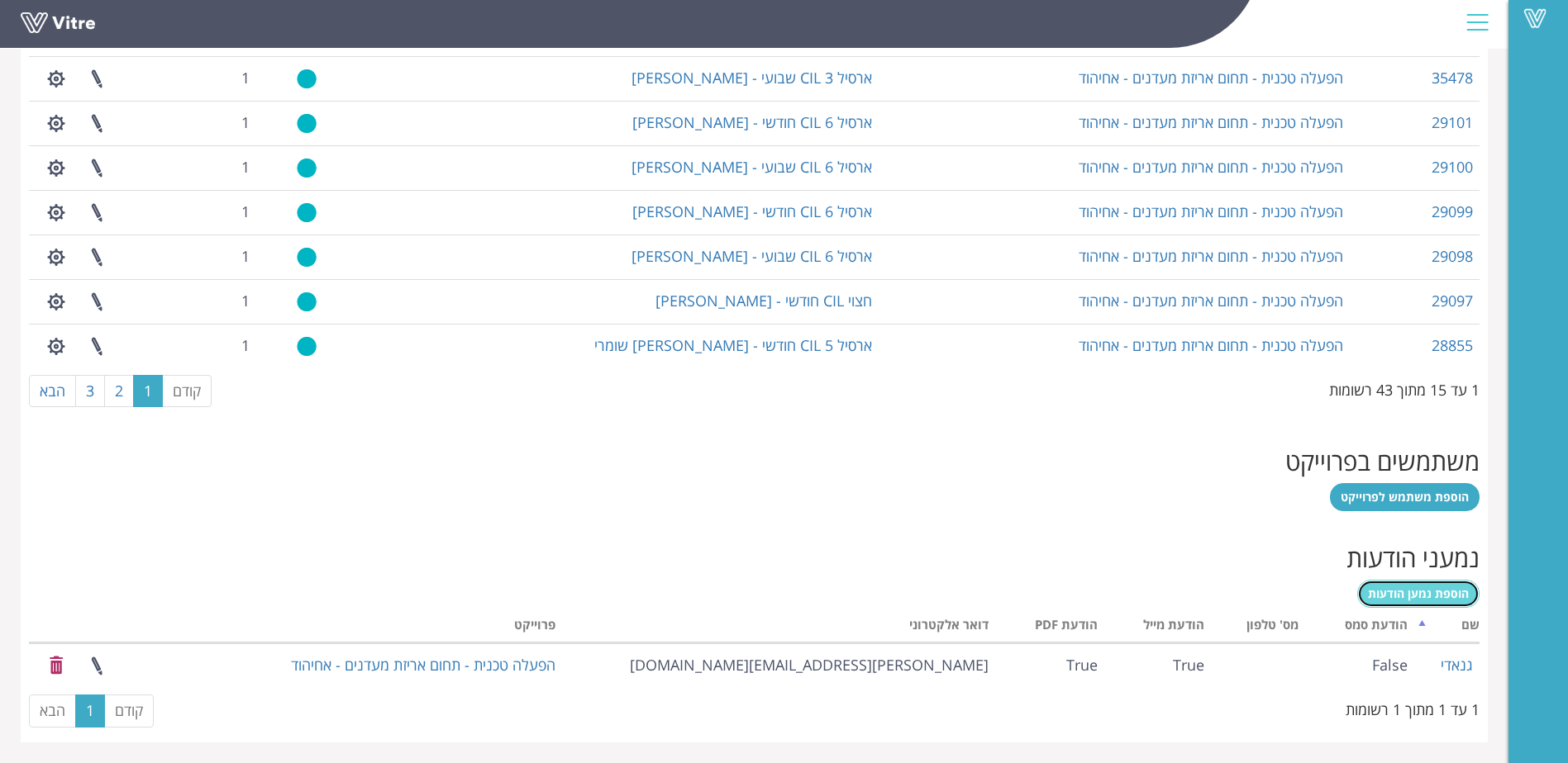
click at [1425, 597] on span "הוספת נמען הודעות" at bounding box center [1419, 593] width 101 height 15
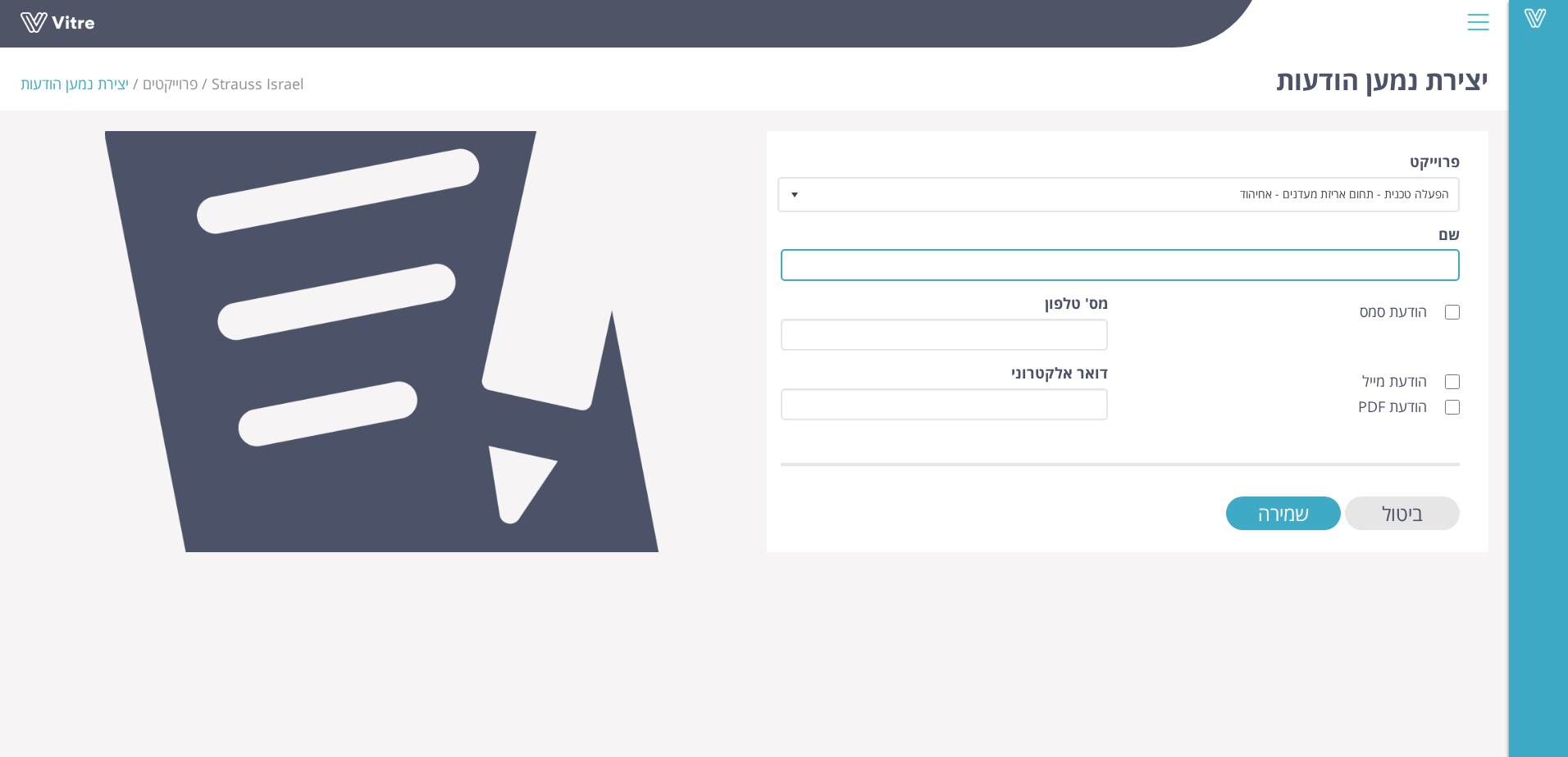
click at [1412, 272] on input "שם" at bounding box center [1120, 265] width 679 height 32
type input "האדי"
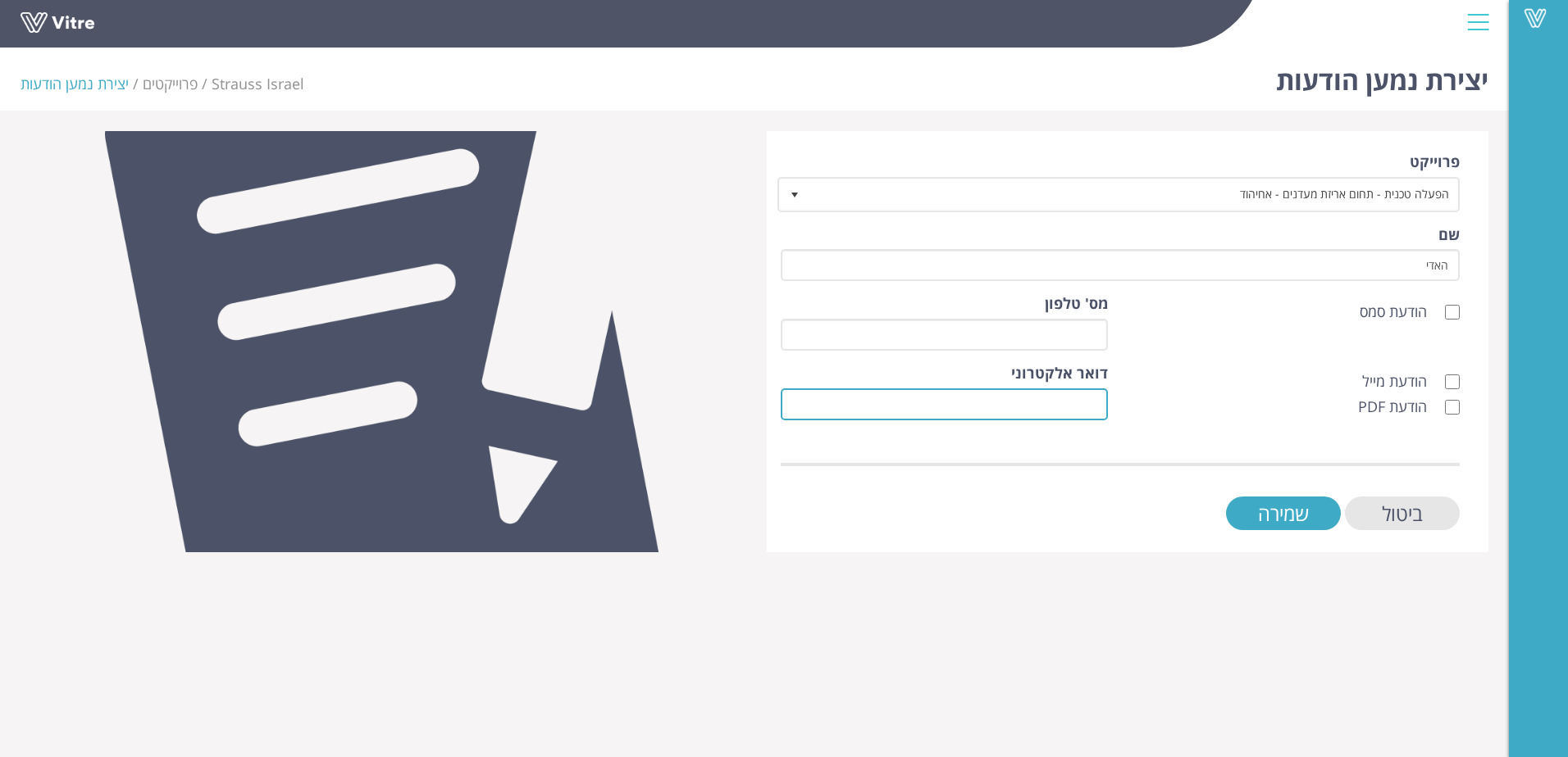
click at [1058, 402] on input "דואר אלקטרוני" at bounding box center [944, 404] width 327 height 32
click at [1454, 380] on input "הודעת מייל" at bounding box center [1452, 382] width 15 height 15
checkbox input "true"
click at [1457, 409] on input "הודעת PDF" at bounding box center [1452, 407] width 15 height 15
checkbox input "true"
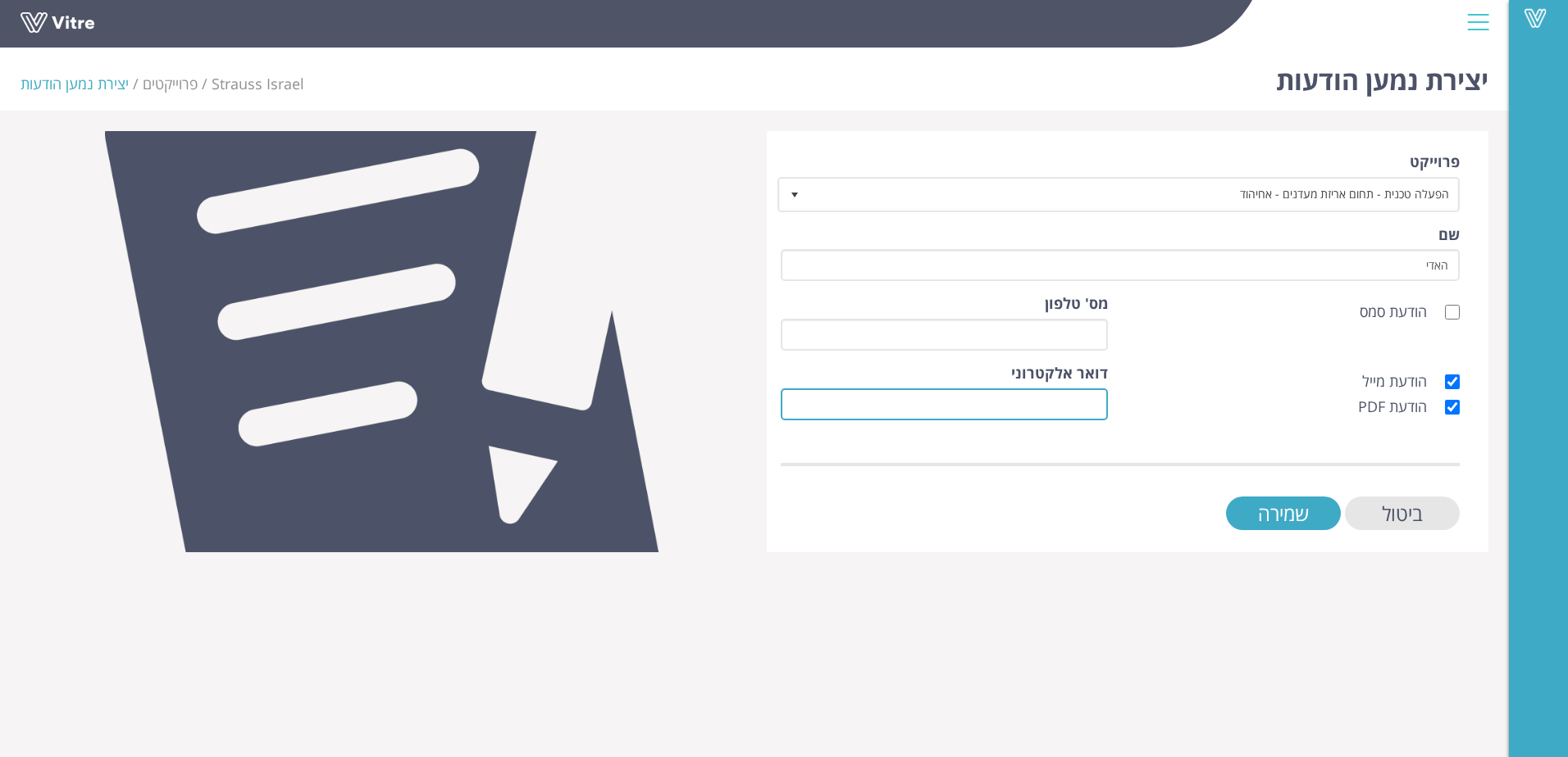
click at [1073, 407] on input "דואר אלקטרוני" at bounding box center [944, 404] width 327 height 32
paste input "Hadi.Amer@Strauss-Group.com"
type input "Hadi.Amer@Strauss-Group.com"
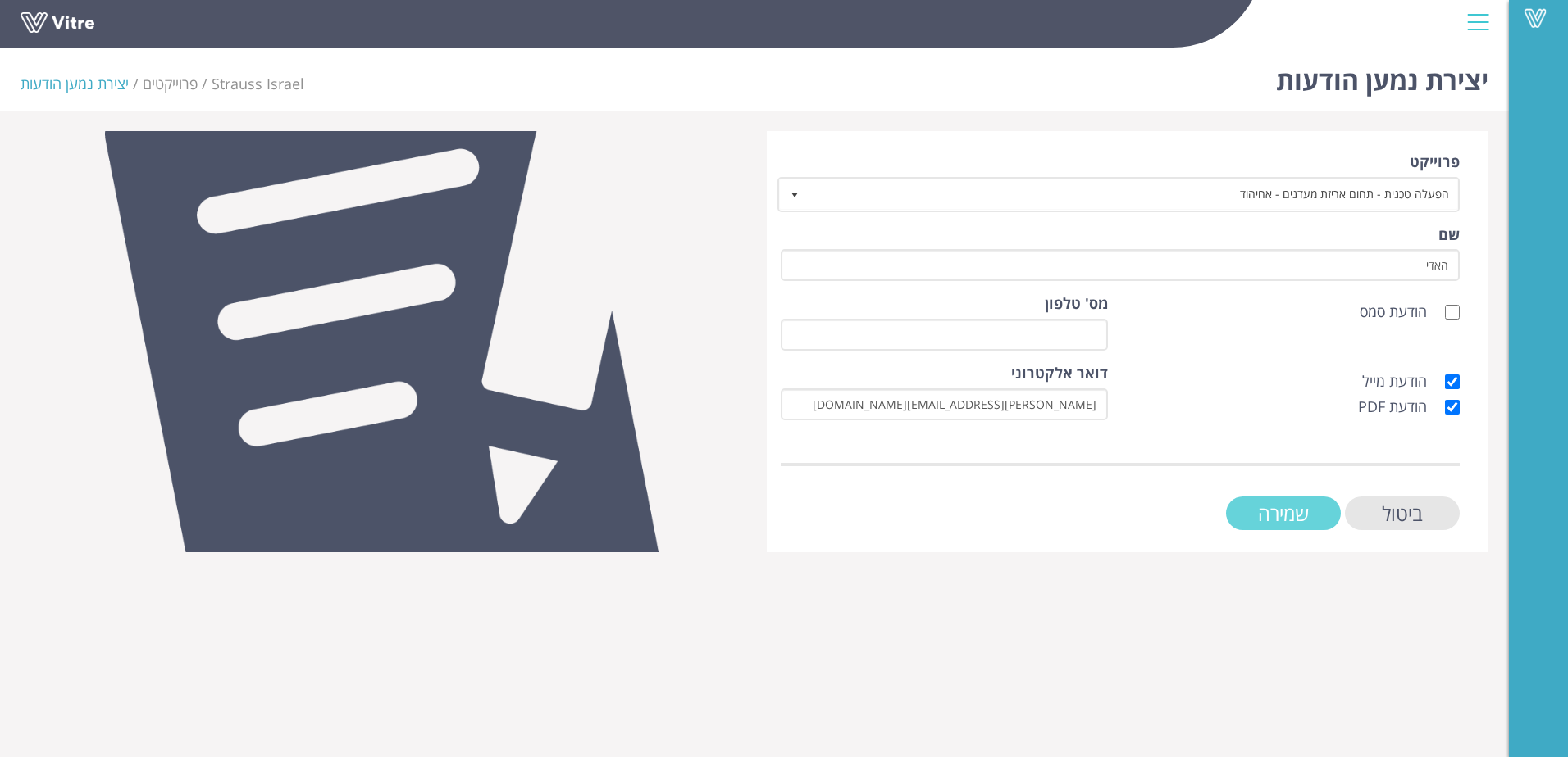
click at [1278, 513] on input "שמירה" at bounding box center [1283, 513] width 115 height 34
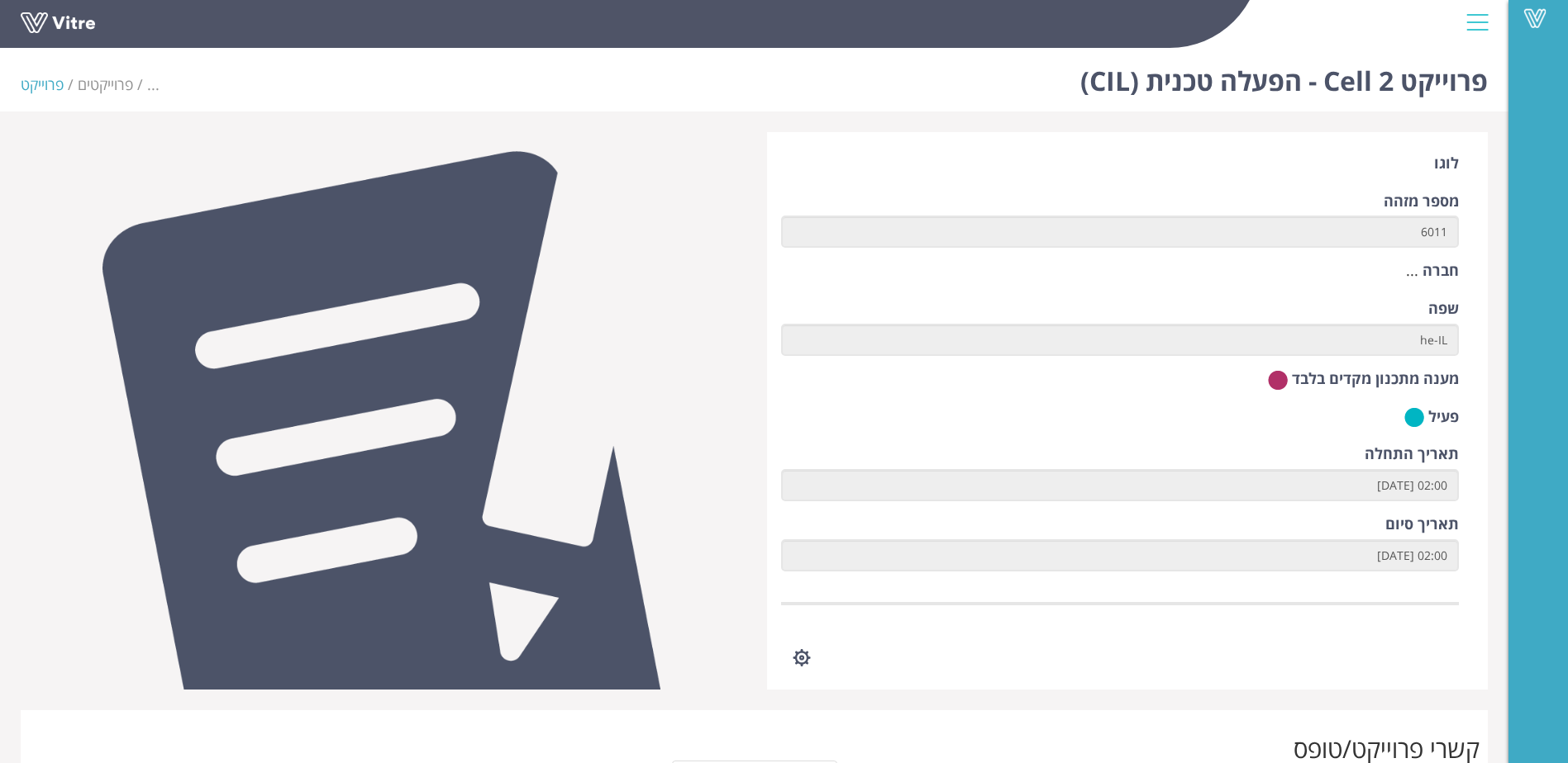
scroll to position [284, 0]
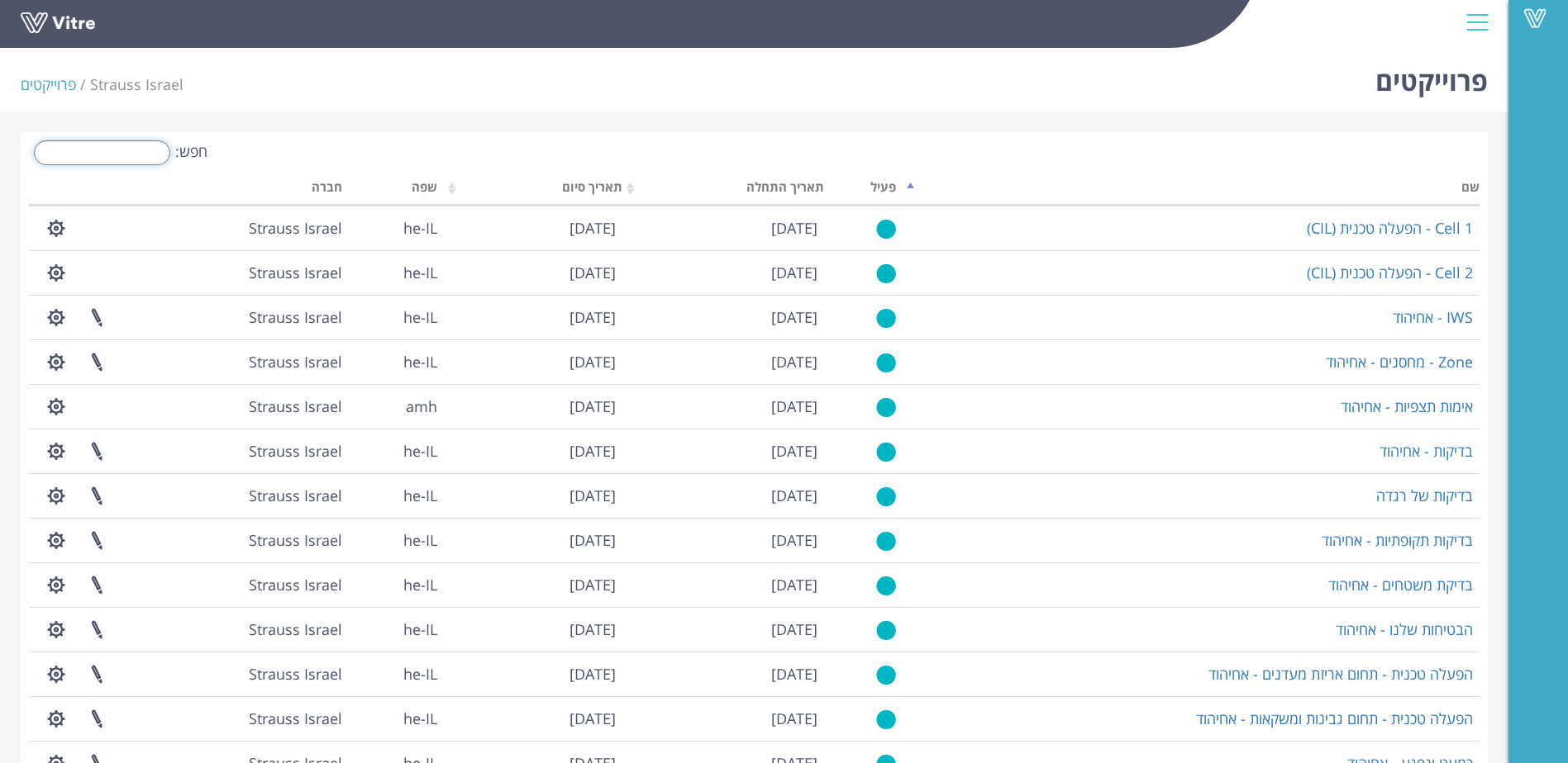
click at [141, 152] on input "חפש:" at bounding box center [103, 153] width 137 height 25
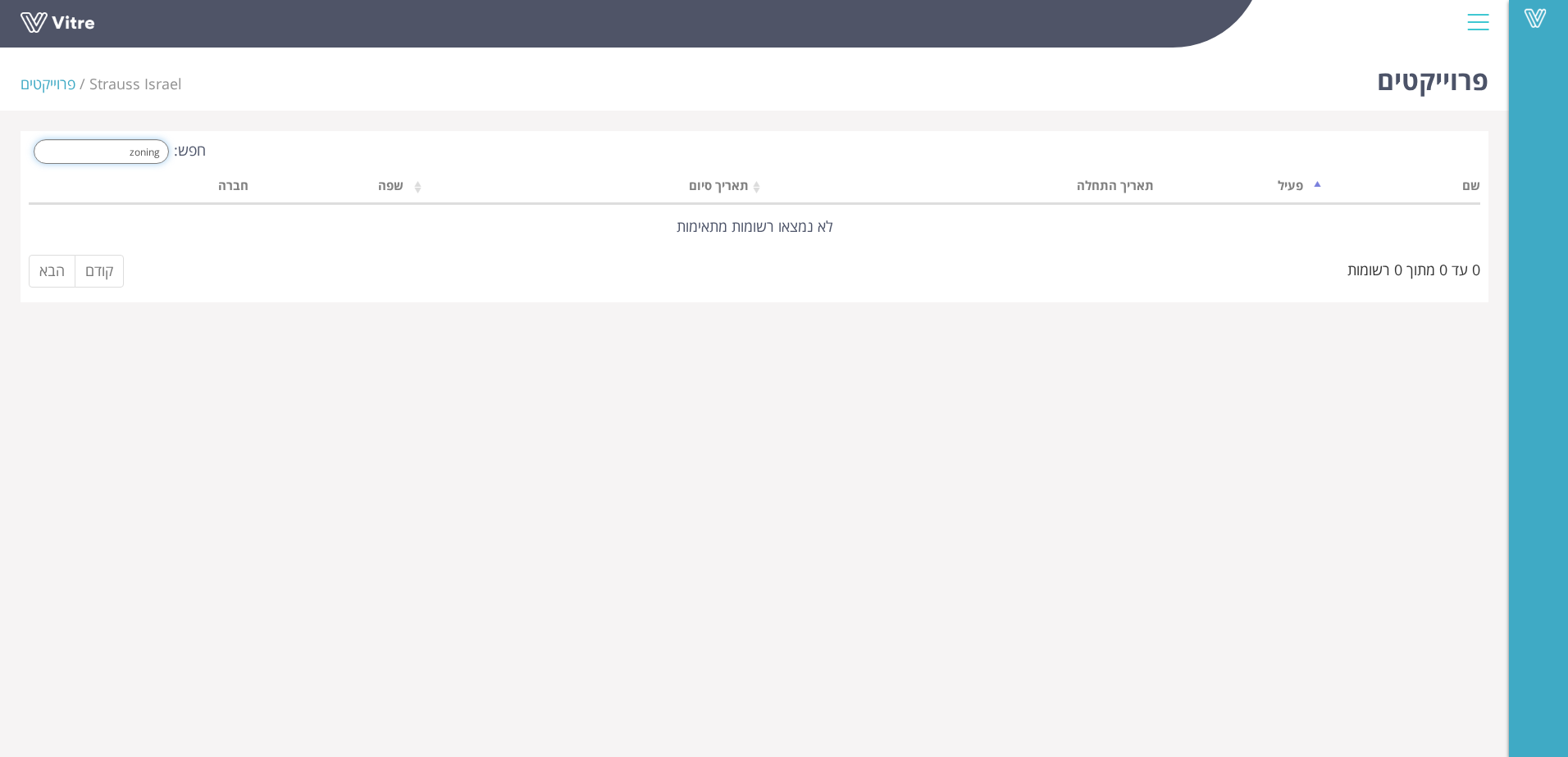
drag, startPoint x: 109, startPoint y: 146, endPoint x: 184, endPoint y: 155, distance: 75.5
click at [184, 155] on label "חפש: zoning" at bounding box center [117, 152] width 177 height 25
type input "z"
drag, startPoint x: 90, startPoint y: 147, endPoint x: 192, endPoint y: 149, distance: 102.0
click at [192, 149] on label "חפש: זונינג" at bounding box center [117, 152] width 177 height 25
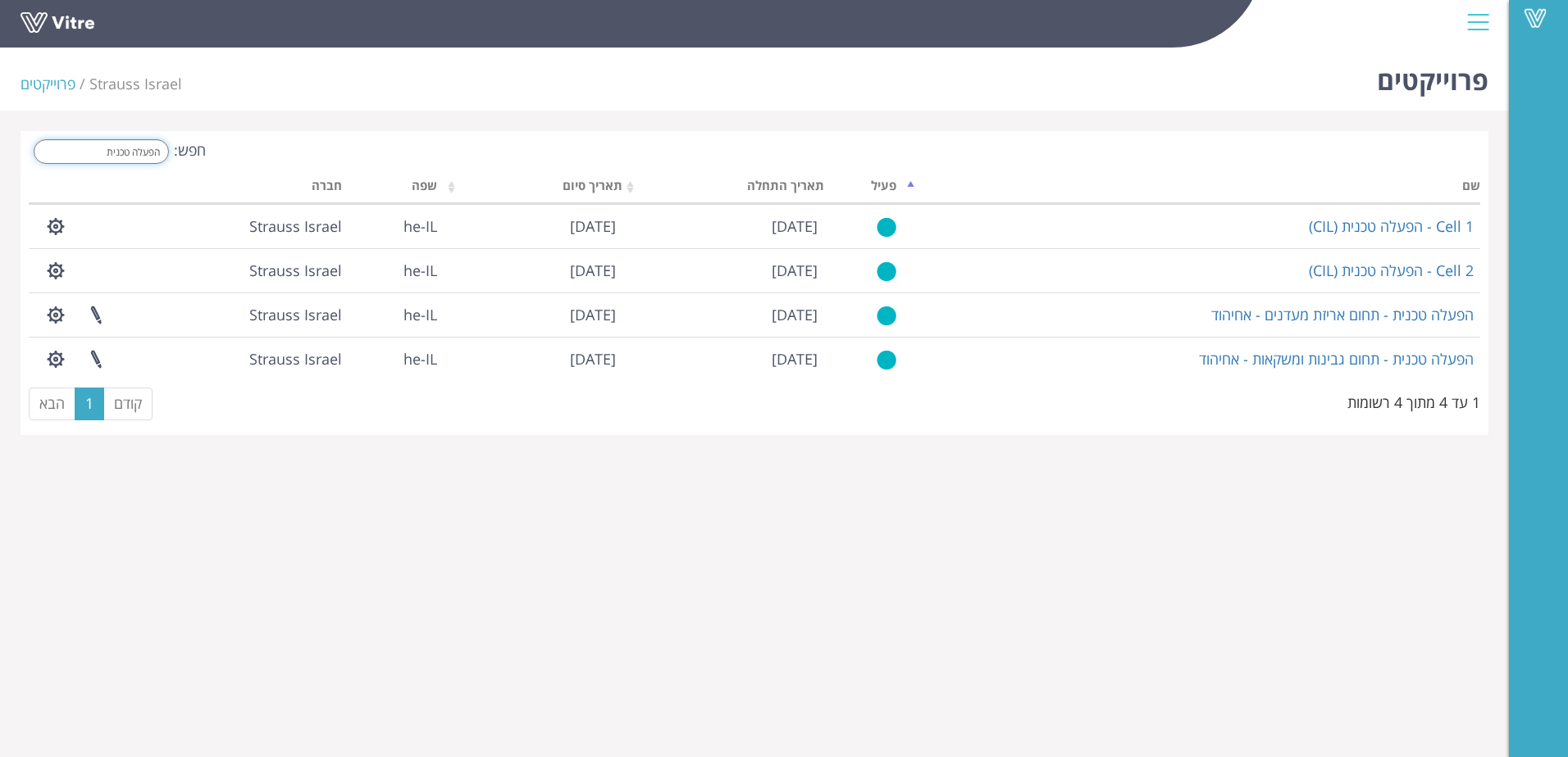
drag, startPoint x: 90, startPoint y: 148, endPoint x: 172, endPoint y: 161, distance: 83.0
click at [172, 161] on label "חפש: הפעלה טכנית" at bounding box center [117, 152] width 177 height 25
type input "ז"
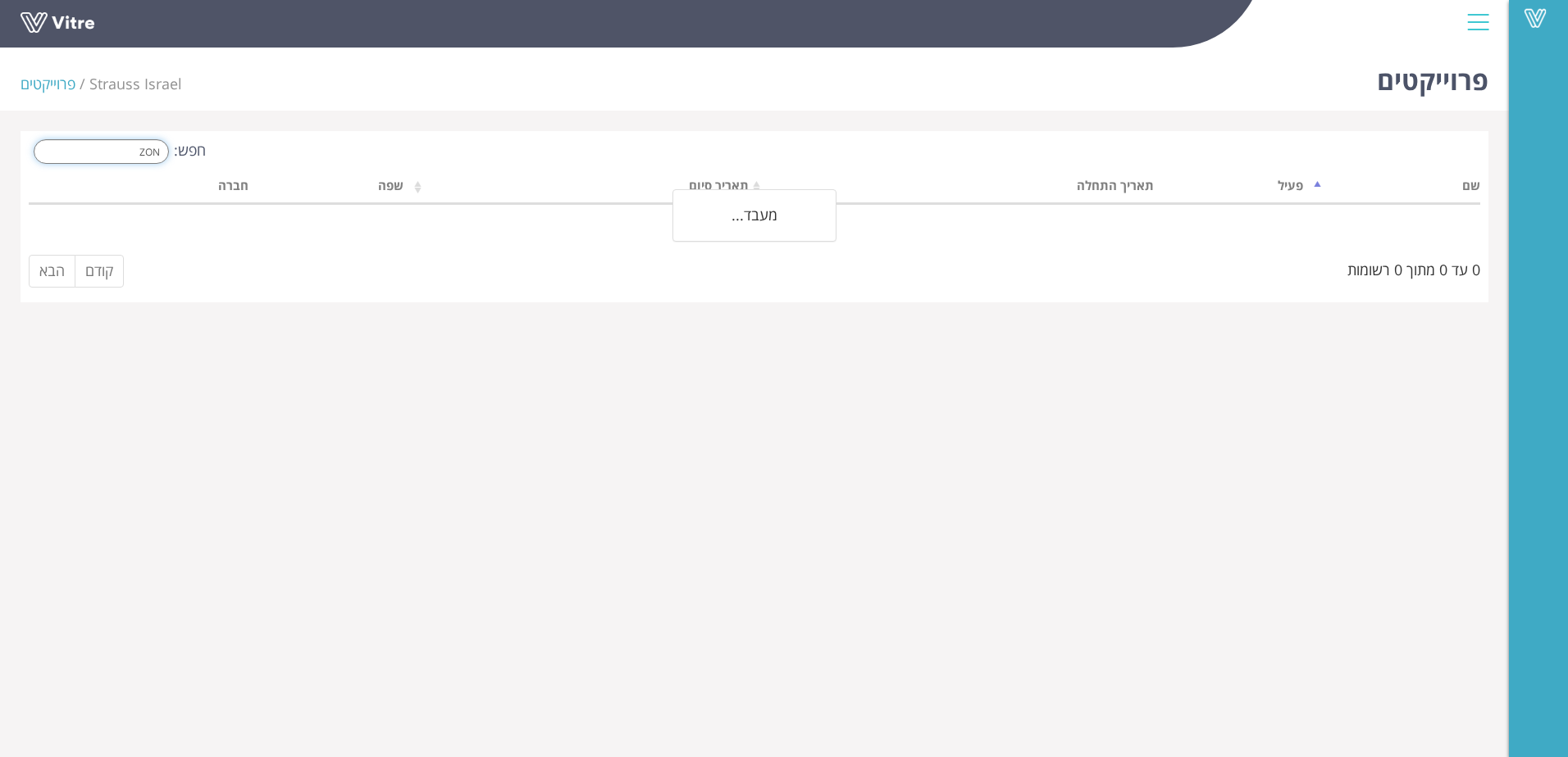
type input "ZONE"
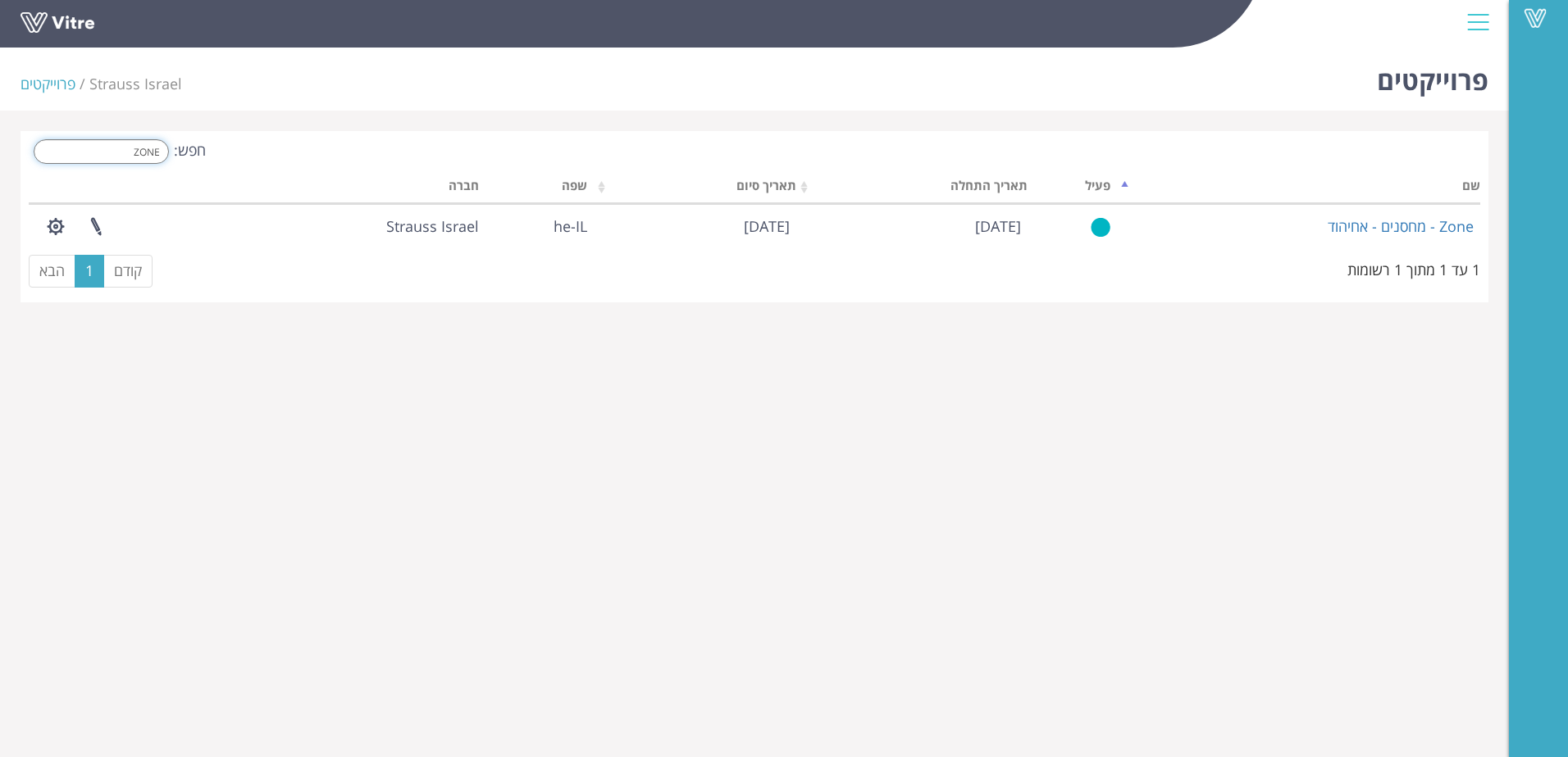
drag, startPoint x: 118, startPoint y: 150, endPoint x: 191, endPoint y: 162, distance: 74.0
click at [191, 162] on label "חפש: ZONE" at bounding box center [117, 152] width 177 height 25
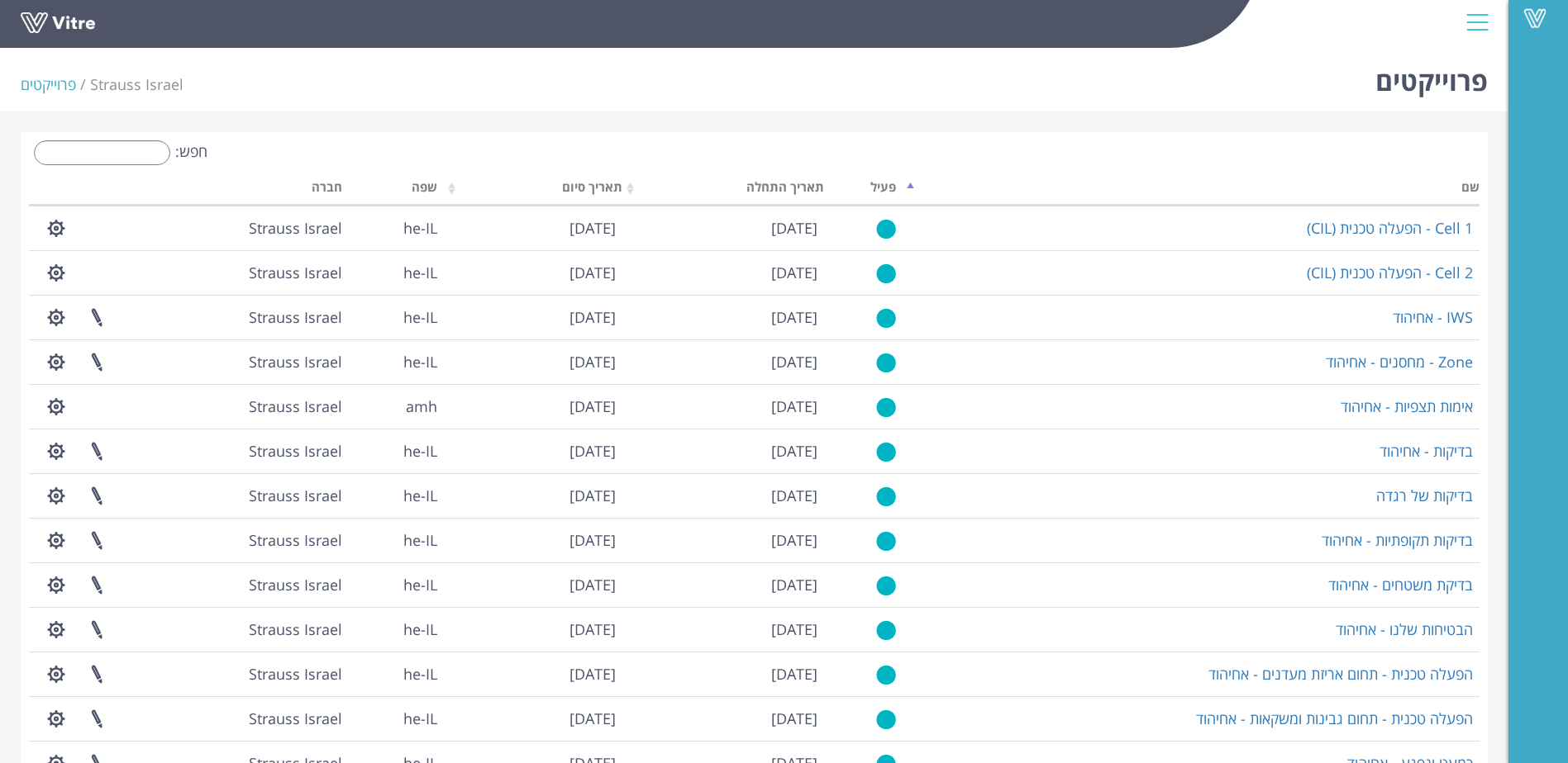
click at [1482, 24] on div at bounding box center [1477, 22] width 37 height 45
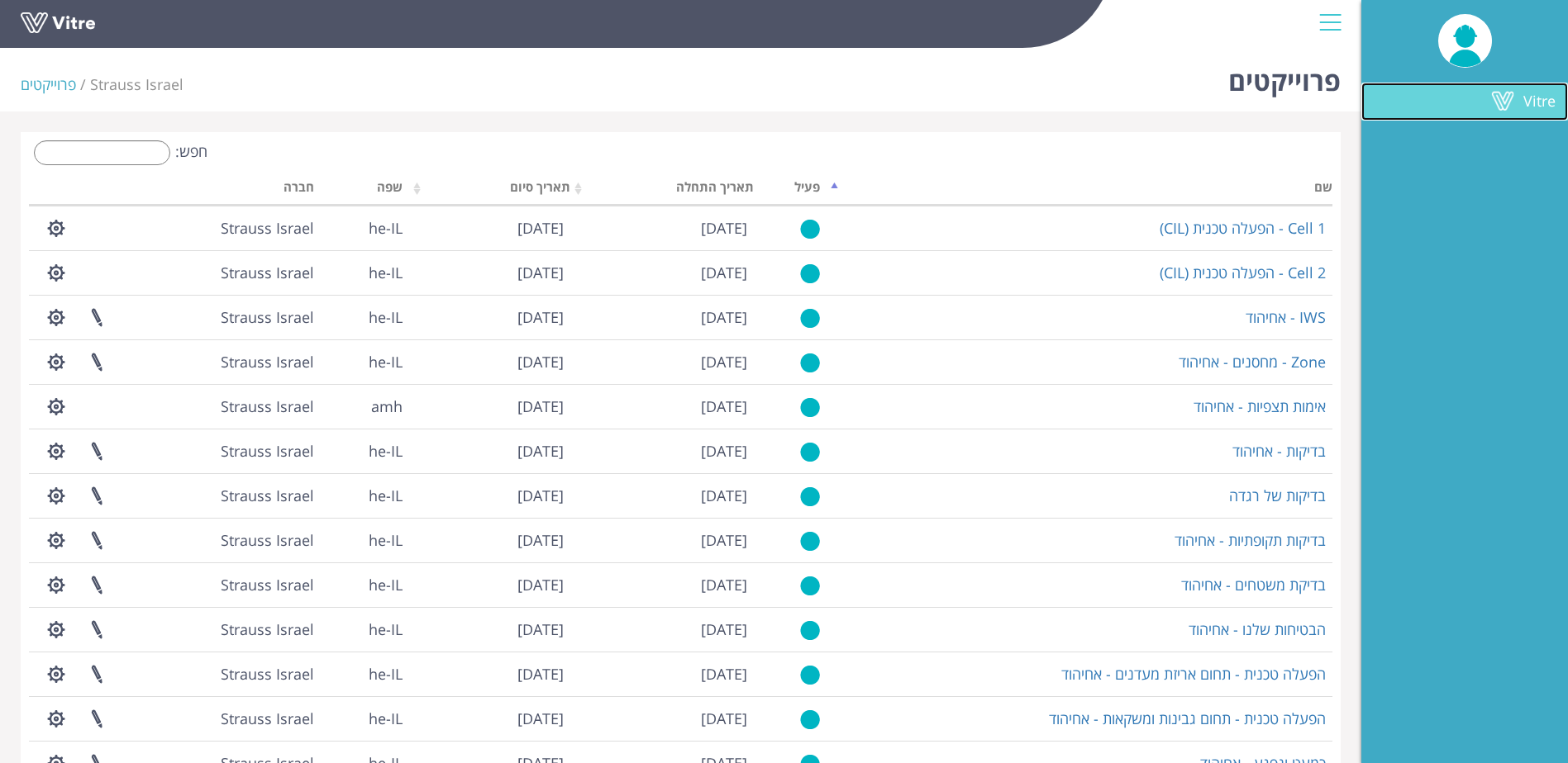
click at [1501, 106] on span at bounding box center [1502, 101] width 41 height 20
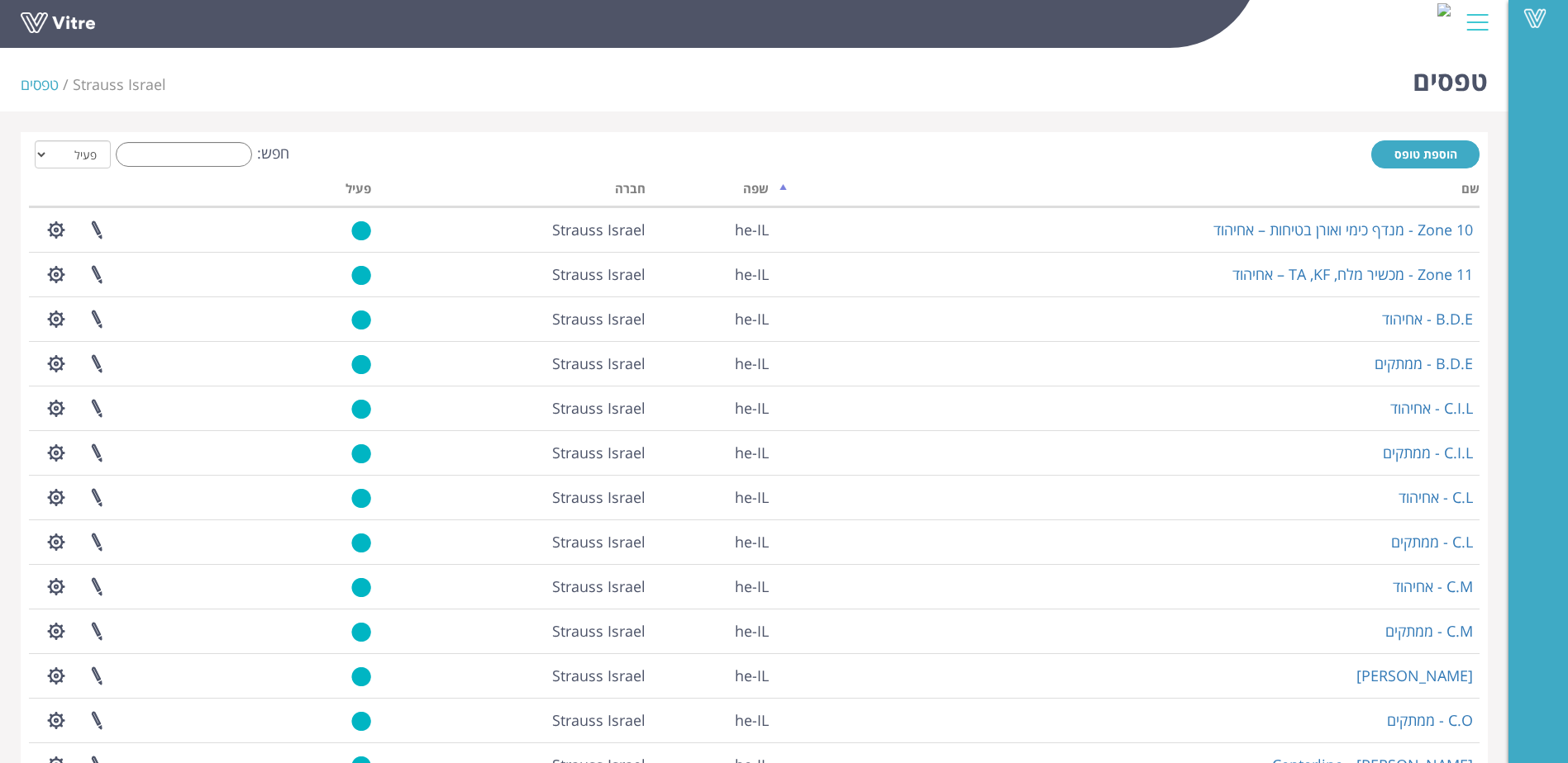
click at [768, 49] on div "Vitre" at bounding box center [754, 24] width 1509 height 49
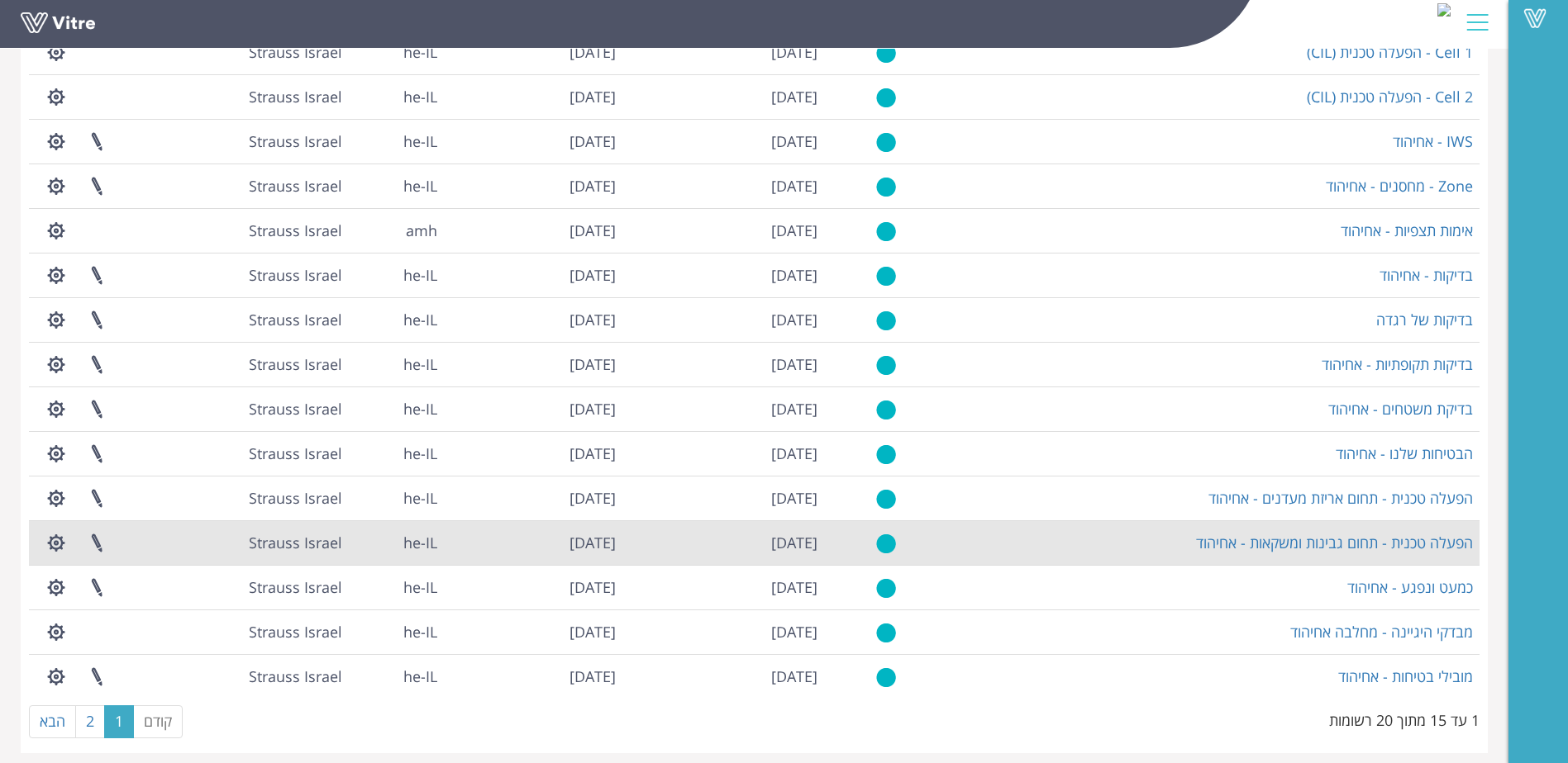
scroll to position [187, 0]
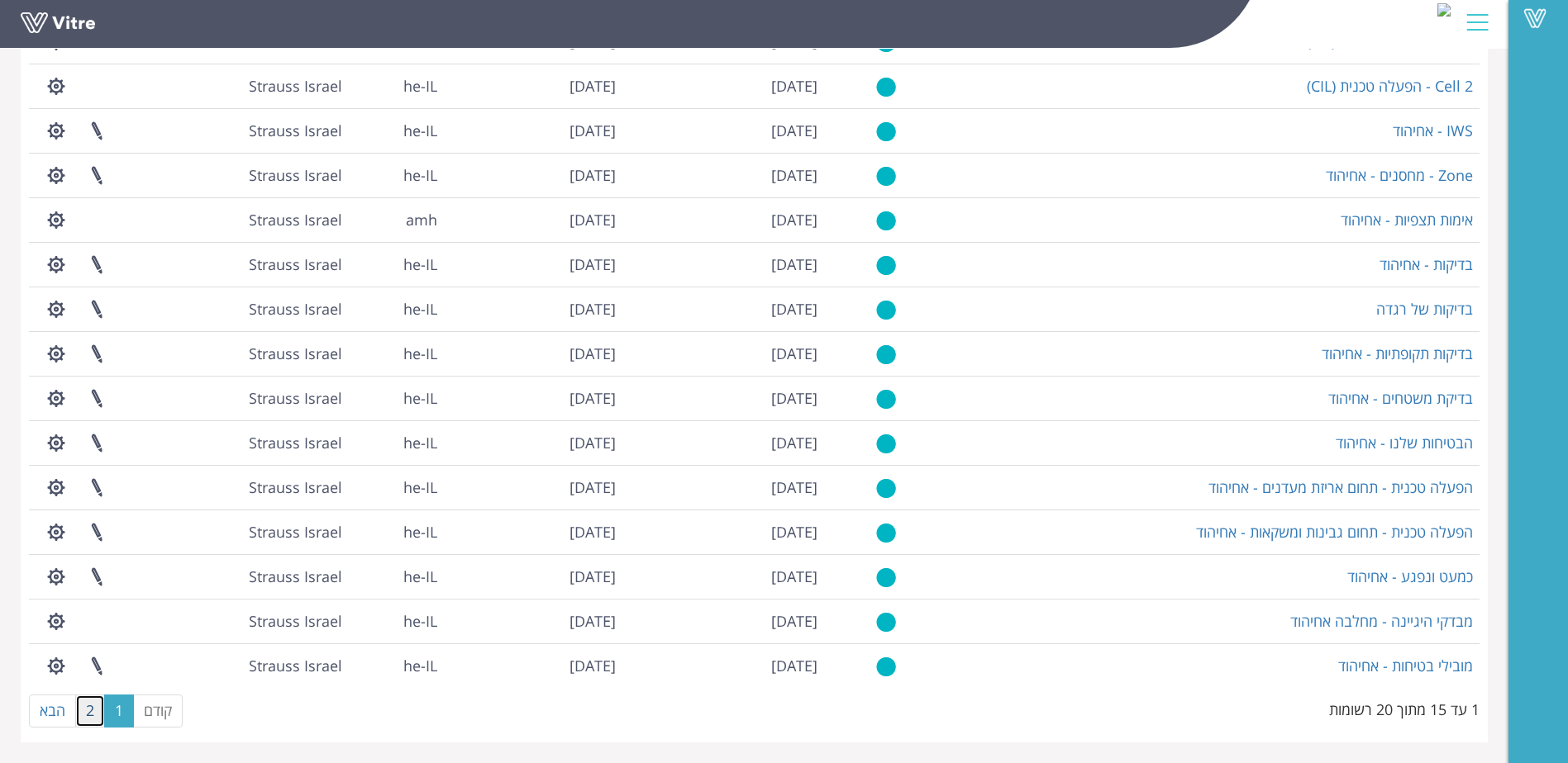
click at [90, 707] on link "2" at bounding box center [90, 711] width 30 height 33
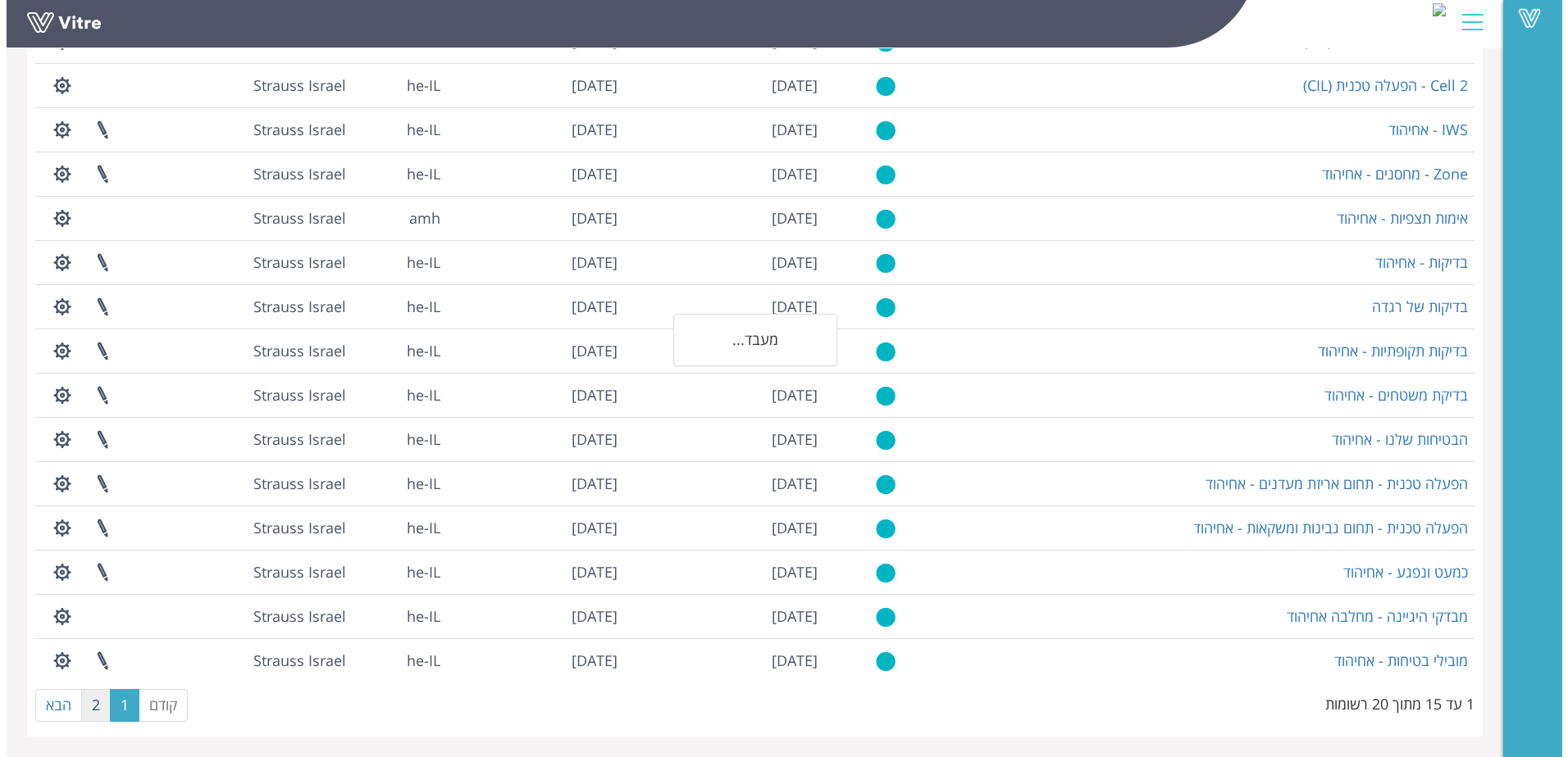
scroll to position [0, 0]
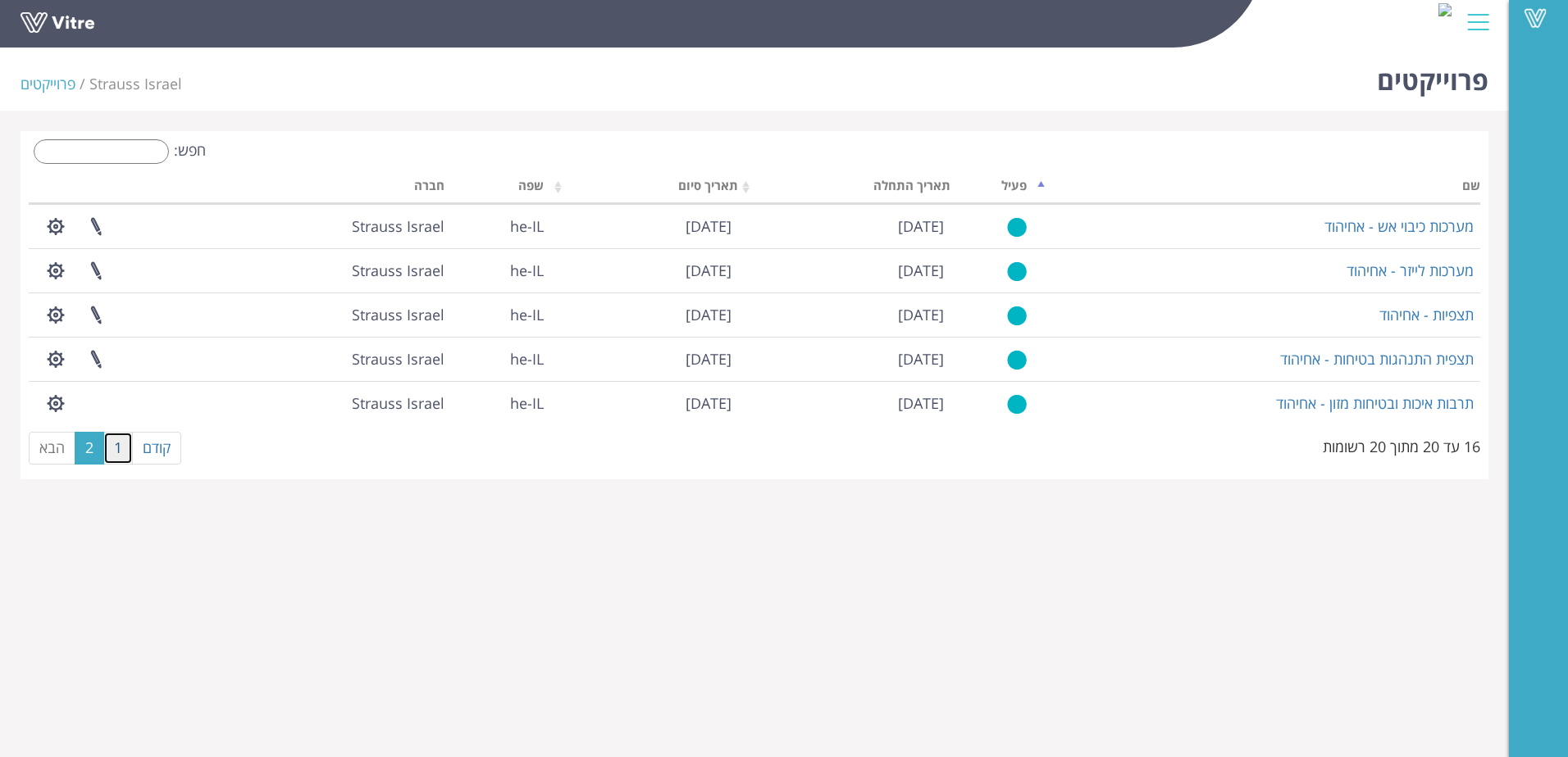
click at [118, 446] on link "1" at bounding box center [118, 448] width 29 height 33
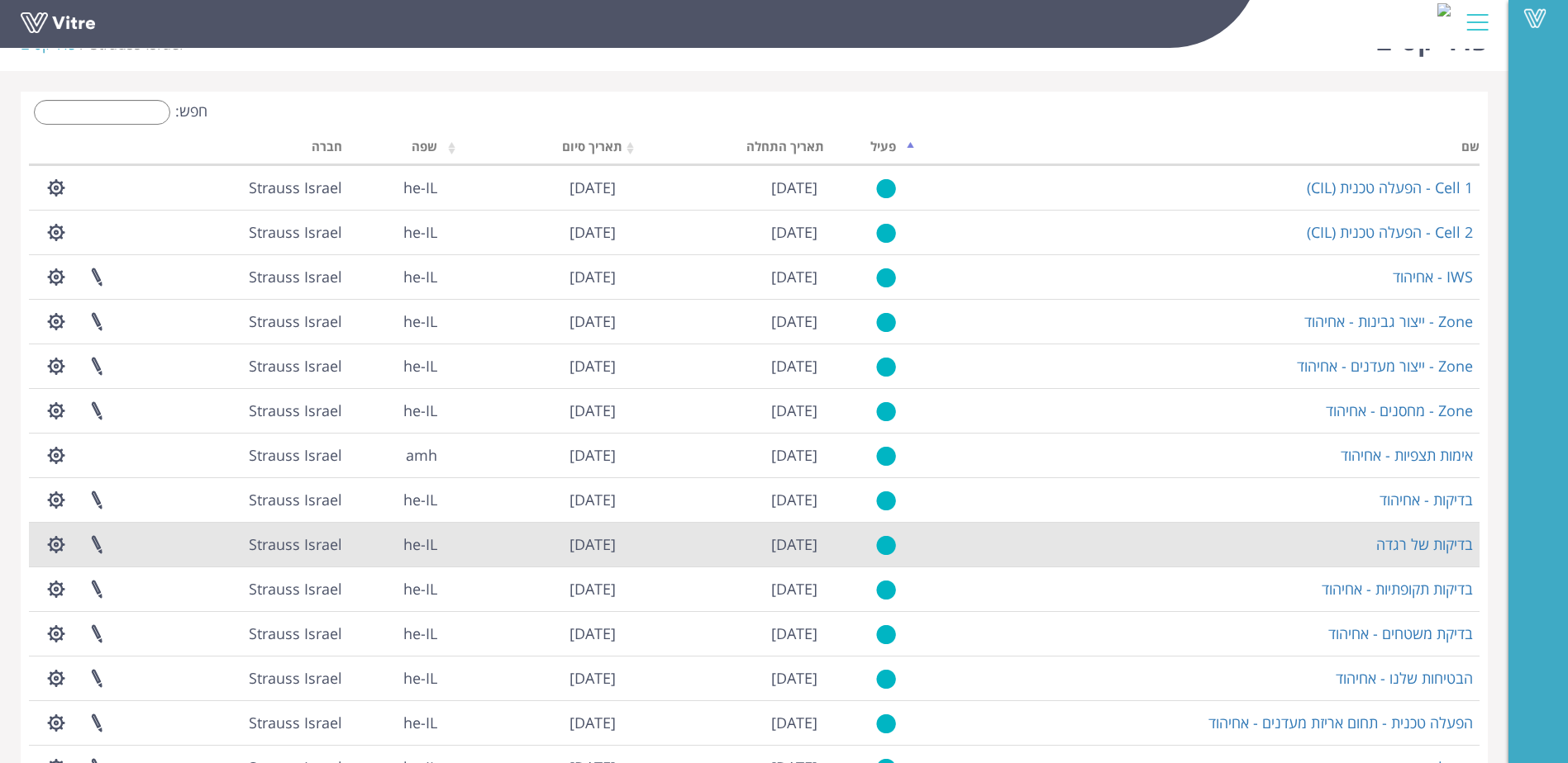
scroll to position [22, 0]
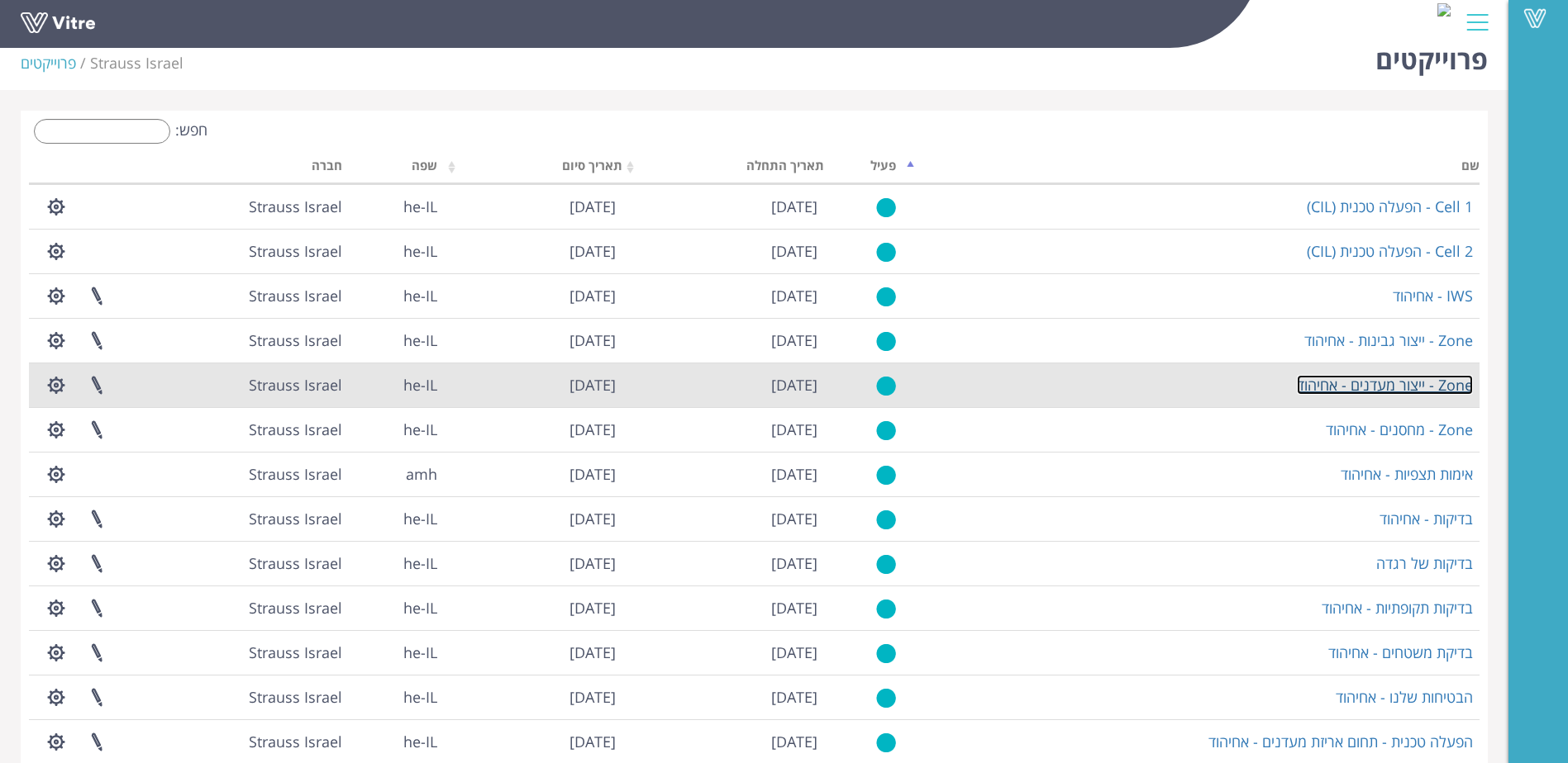
click at [1340, 380] on link "Zone - ייצור מעדנים - אחיהוד" at bounding box center [1385, 385] width 176 height 20
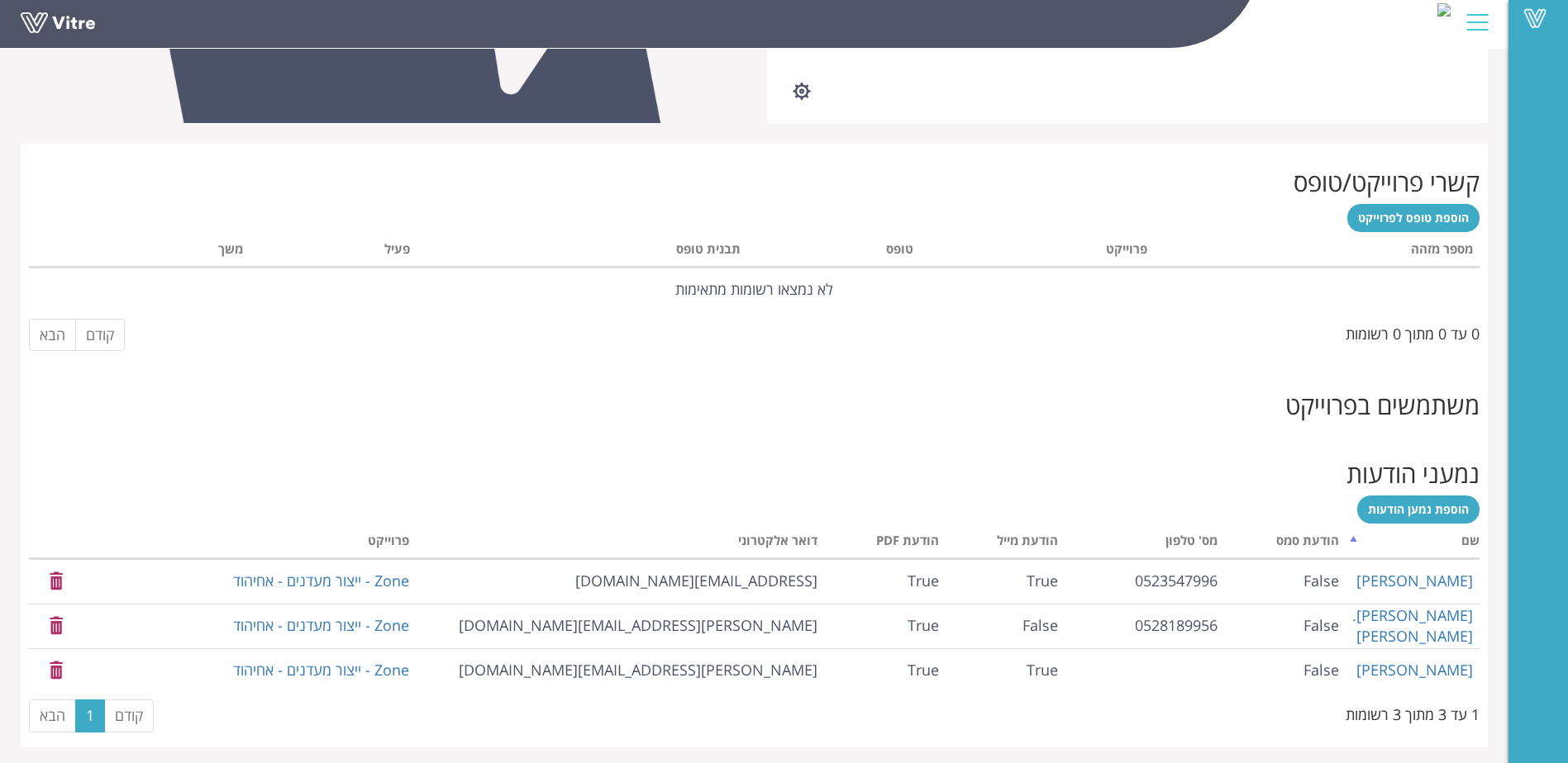
scroll to position [571, 0]
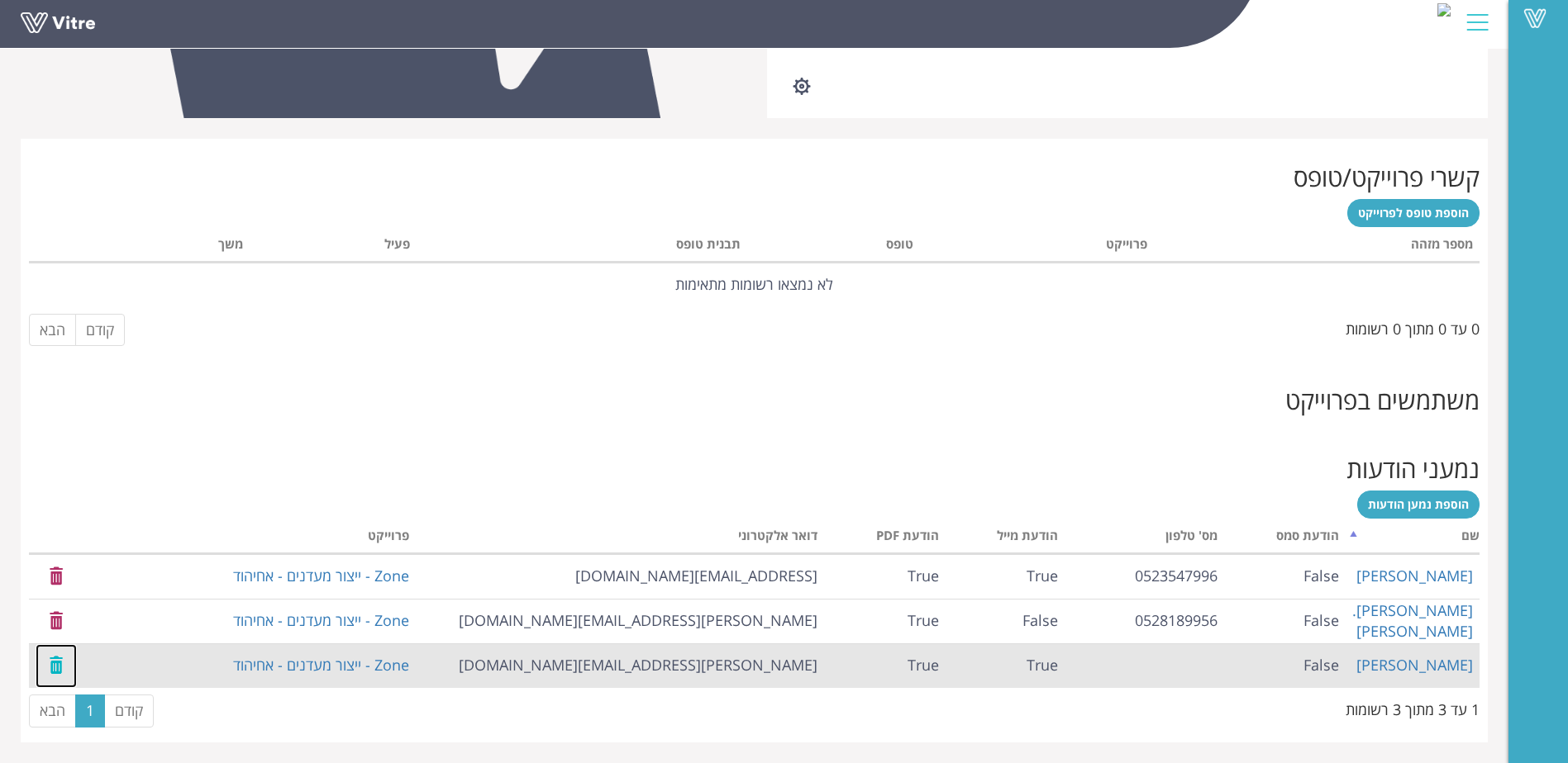
click at [55, 663] on link at bounding box center [56, 666] width 41 height 44
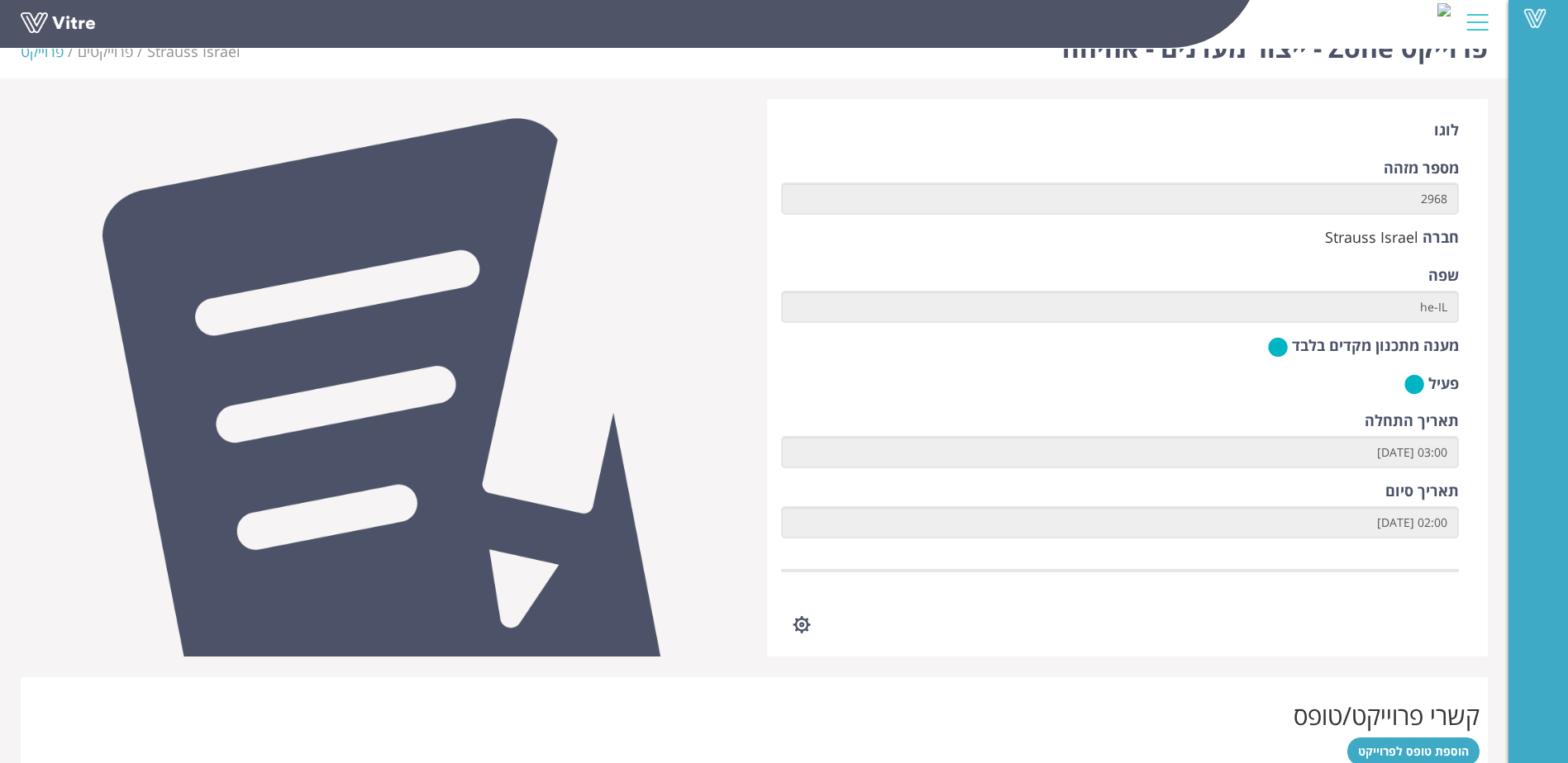
scroll to position [0, 0]
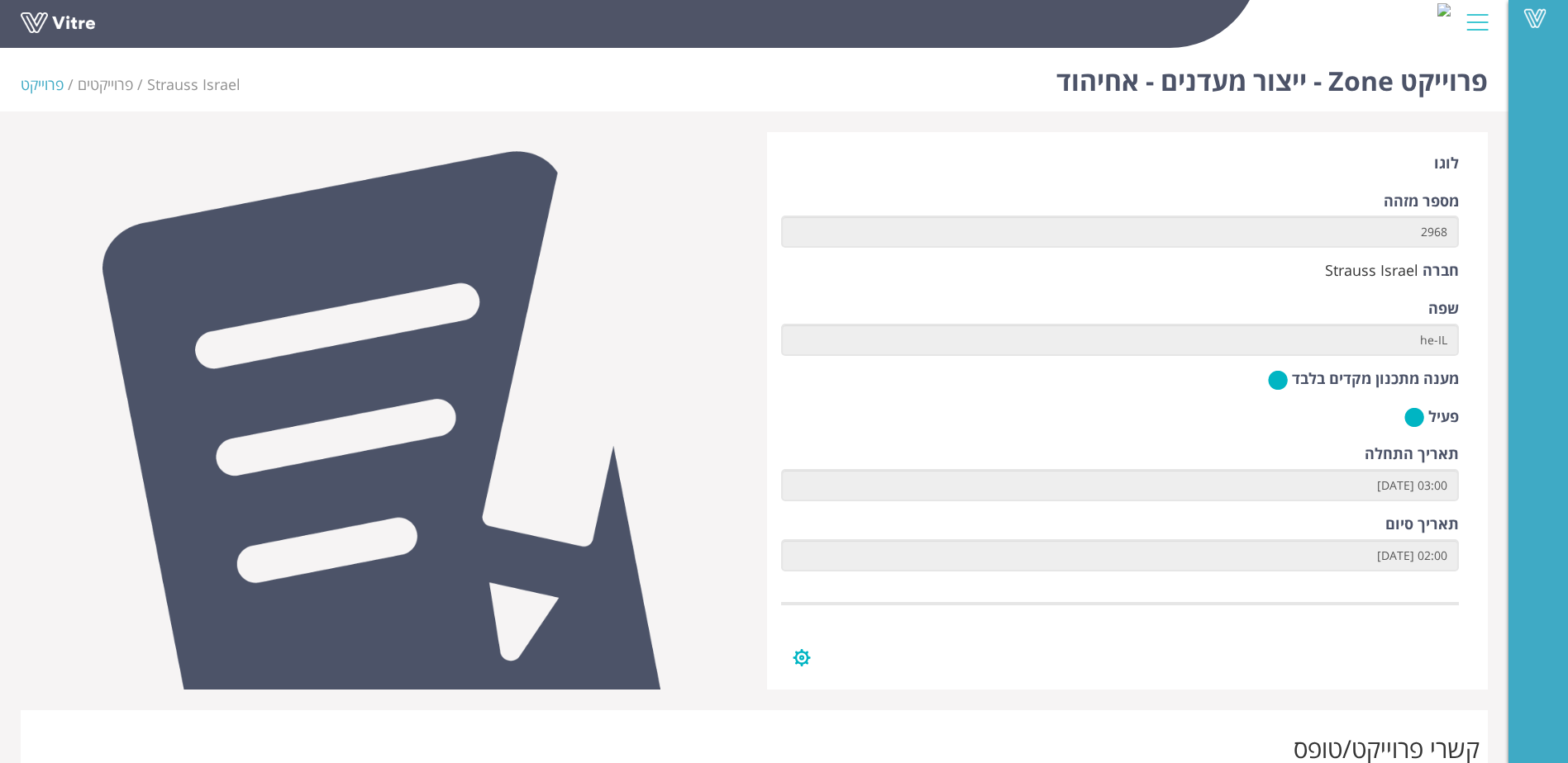
click at [798, 646] on button "button" at bounding box center [802, 658] width 41 height 44
click at [886, 696] on link "ניהול טפסים" at bounding box center [852, 697] width 140 height 22
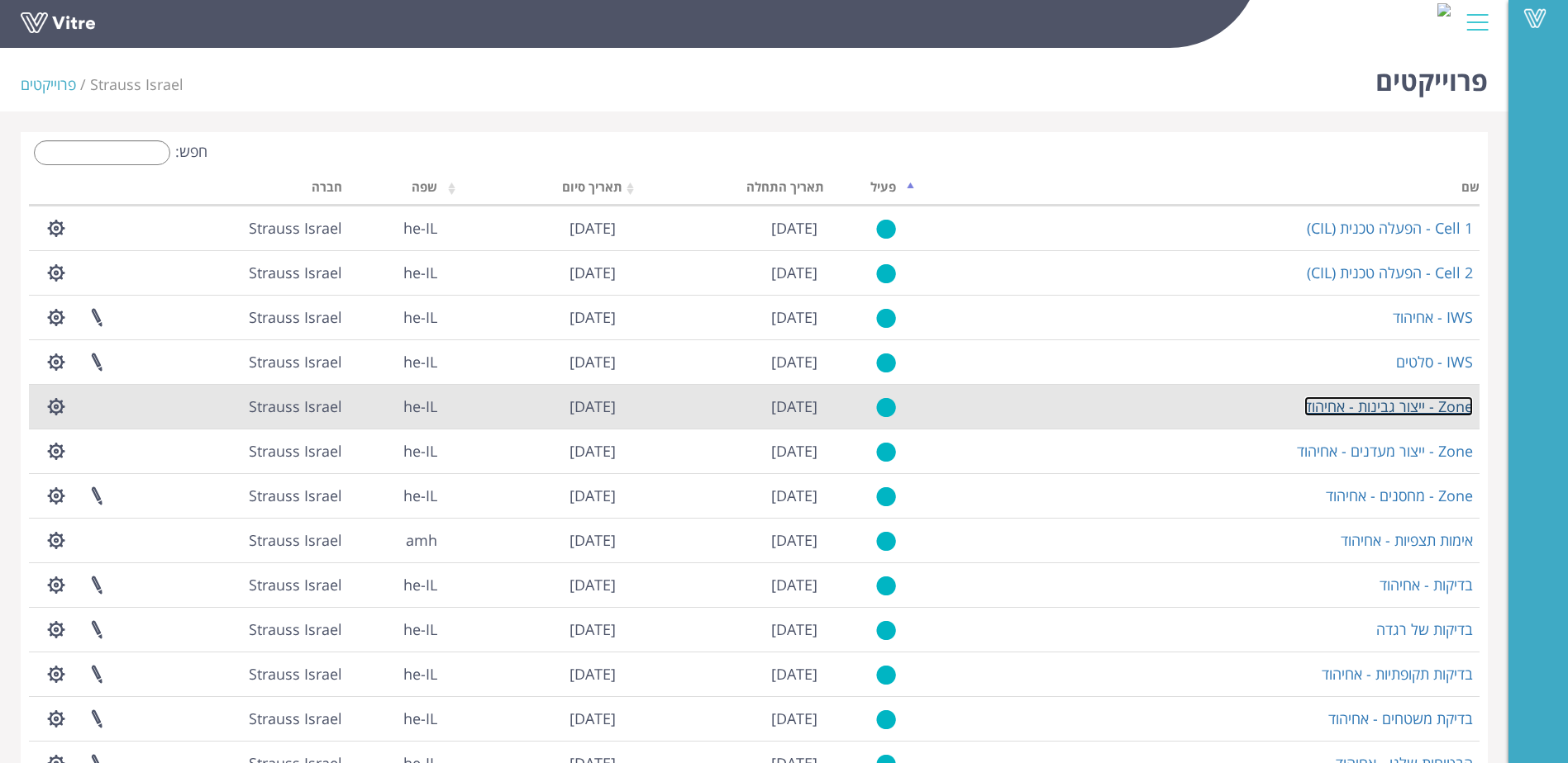
click at [1370, 403] on link "Zone - ייצור גבינות - אחיהוד" at bounding box center [1388, 407] width 168 height 20
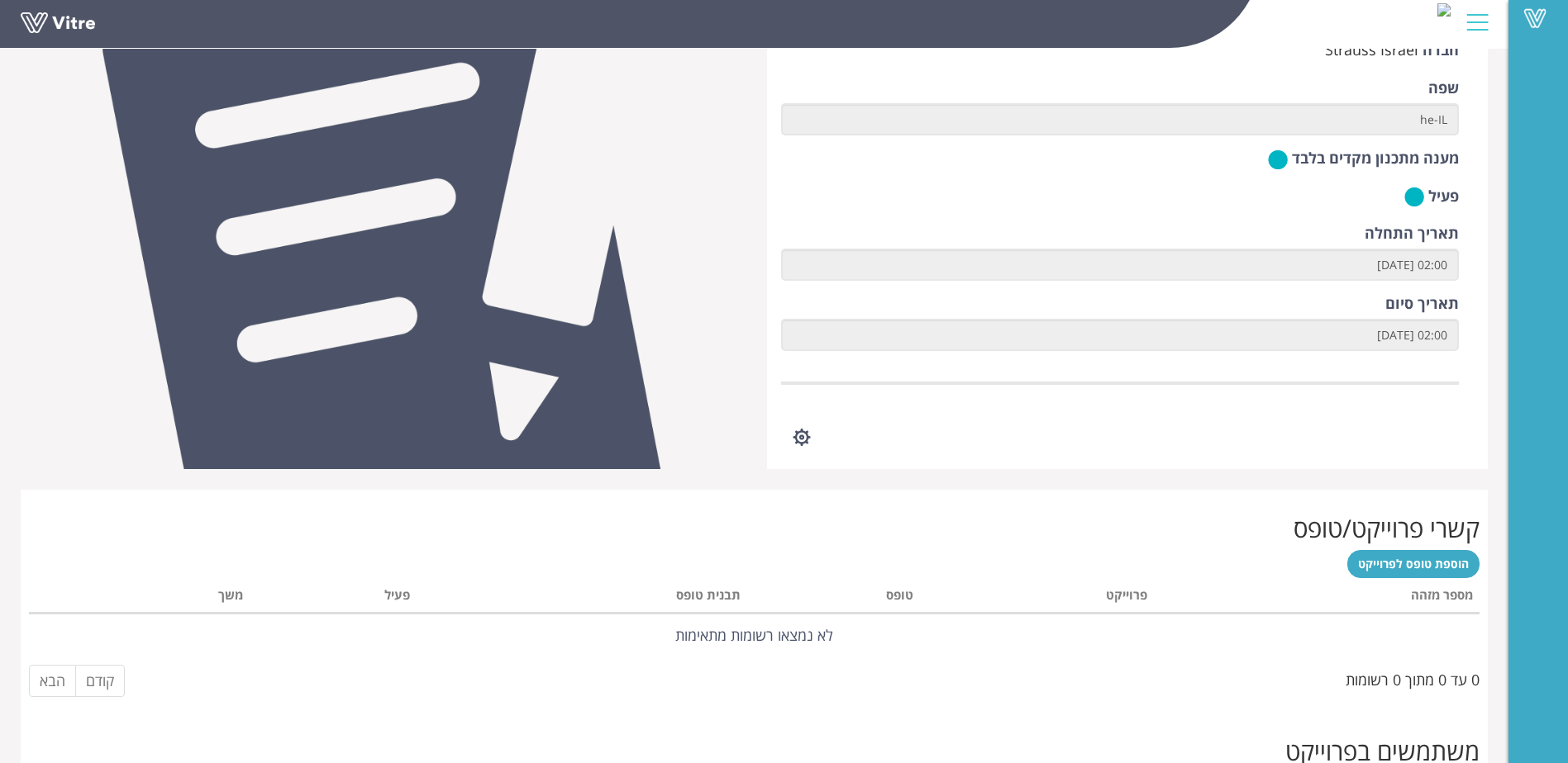
scroll to position [158, 0]
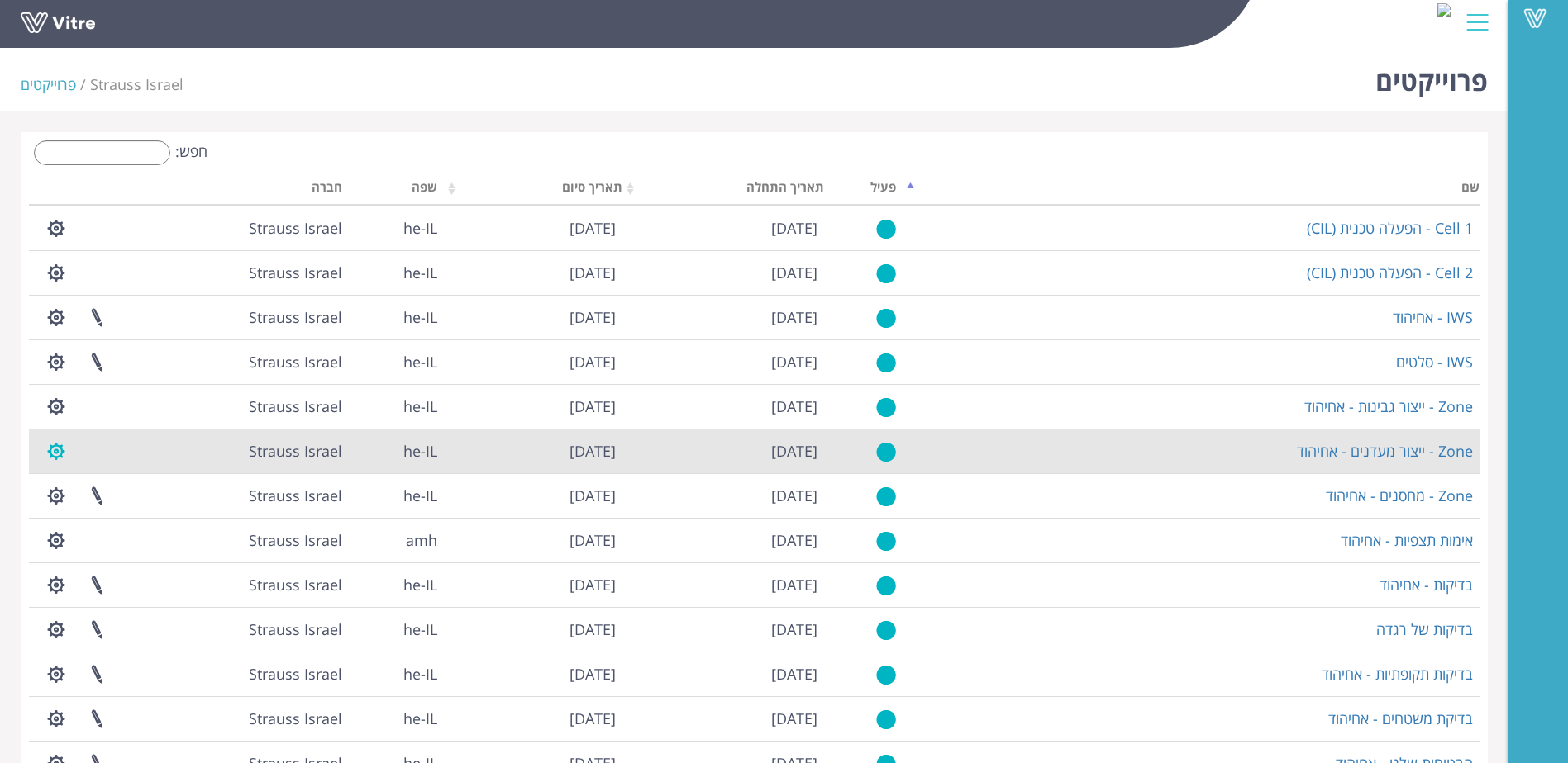
click at [50, 453] on button "button" at bounding box center [56, 451] width 41 height 44
click at [152, 496] on link "ניהול טפסים" at bounding box center [106, 490] width 140 height 22
